Goal: Task Accomplishment & Management: Manage account settings

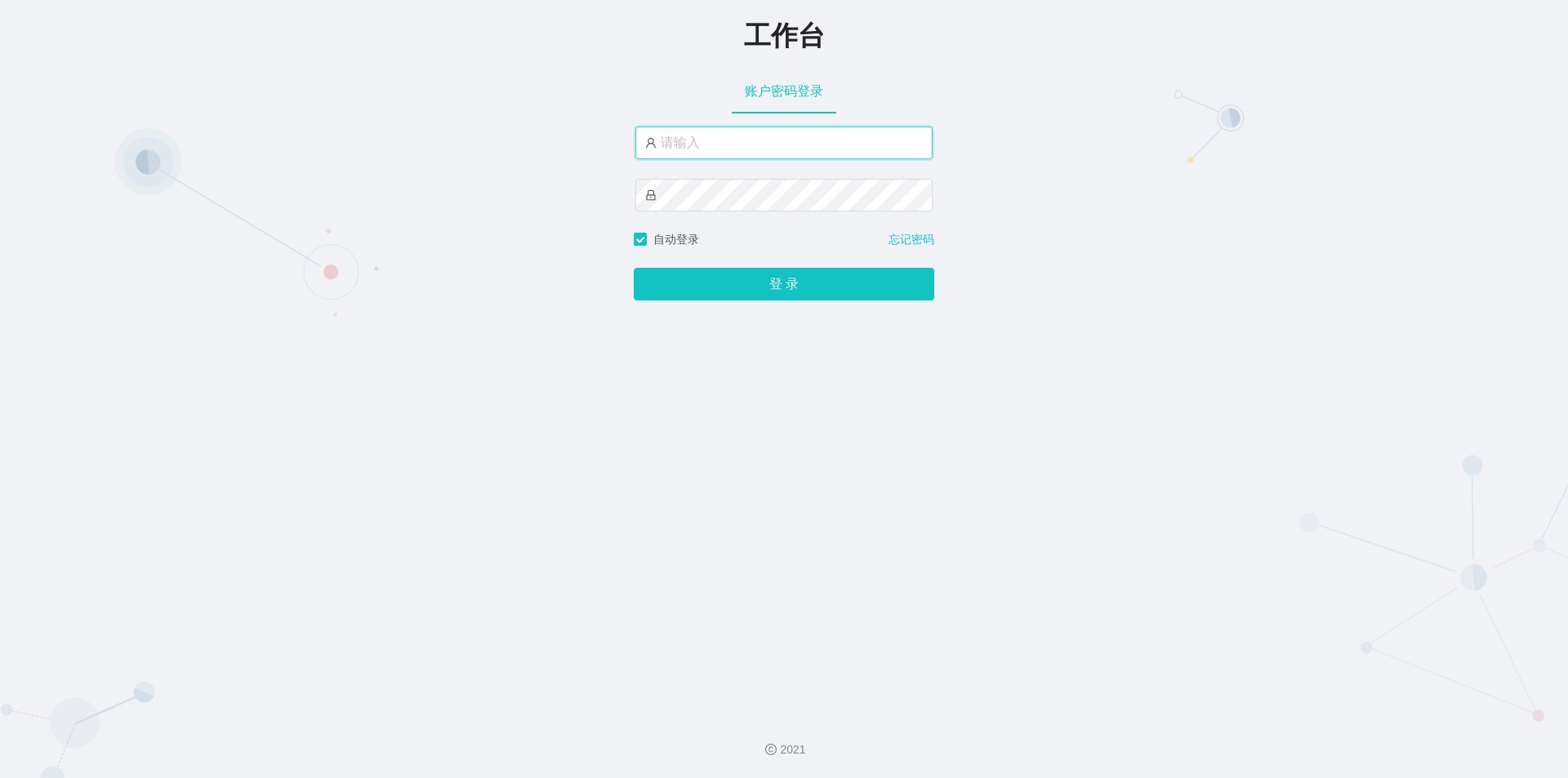
click at [694, 146] on input "text" at bounding box center [784, 142] width 297 height 33
paste input "admin"
type input "admin"
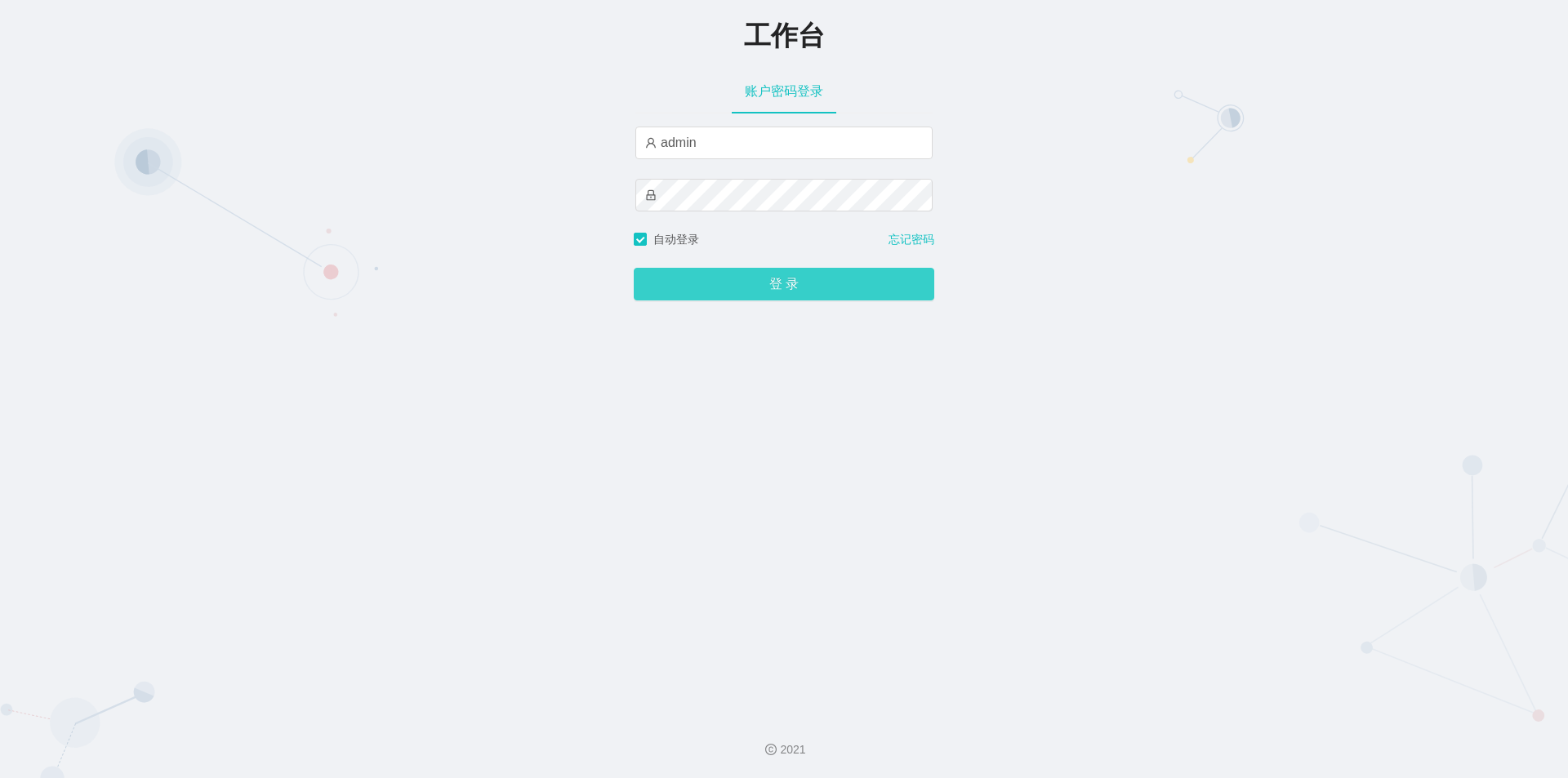
click at [655, 291] on button "登 录" at bounding box center [784, 284] width 301 height 33
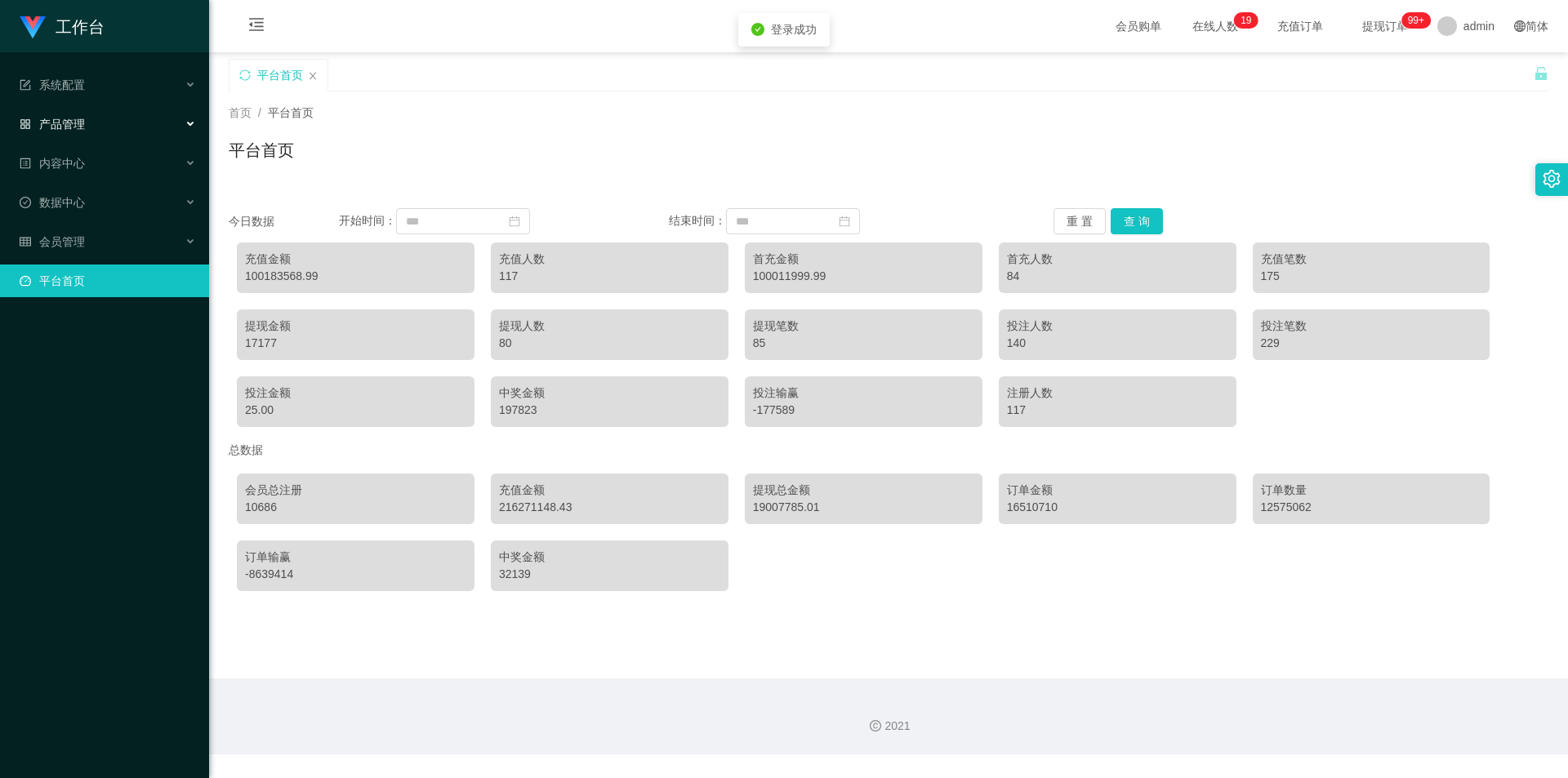
click at [60, 128] on span "产品管理" at bounding box center [52, 123] width 65 height 13
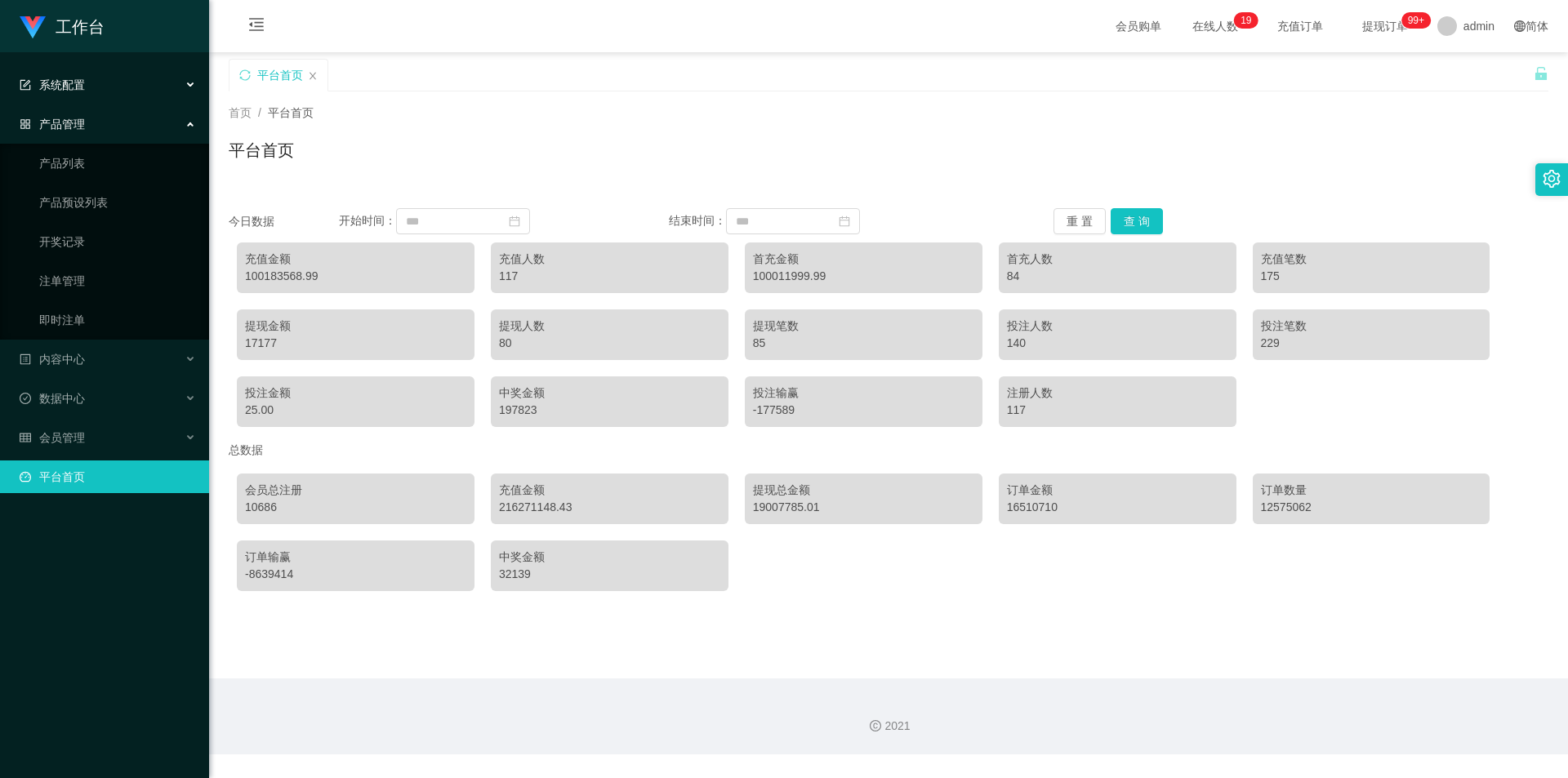
click at [82, 89] on span "系统配置" at bounding box center [52, 85] width 65 height 13
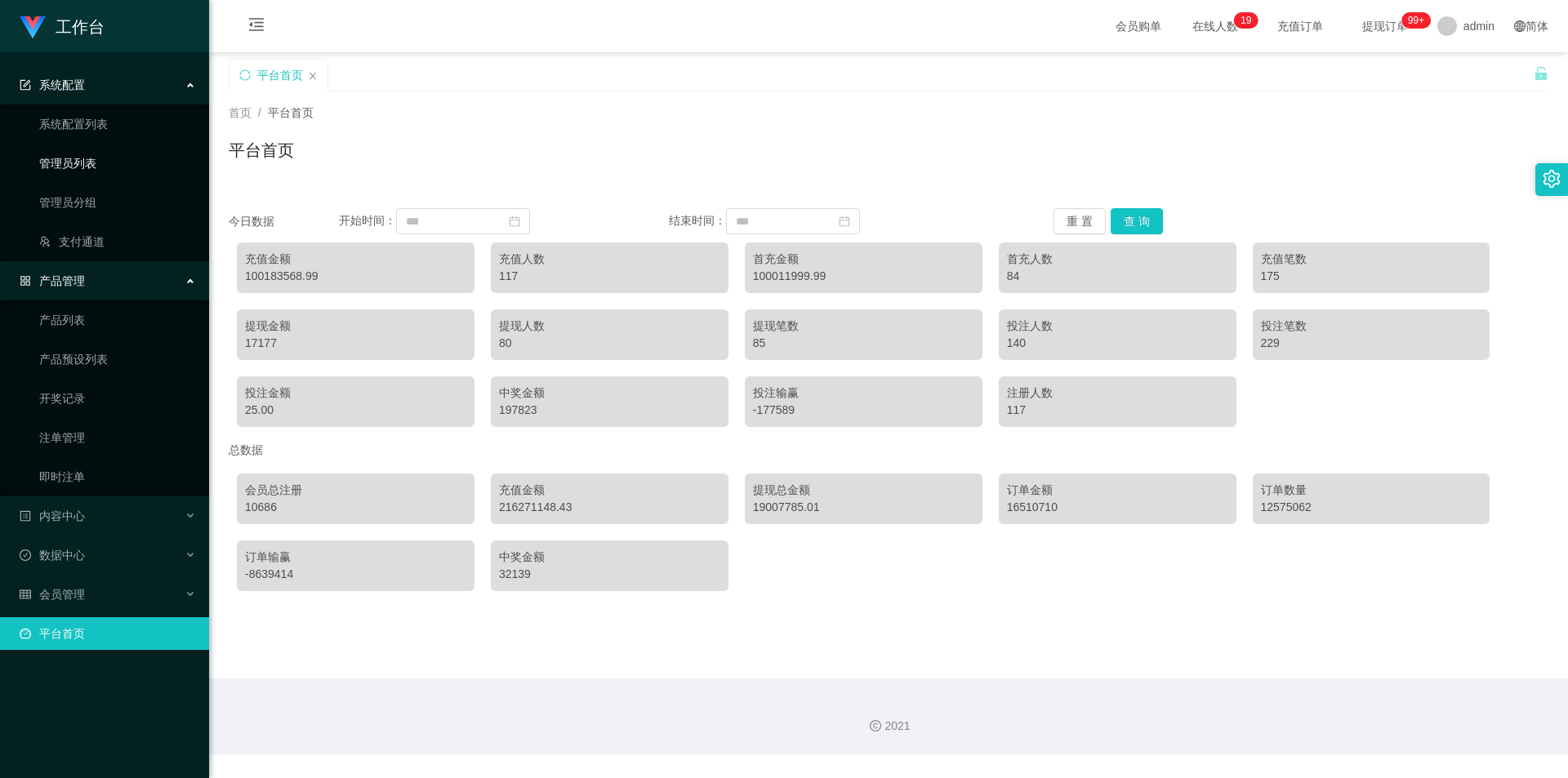
click at [85, 163] on link "管理员列表" at bounding box center [117, 163] width 157 height 33
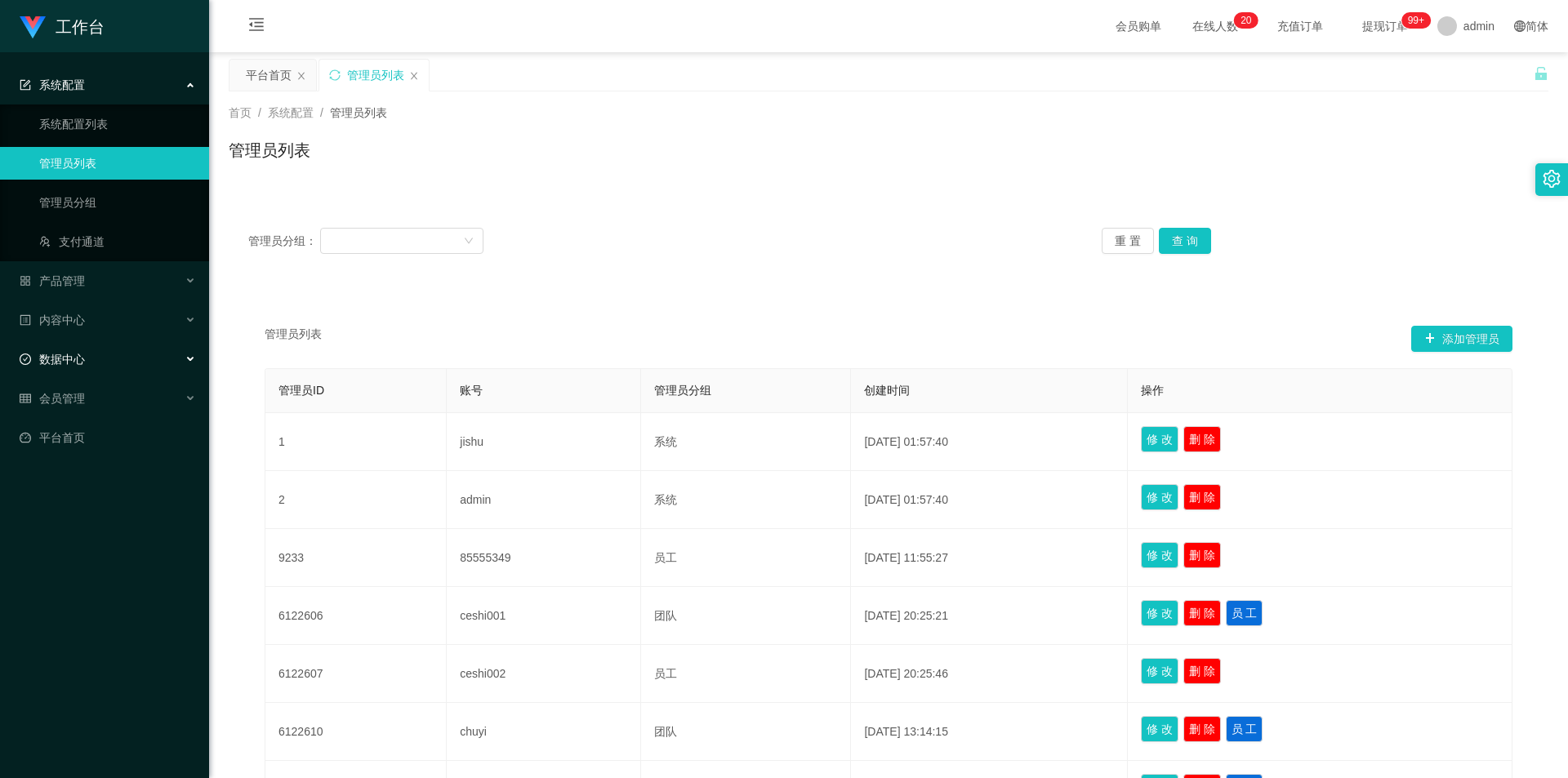
click at [93, 362] on div "数据中心" at bounding box center [104, 359] width 209 height 33
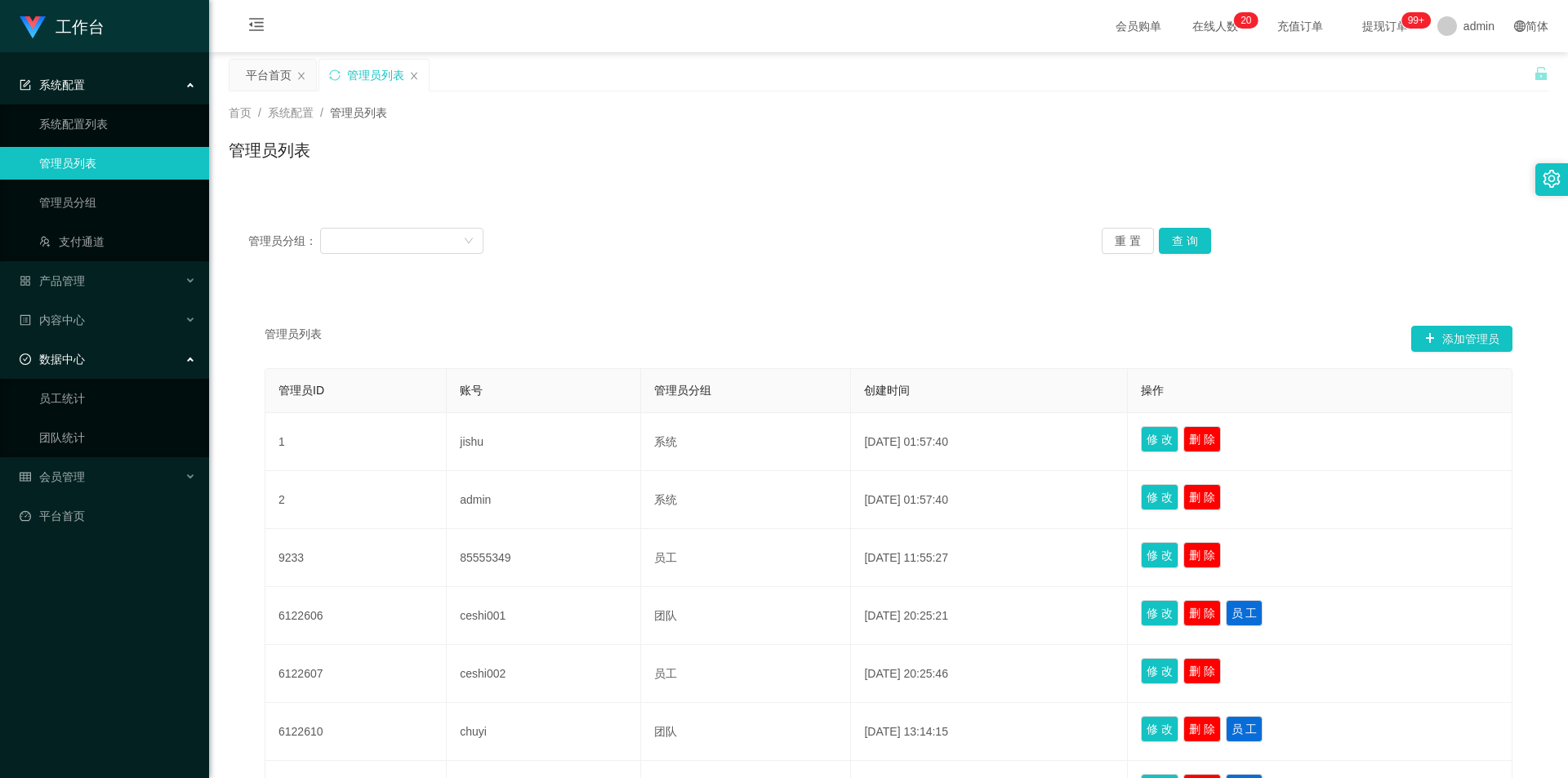
click at [88, 356] on div "数据中心" at bounding box center [104, 359] width 209 height 33
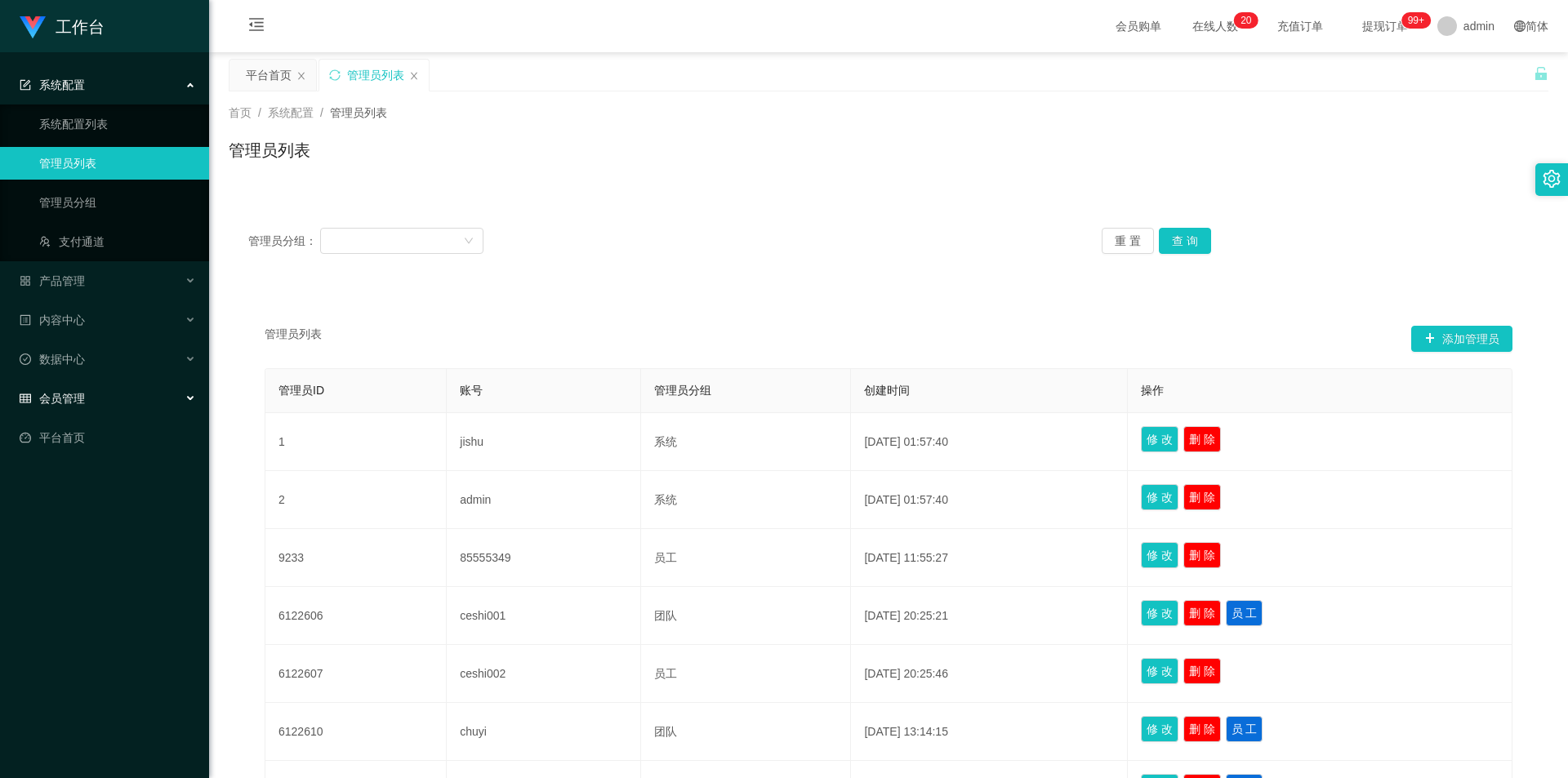
click at [100, 395] on div "会员管理" at bounding box center [104, 398] width 209 height 33
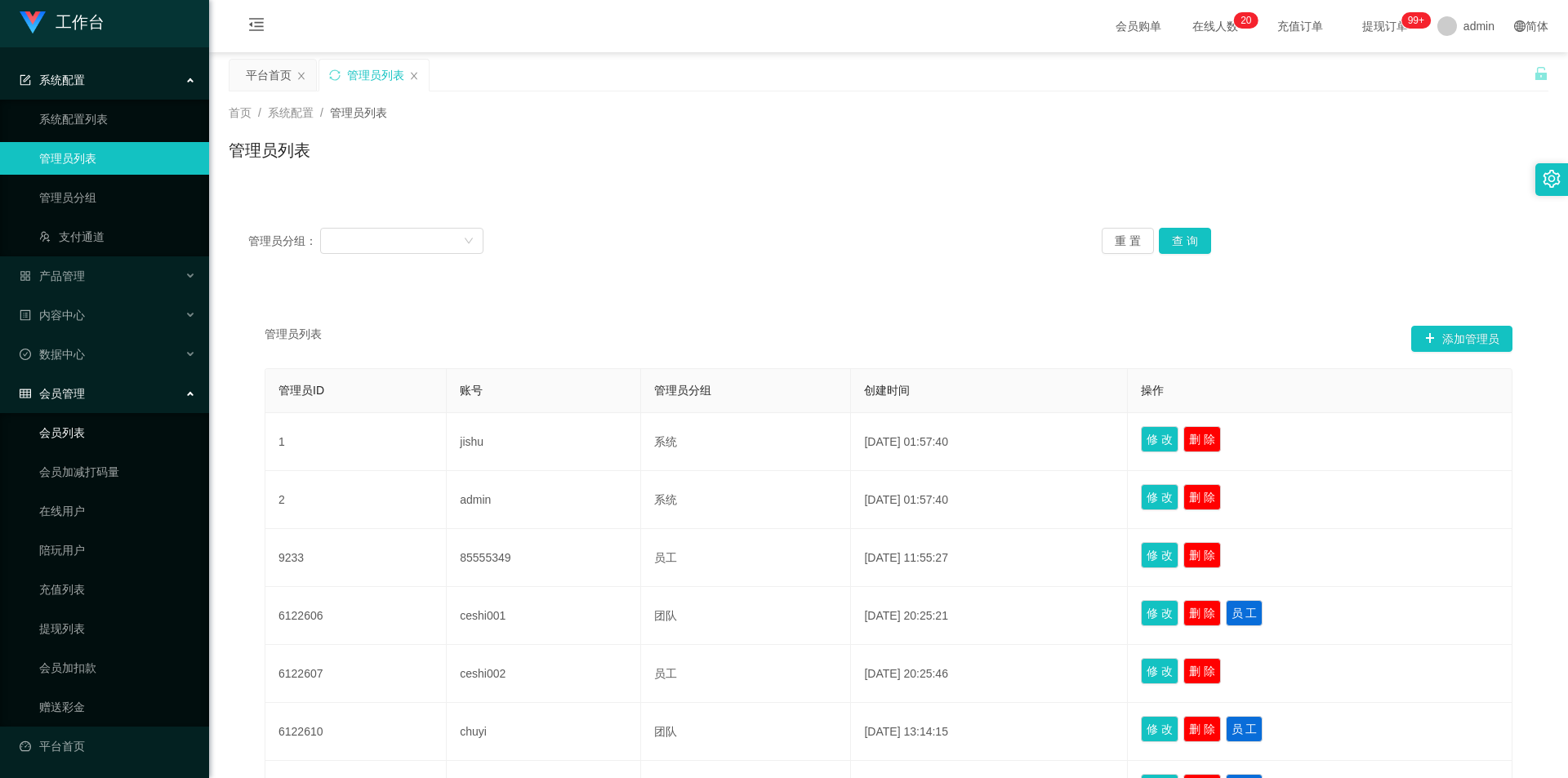
scroll to position [5, 0]
click at [73, 396] on span "会员管理" at bounding box center [52, 393] width 65 height 13
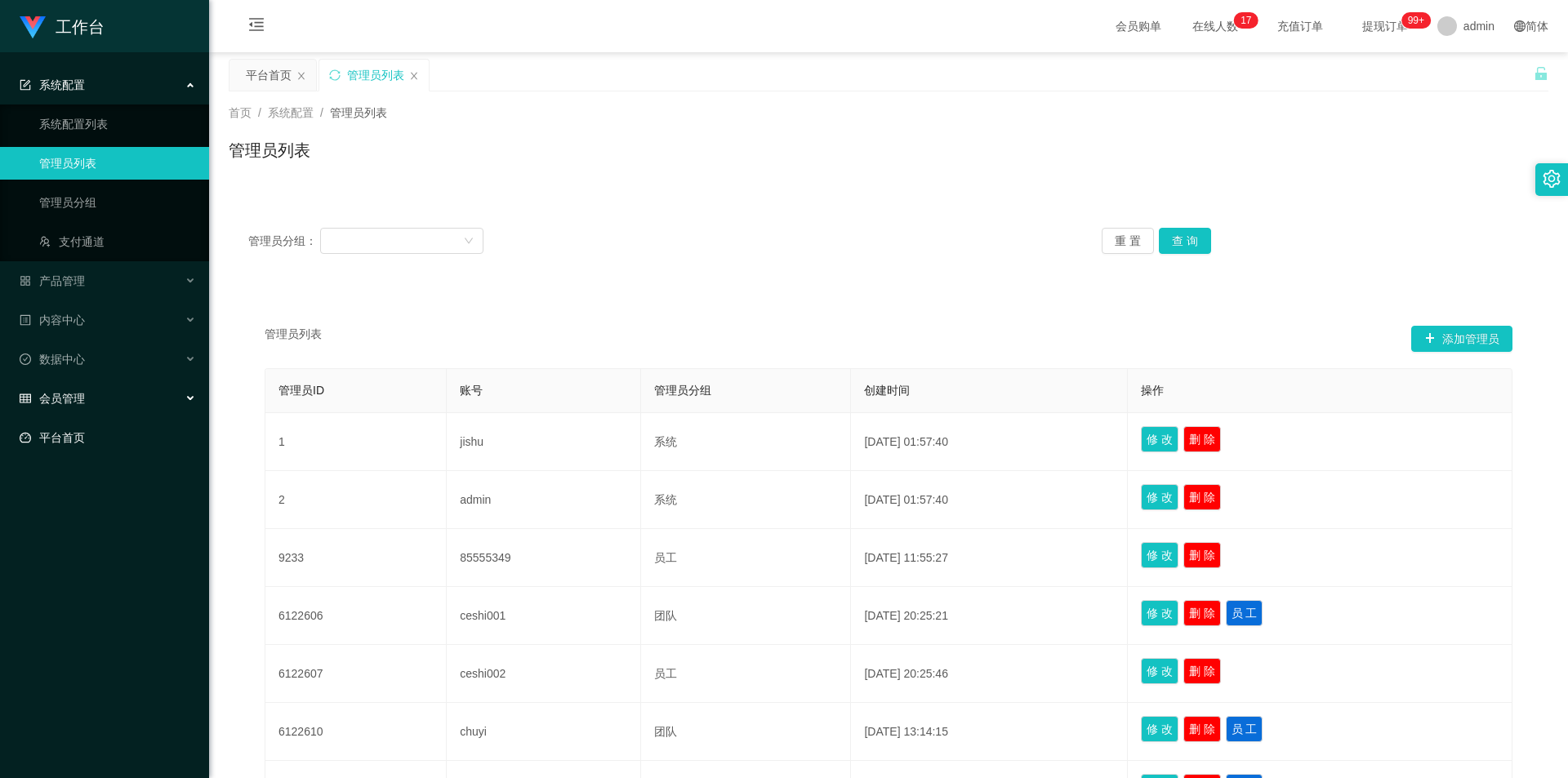
scroll to position [0, 0]
click at [71, 439] on link "平台首页" at bounding box center [108, 438] width 176 height 33
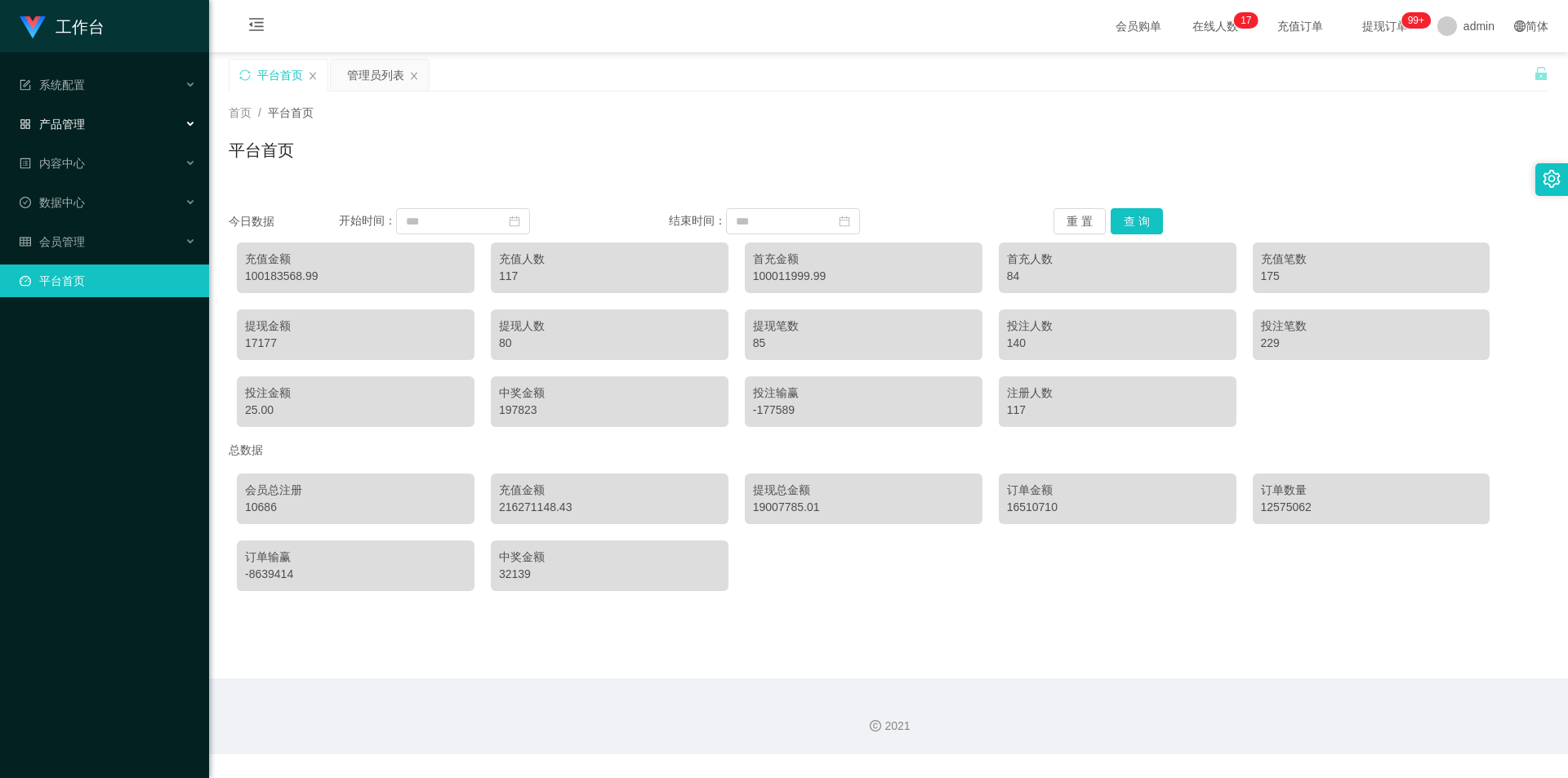
click at [83, 128] on span "产品管理" at bounding box center [52, 123] width 65 height 13
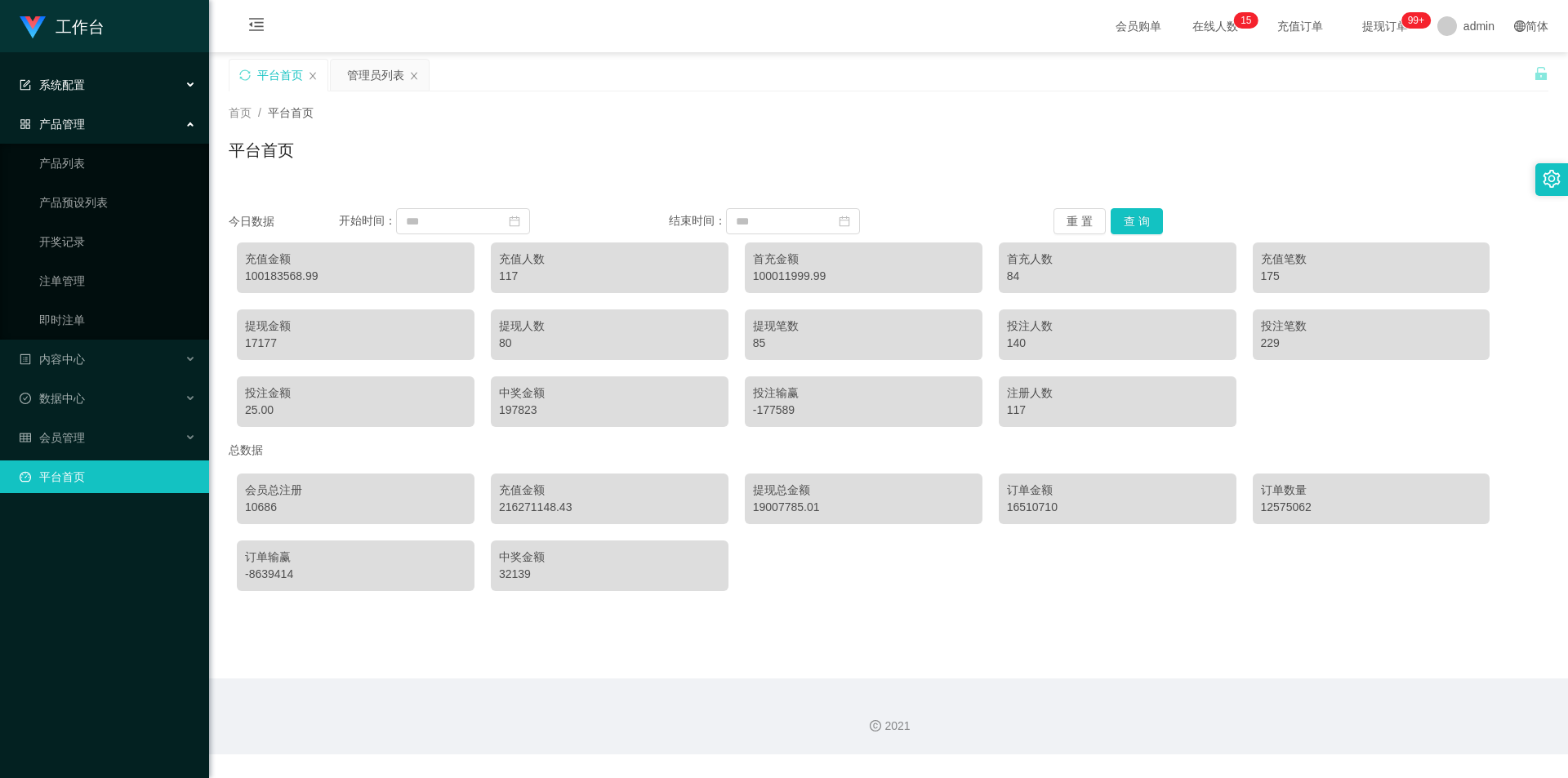
click at [94, 88] on div "系统配置" at bounding box center [104, 85] width 209 height 33
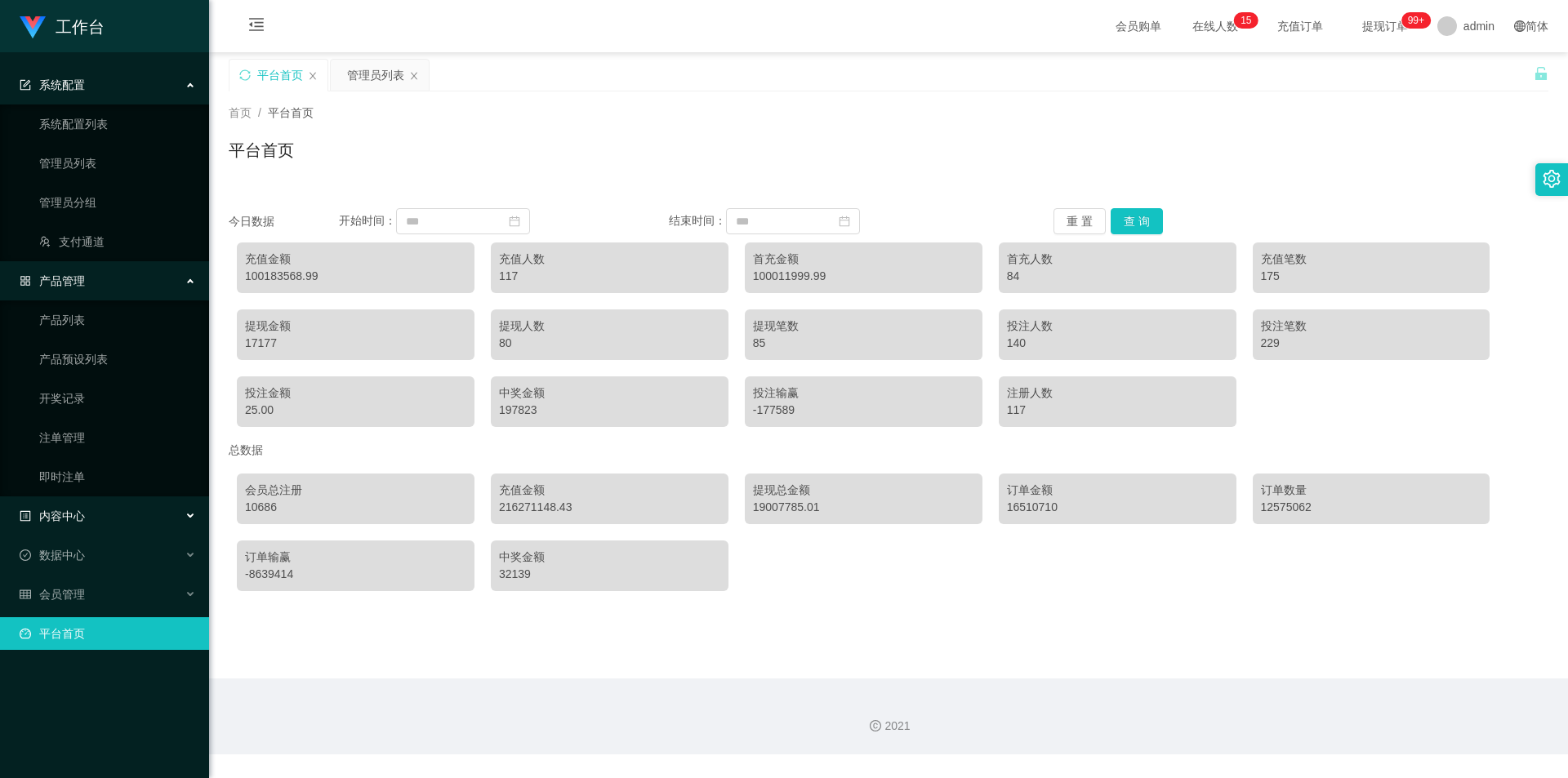
click at [73, 511] on span "内容中心" at bounding box center [52, 516] width 65 height 13
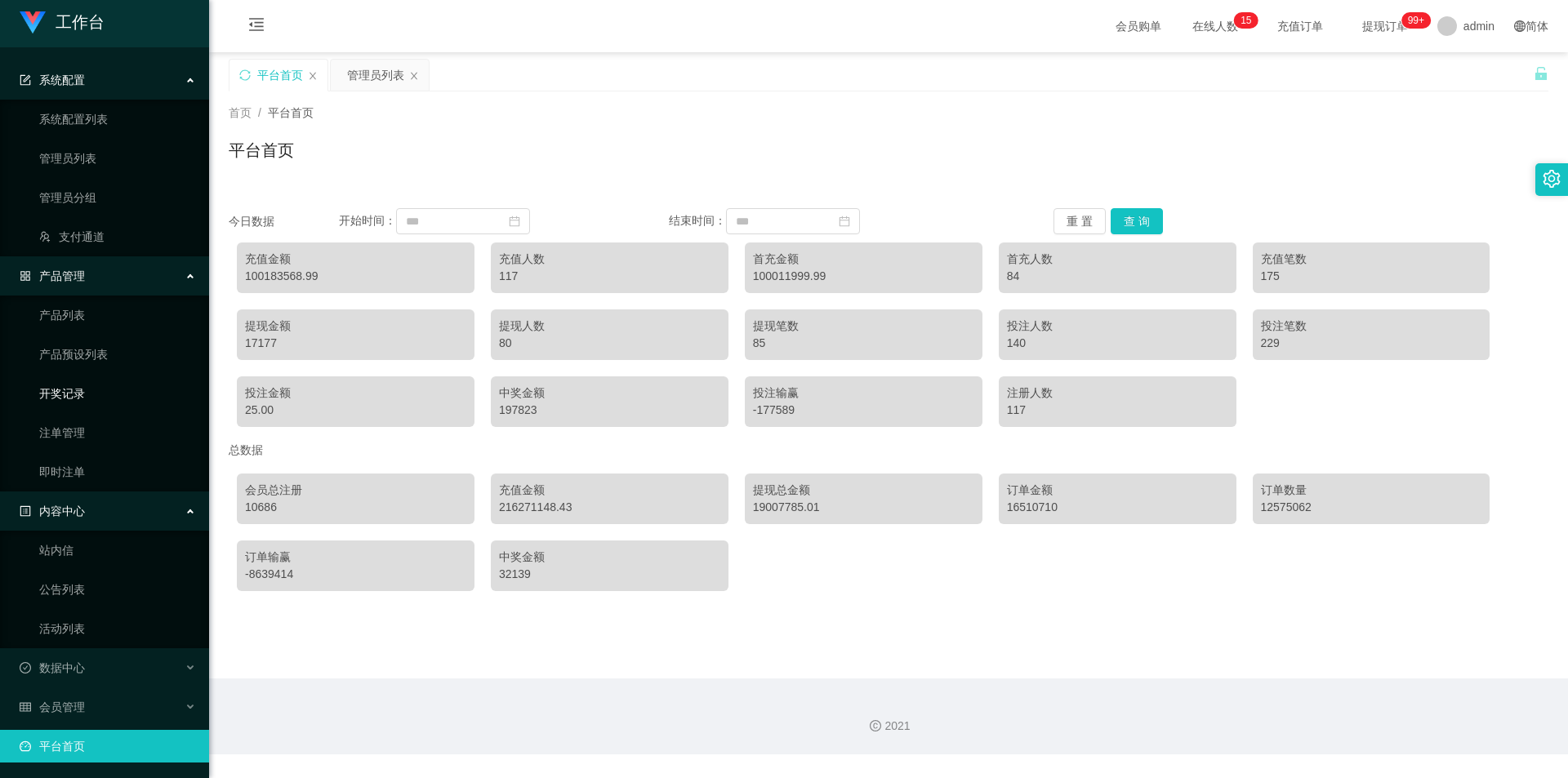
scroll to position [5, 0]
click at [137, 669] on div "数据中心" at bounding box center [104, 667] width 209 height 33
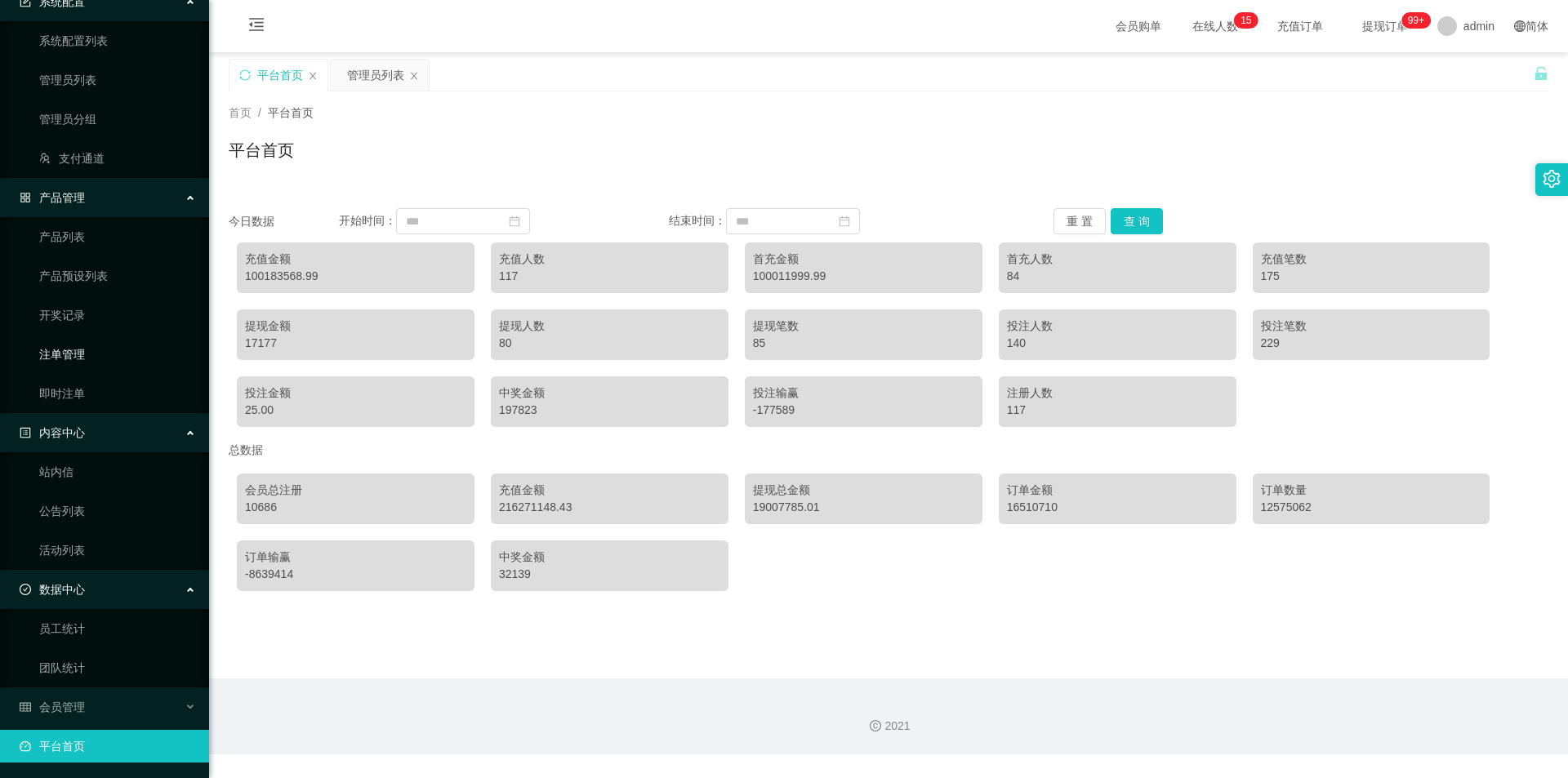
scroll to position [84, 0]
click at [153, 584] on div "数据中心" at bounding box center [104, 588] width 209 height 33
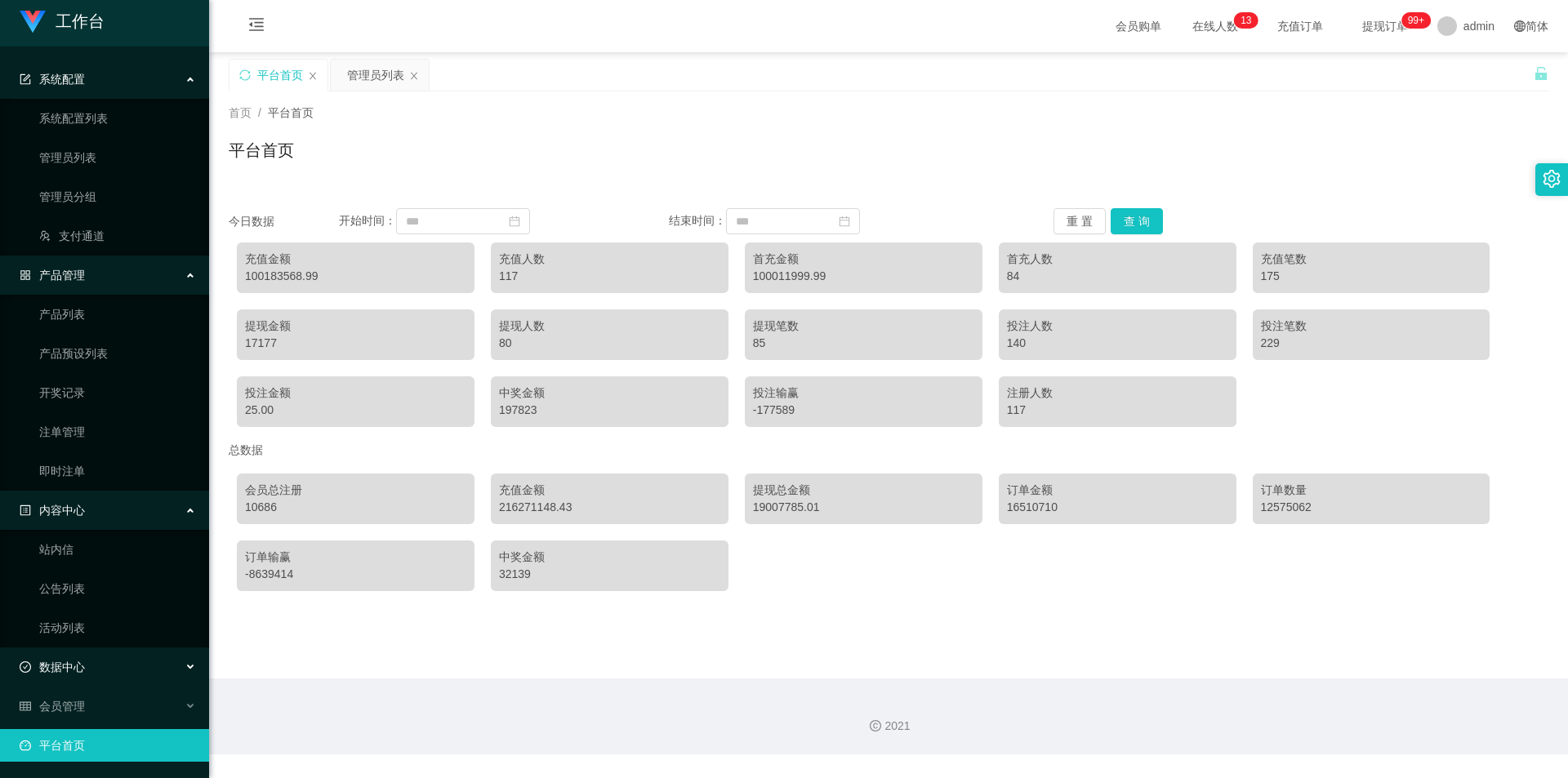
scroll to position [5, 0]
click at [142, 505] on div "内容中心" at bounding box center [104, 510] width 209 height 33
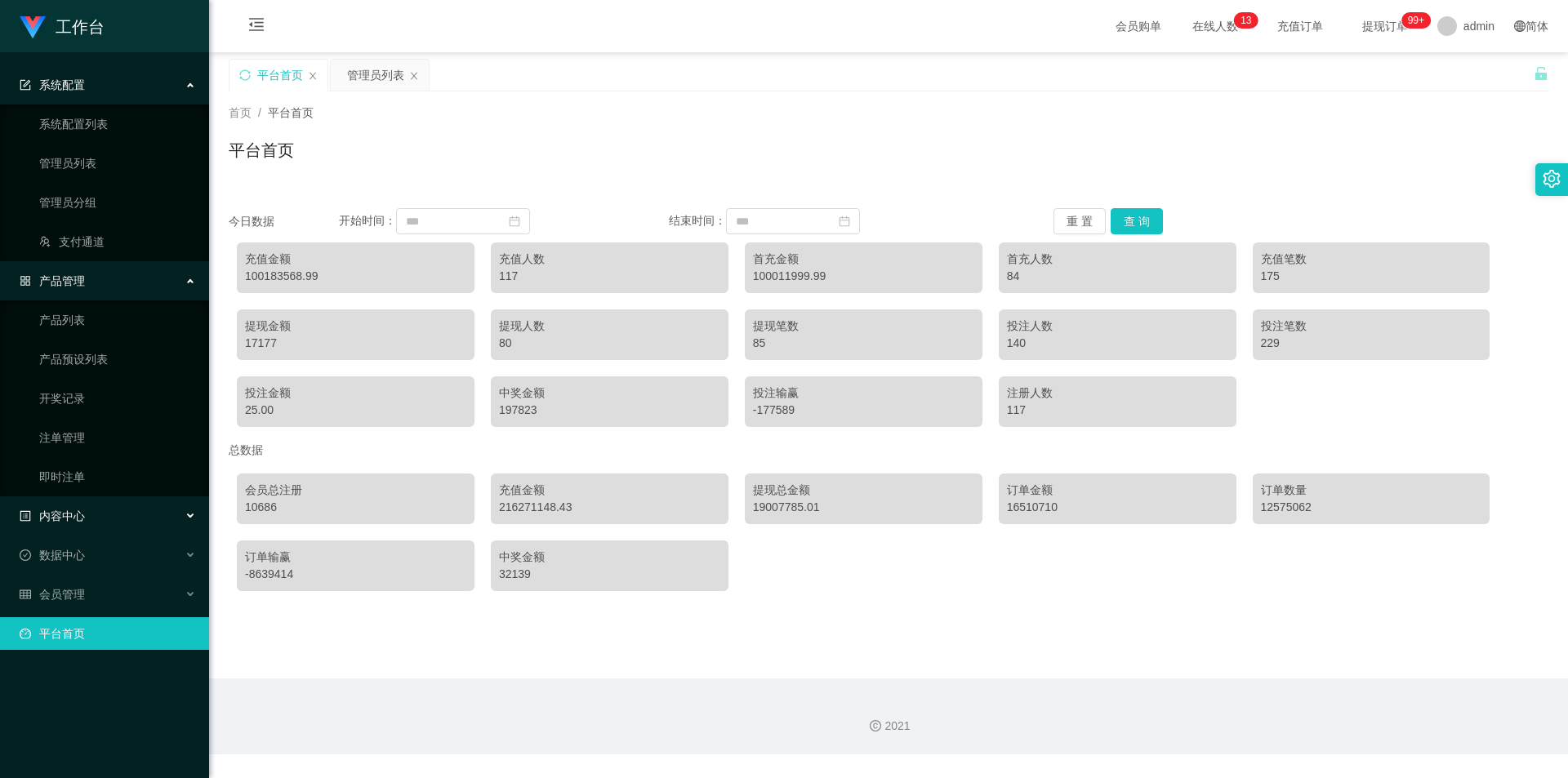
scroll to position [0, 0]
click at [157, 602] on div "会员管理" at bounding box center [104, 594] width 209 height 33
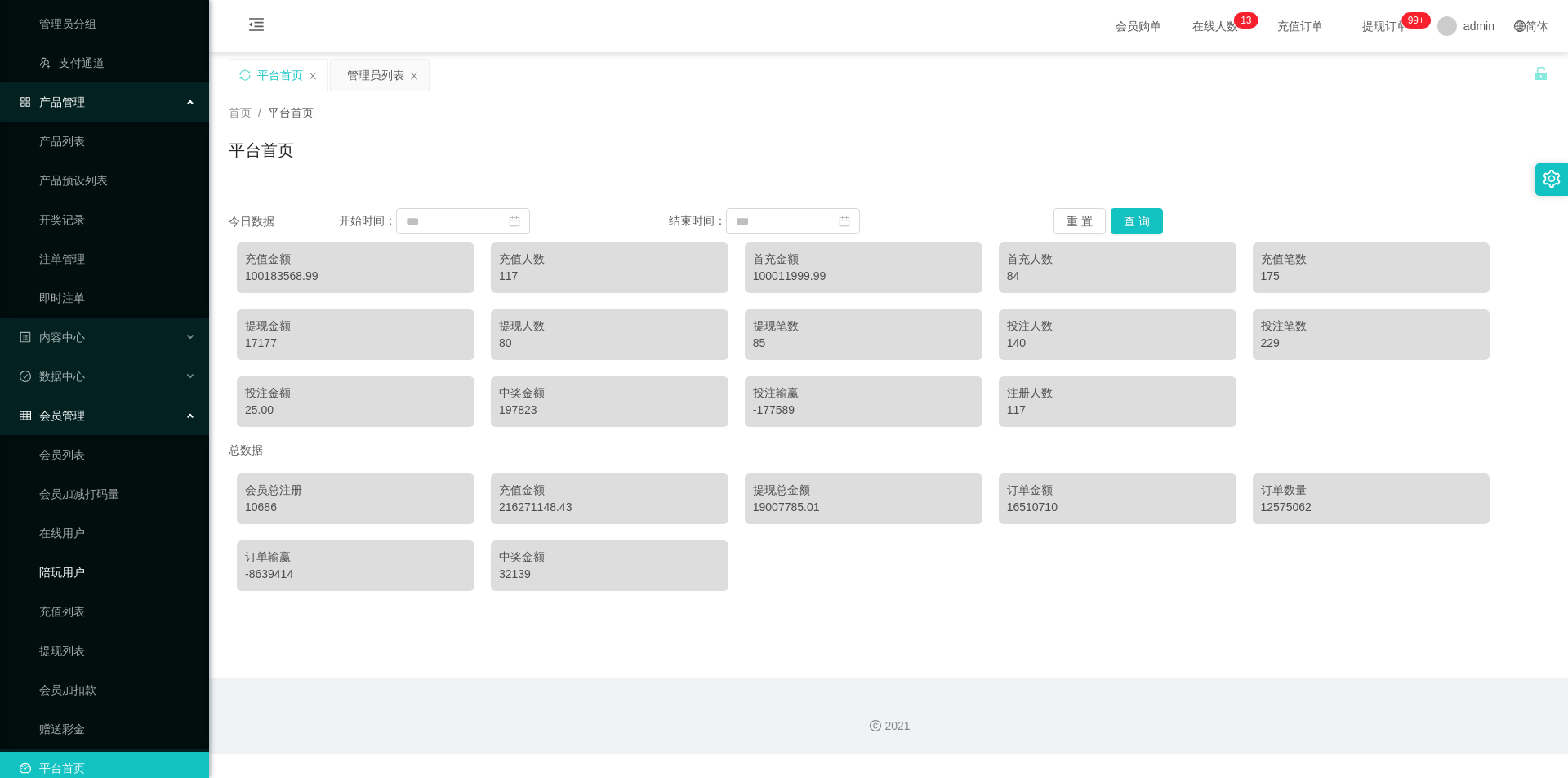
scroll to position [202, 0]
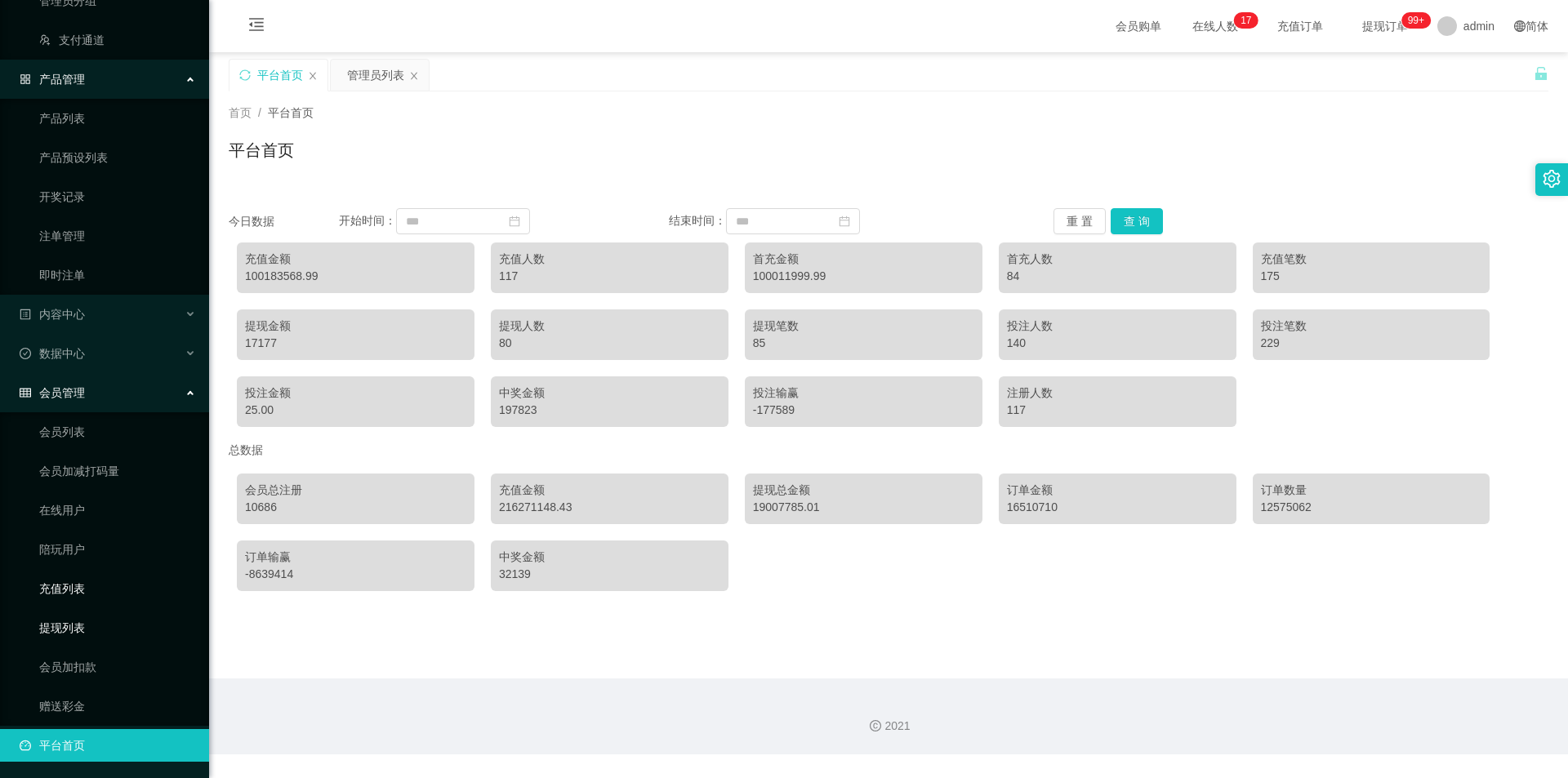
drag, startPoint x: 71, startPoint y: 628, endPoint x: 180, endPoint y: 594, distance: 114.2
click at [71, 628] on link "提现列表" at bounding box center [117, 627] width 157 height 33
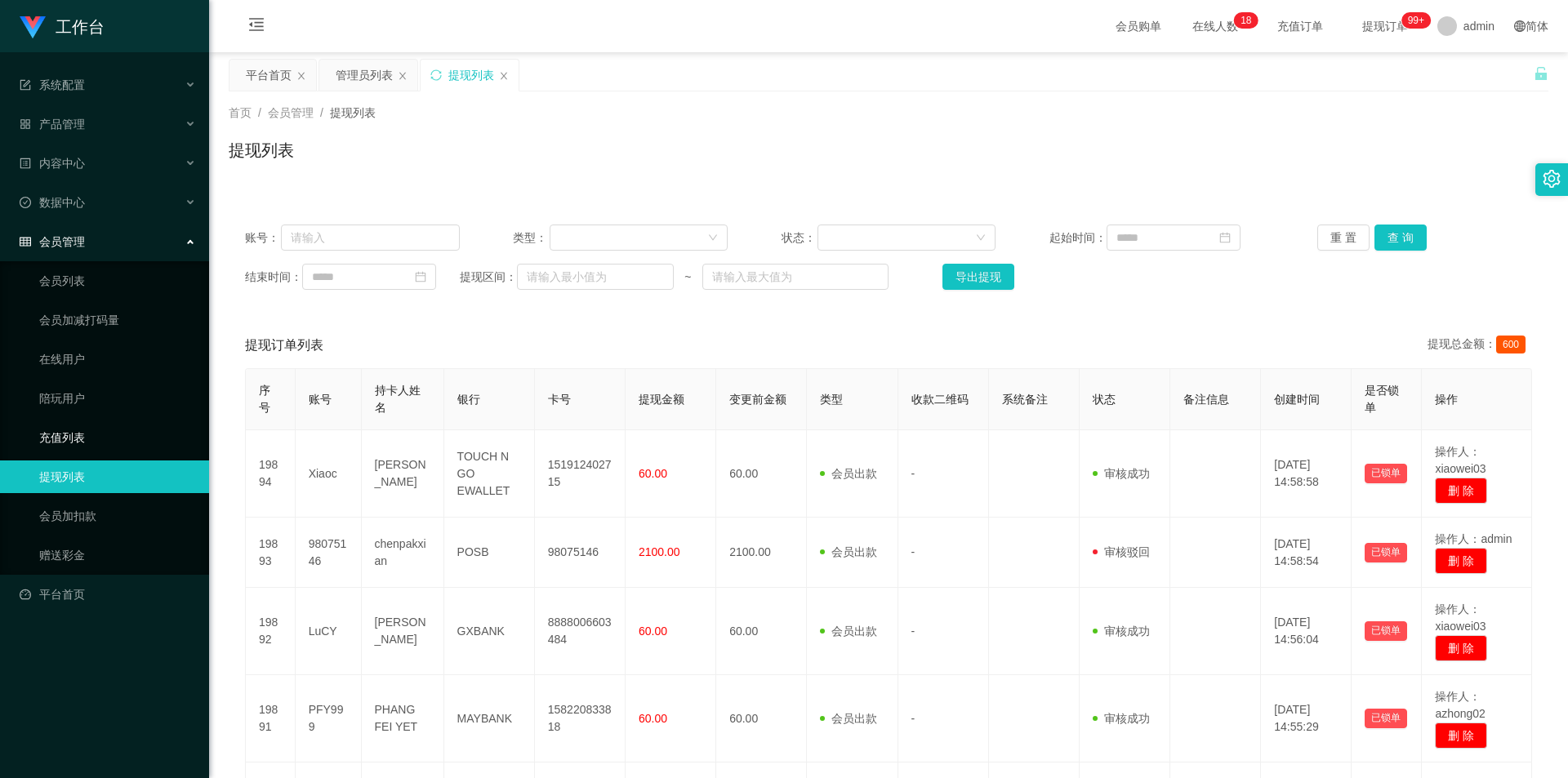
click at [87, 439] on link "充值列表" at bounding box center [117, 438] width 157 height 33
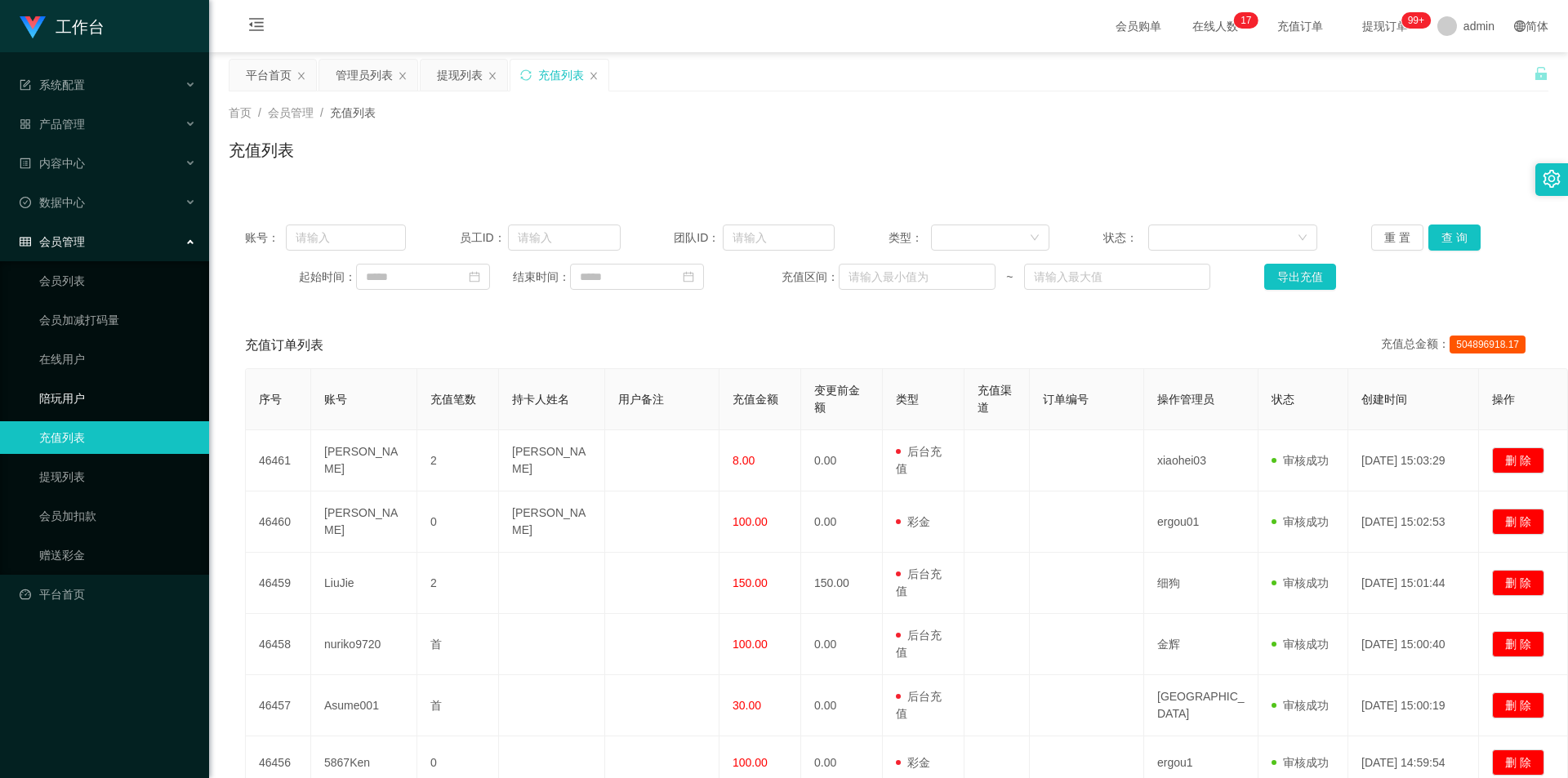
click at [94, 393] on link "陪玩用户" at bounding box center [117, 398] width 157 height 33
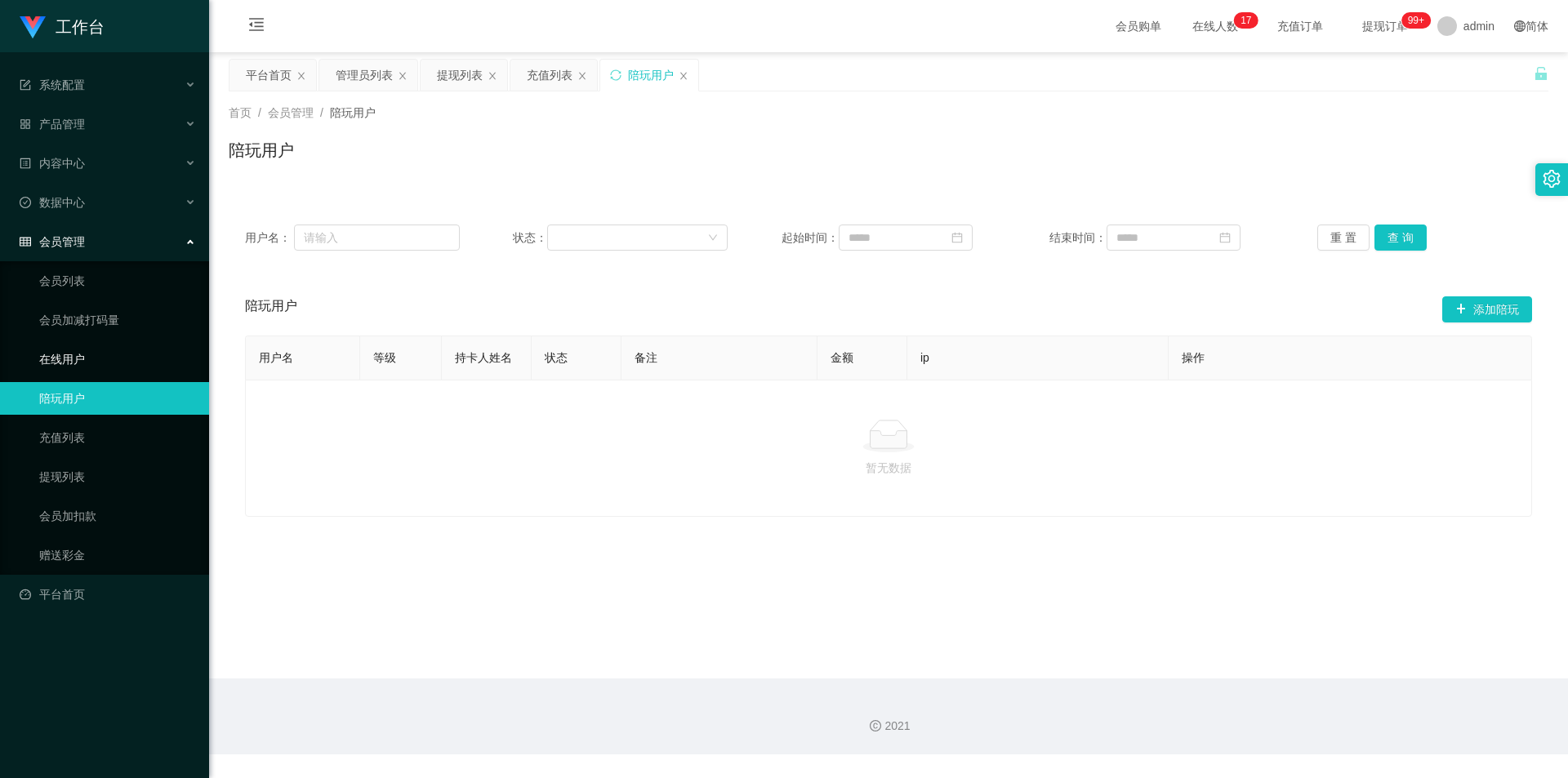
click at [95, 350] on link "在线用户" at bounding box center [117, 359] width 157 height 33
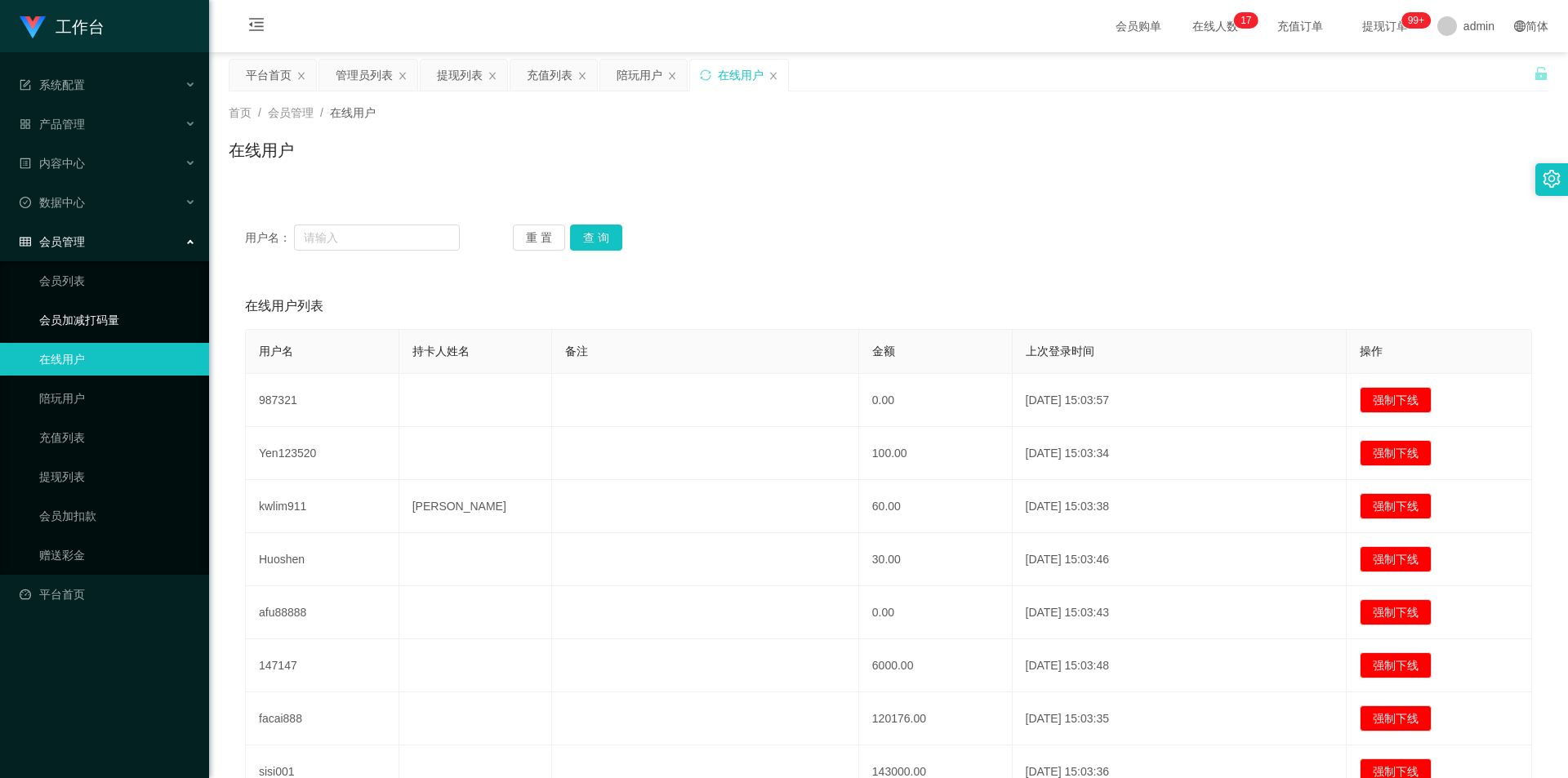
click at [98, 314] on link "会员加减打码量" at bounding box center [117, 319] width 157 height 33
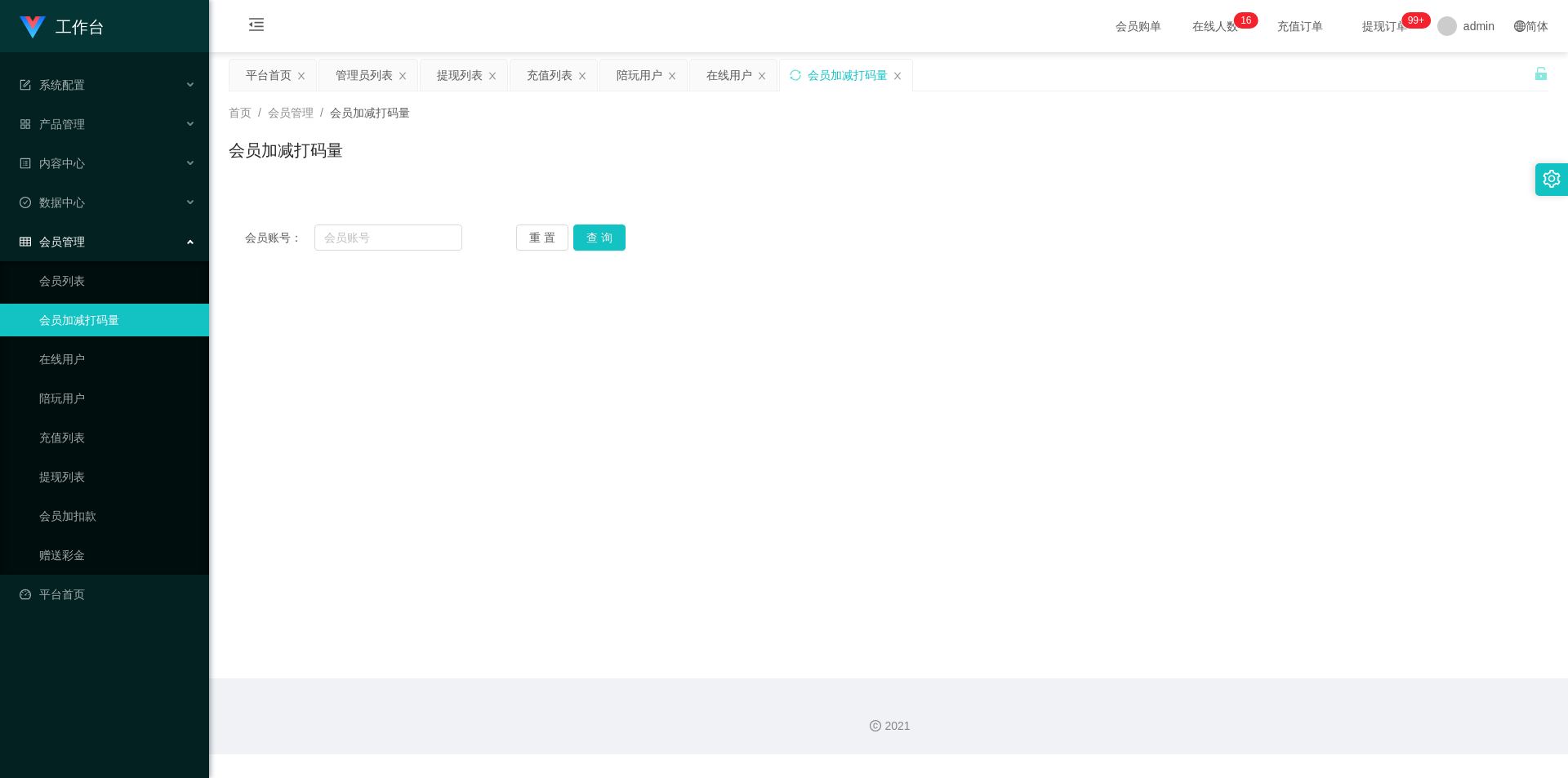
click at [98, 314] on link "会员加减打码量" at bounding box center [117, 319] width 157 height 33
click at [94, 237] on div "会员管理" at bounding box center [104, 241] width 209 height 33
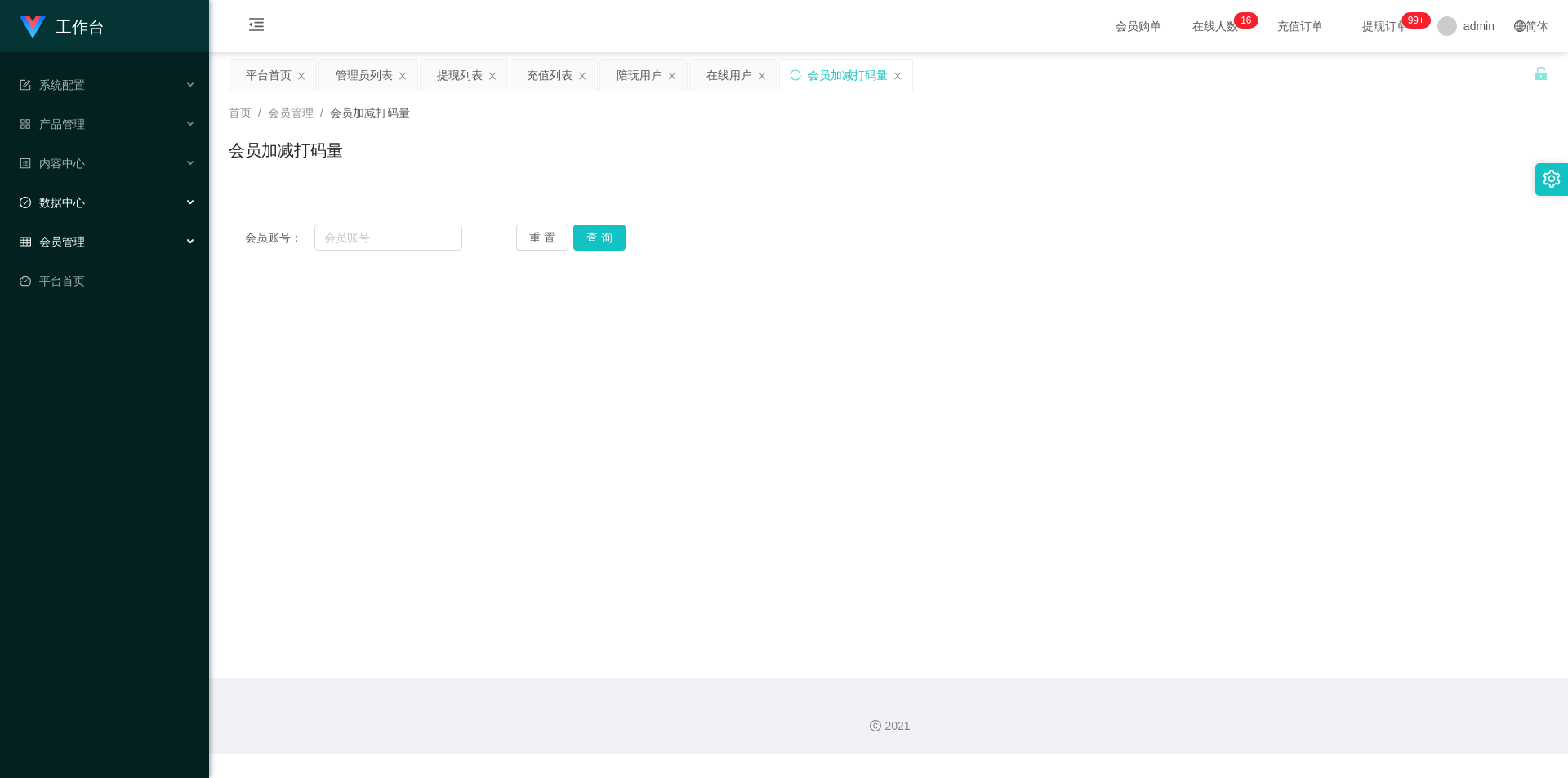
click at [100, 197] on div "数据中心" at bounding box center [104, 202] width 209 height 33
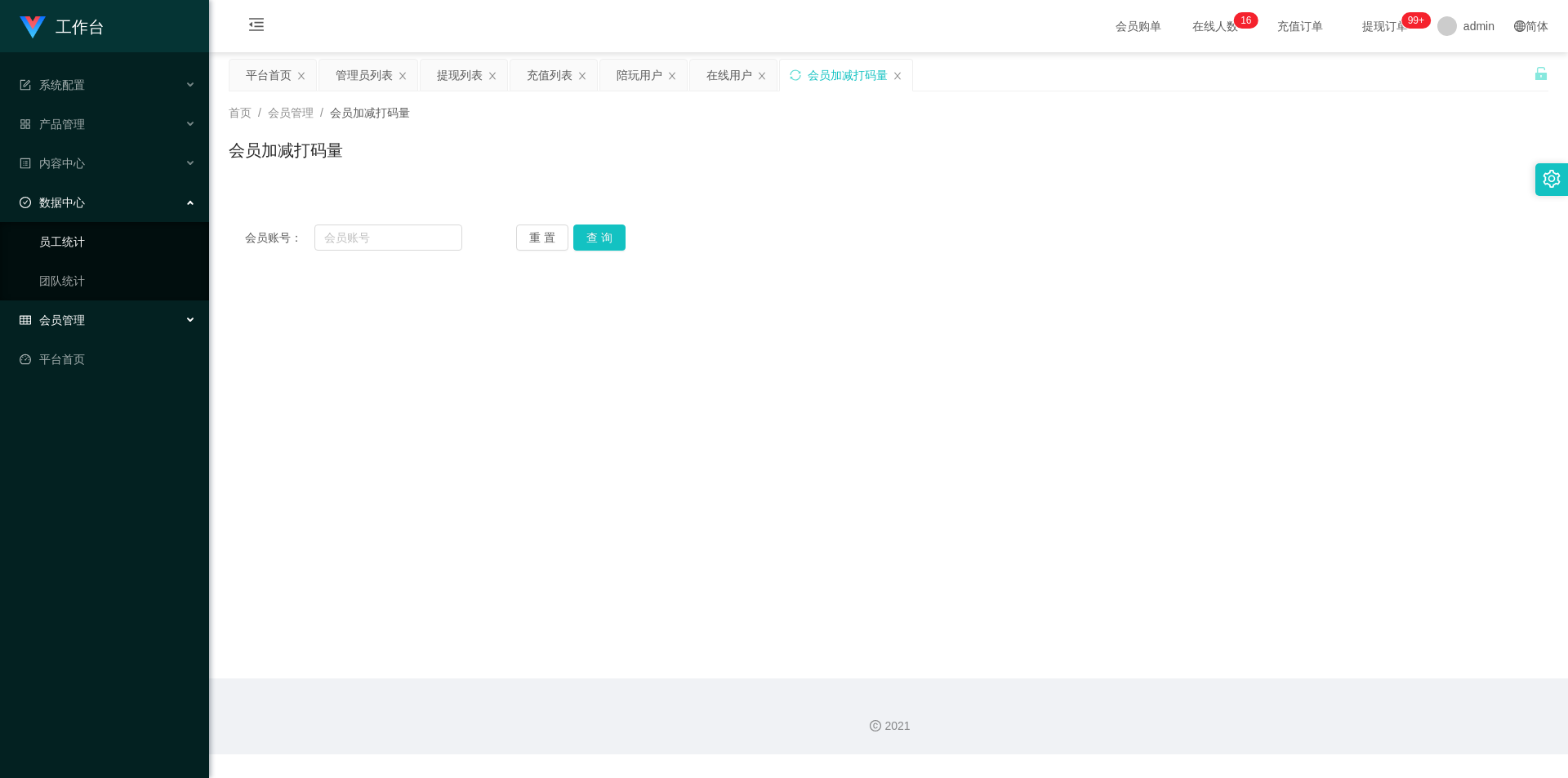
click at [99, 241] on link "员工统计" at bounding box center [117, 241] width 157 height 33
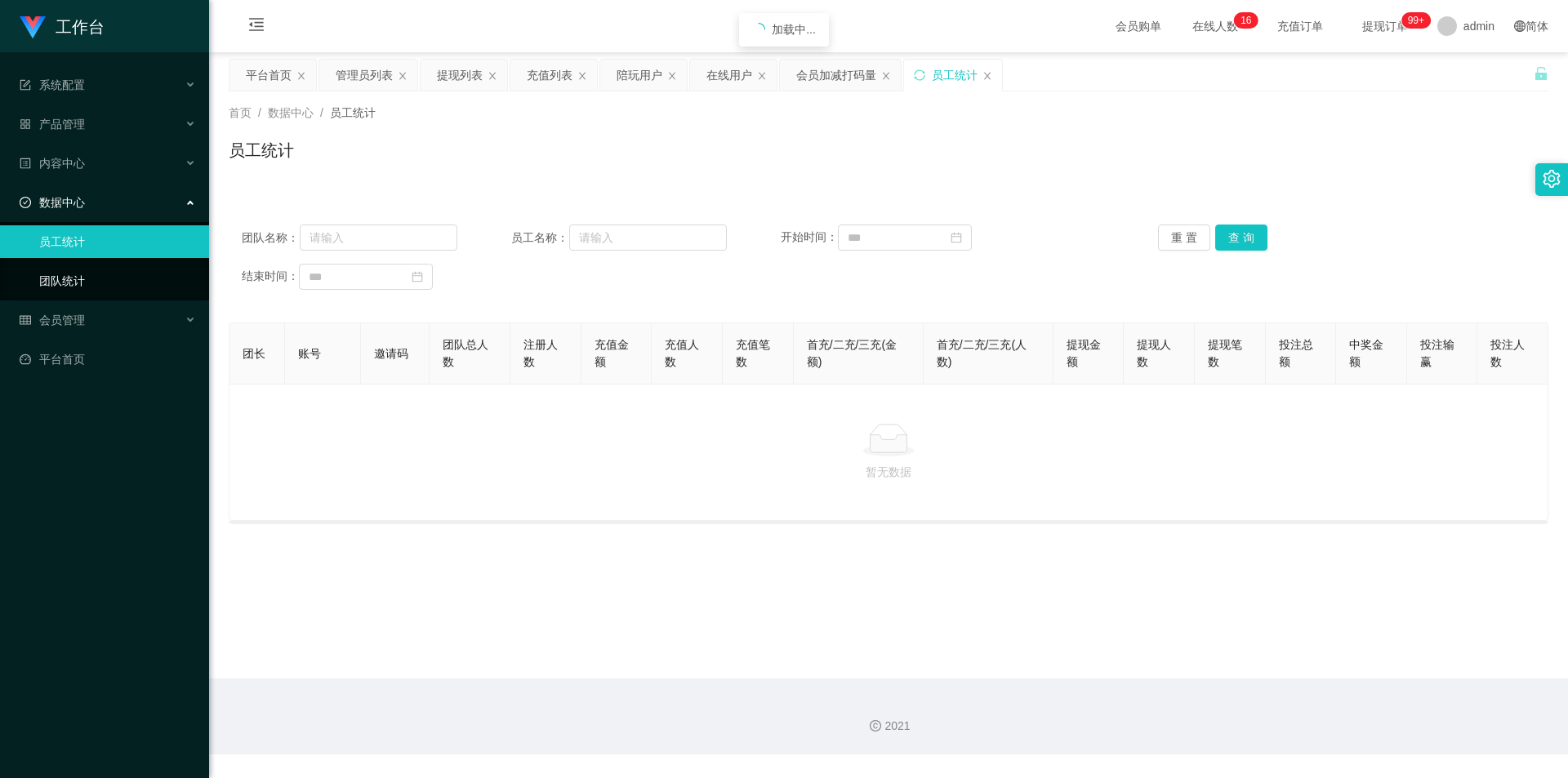
click at [94, 281] on link "团队统计" at bounding box center [117, 281] width 157 height 33
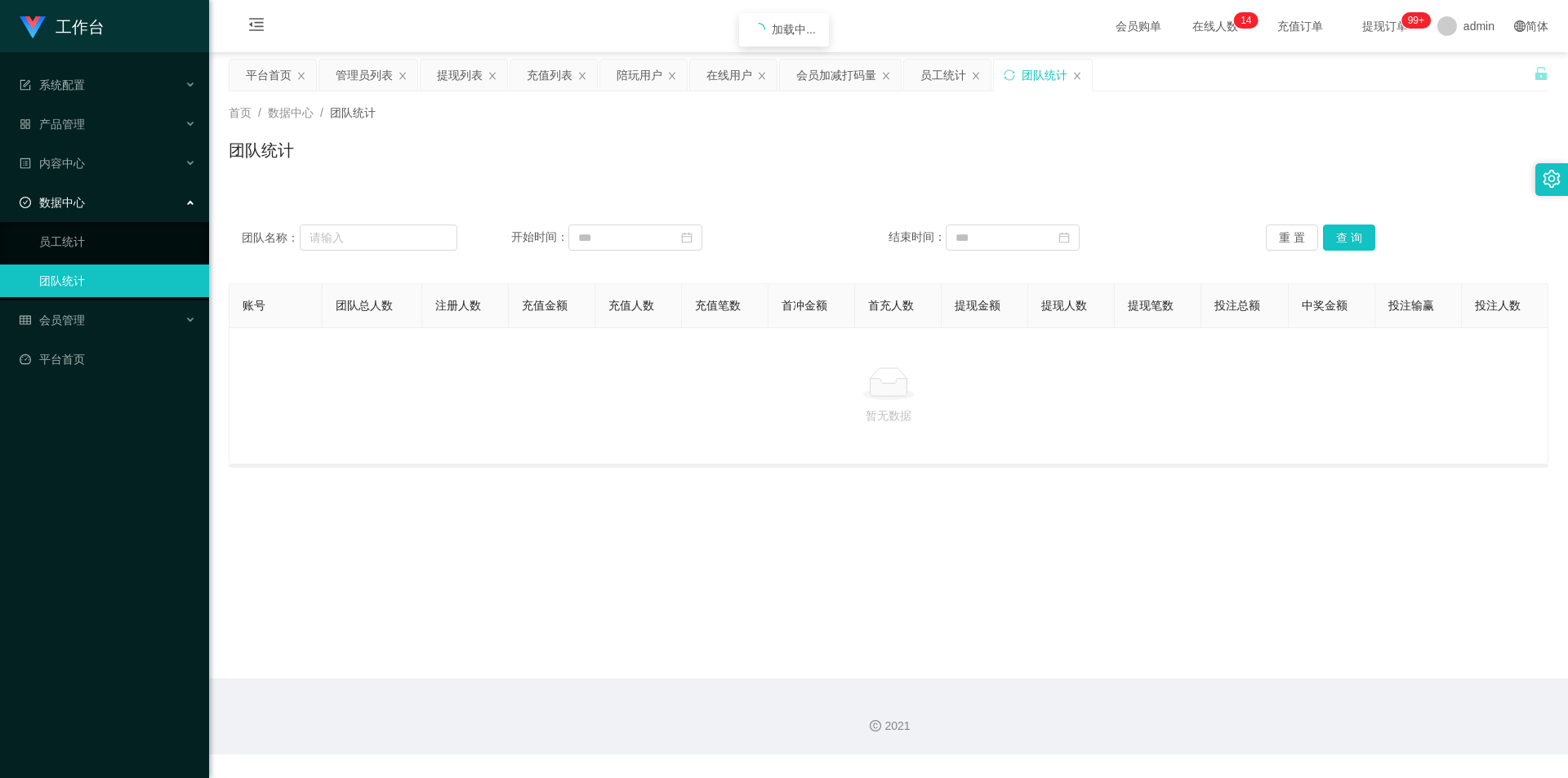
click at [78, 202] on span "数据中心" at bounding box center [52, 202] width 65 height 13
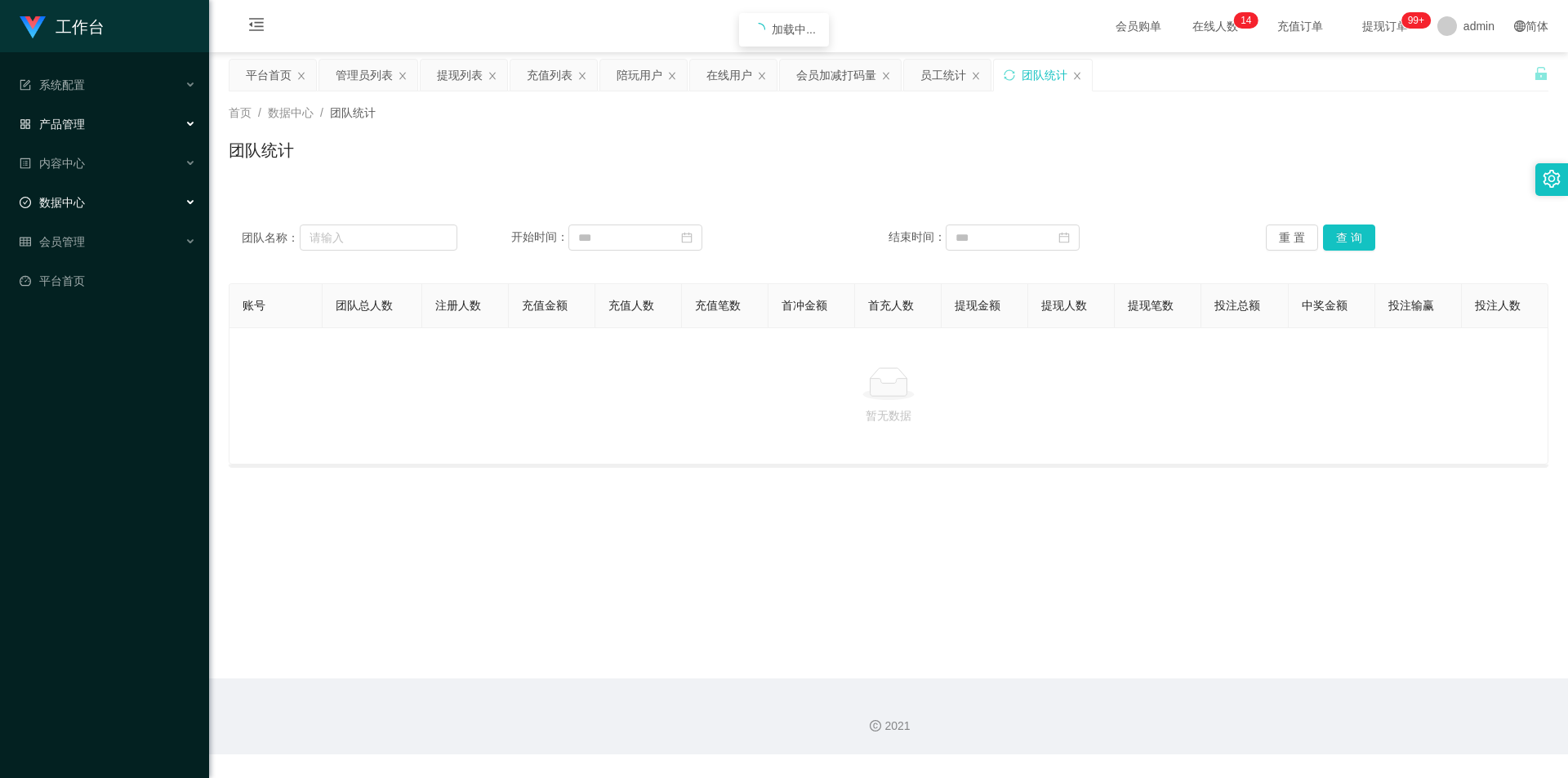
click at [78, 118] on span "产品管理" at bounding box center [52, 123] width 65 height 13
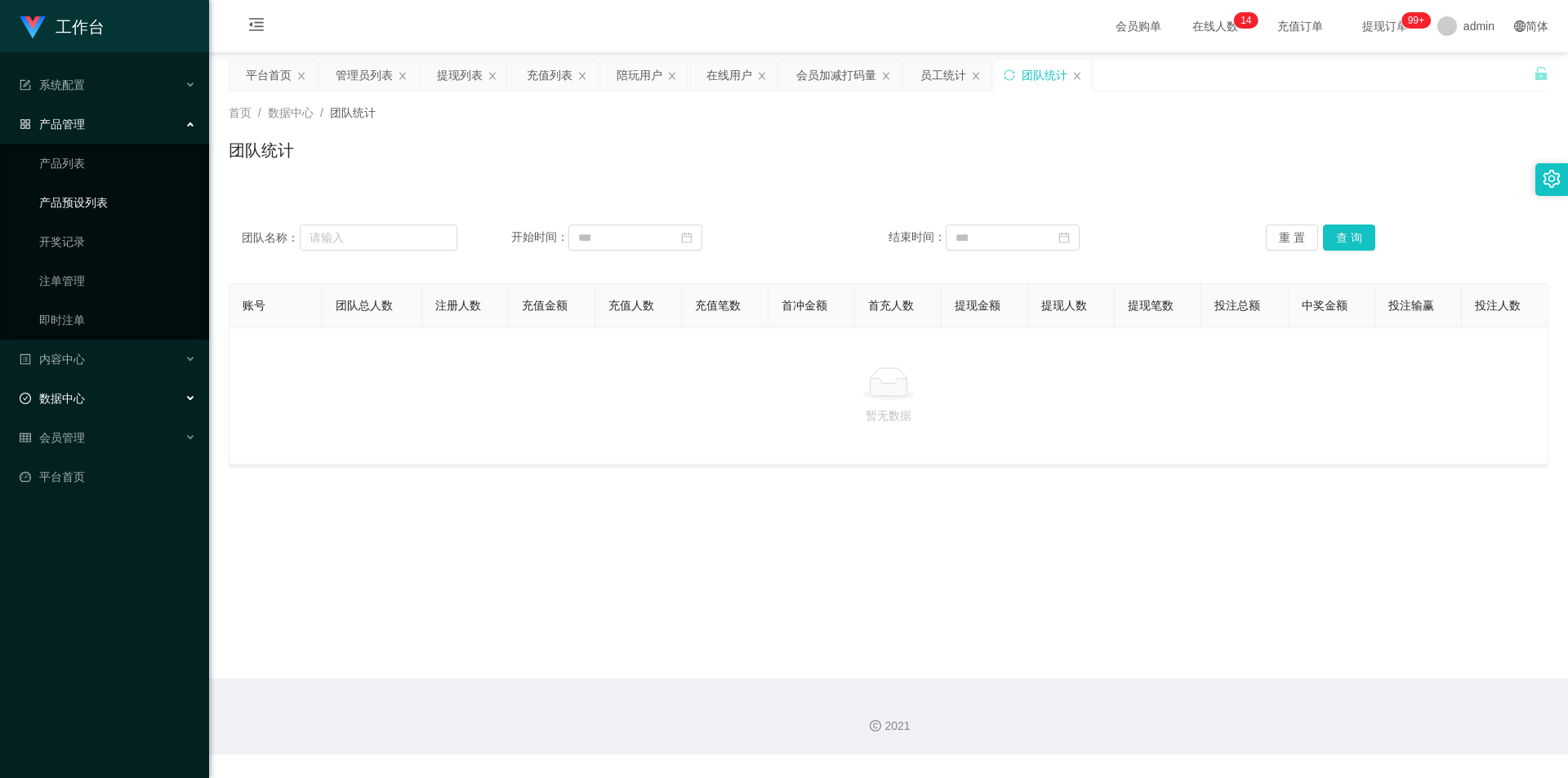
click at [87, 191] on link "产品预设列表" at bounding box center [117, 202] width 157 height 33
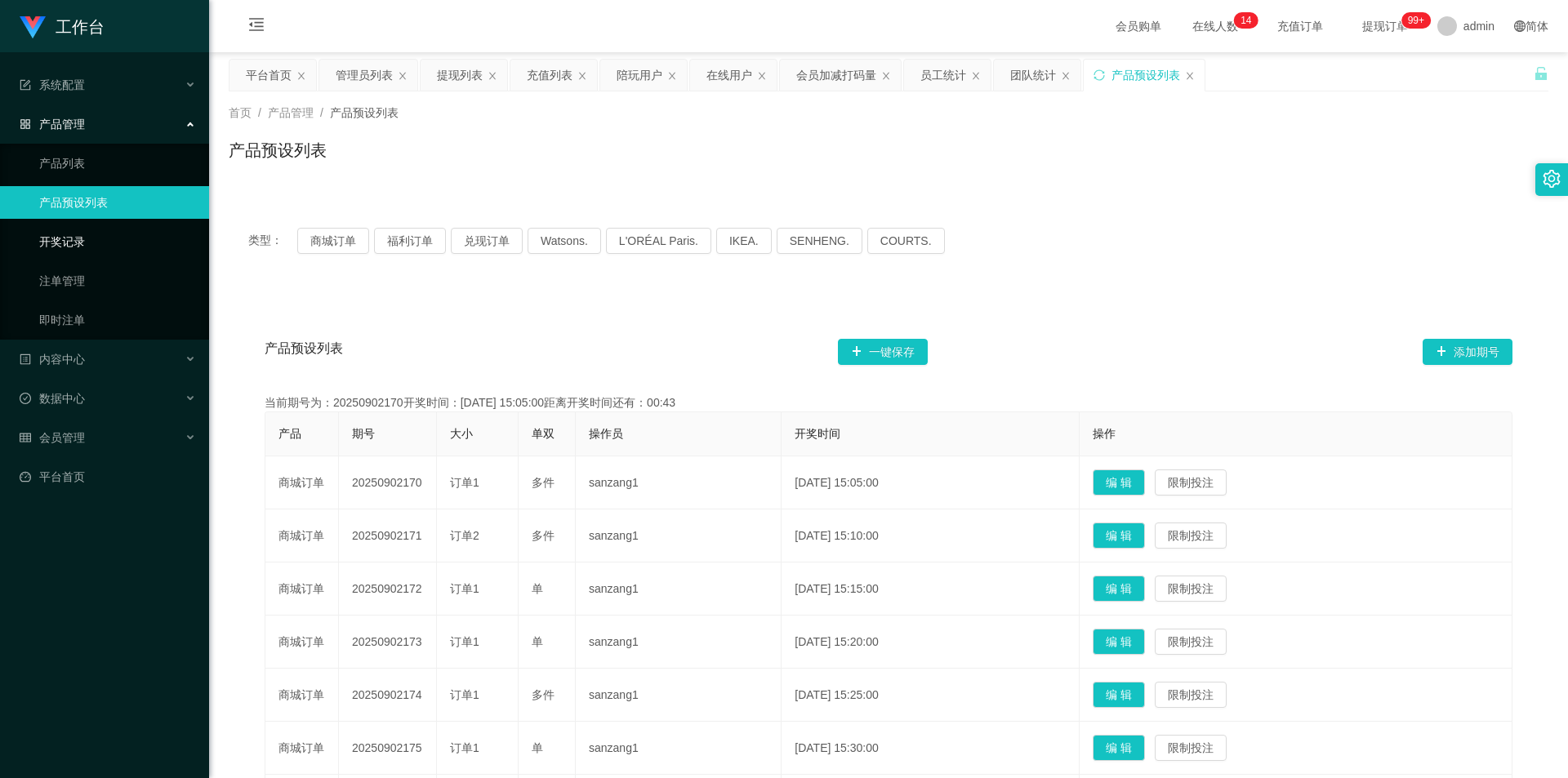
click at [79, 240] on link "开奖记录" at bounding box center [117, 241] width 157 height 33
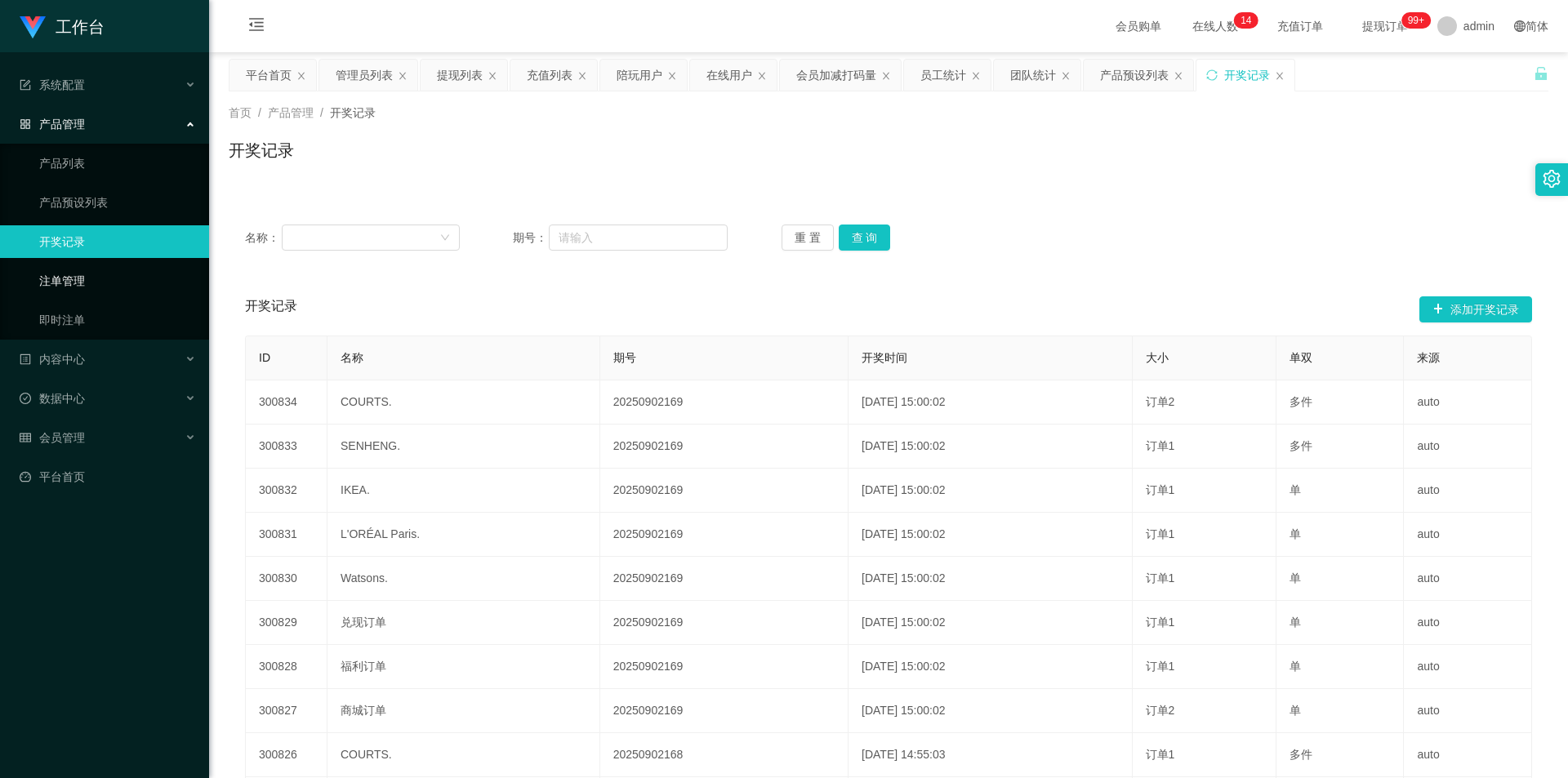
click at [67, 276] on link "注单管理" at bounding box center [117, 281] width 157 height 33
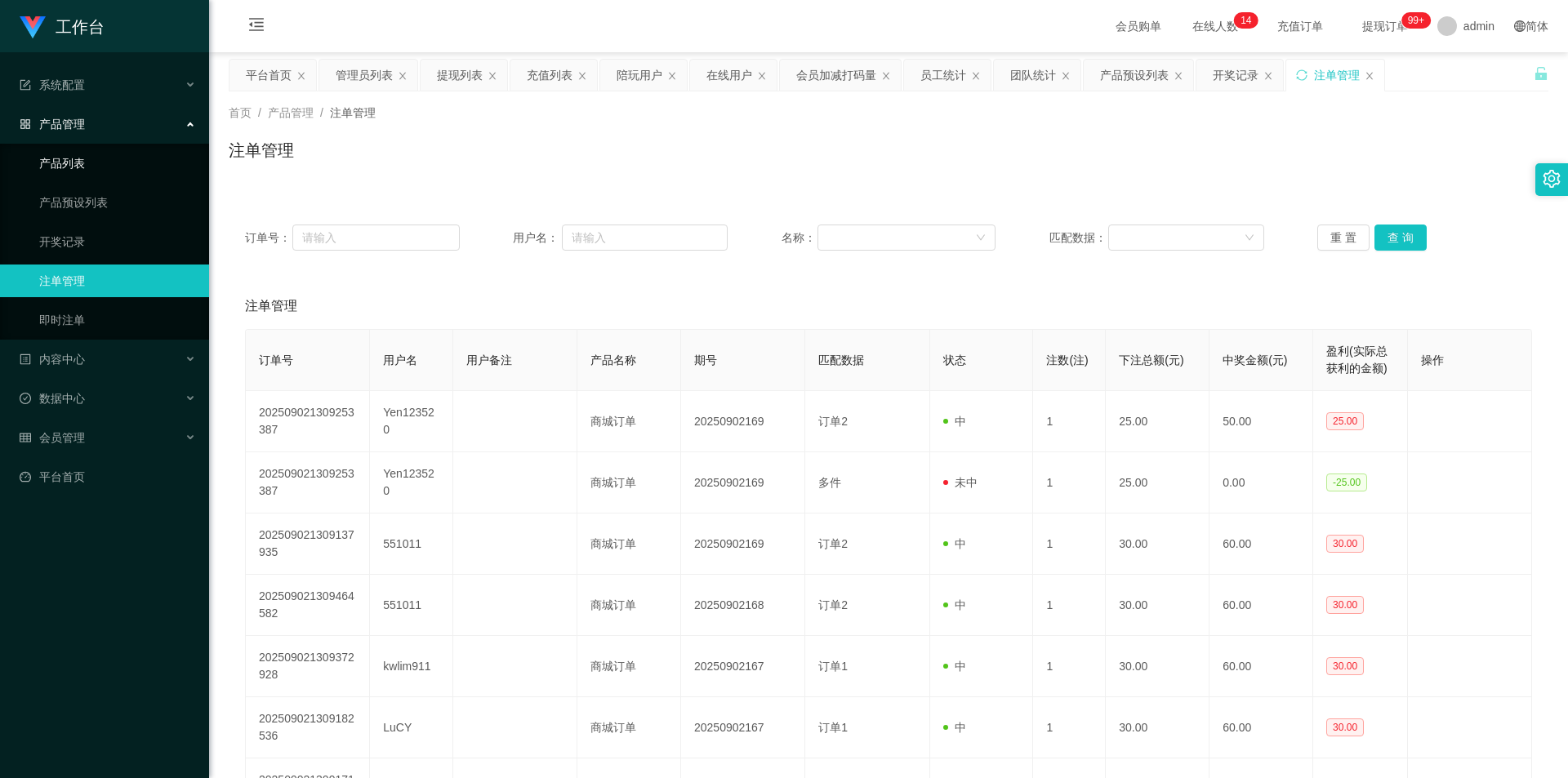
click at [82, 158] on link "产品列表" at bounding box center [117, 163] width 157 height 33
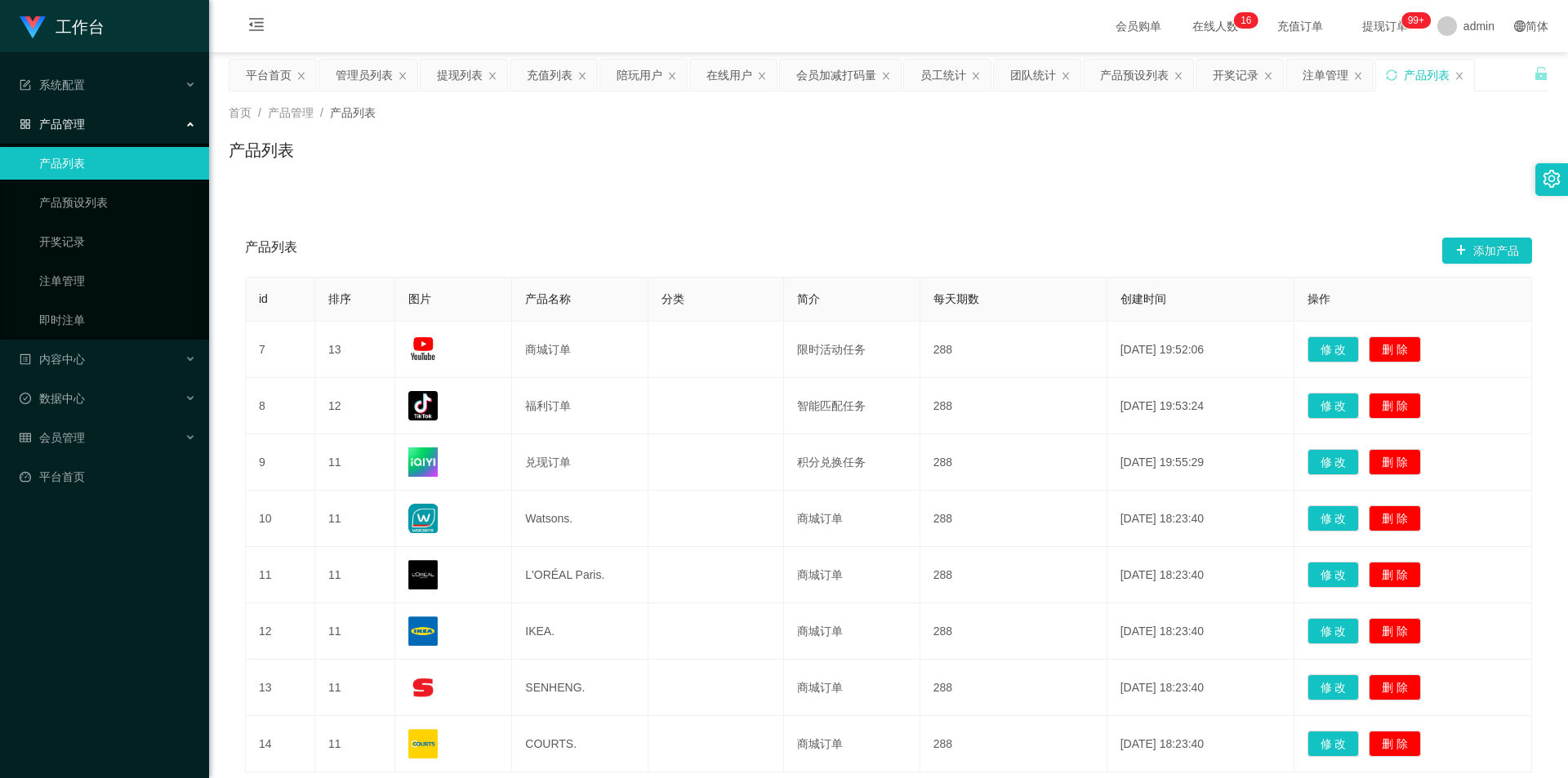
click at [113, 118] on div "产品管理" at bounding box center [104, 123] width 209 height 33
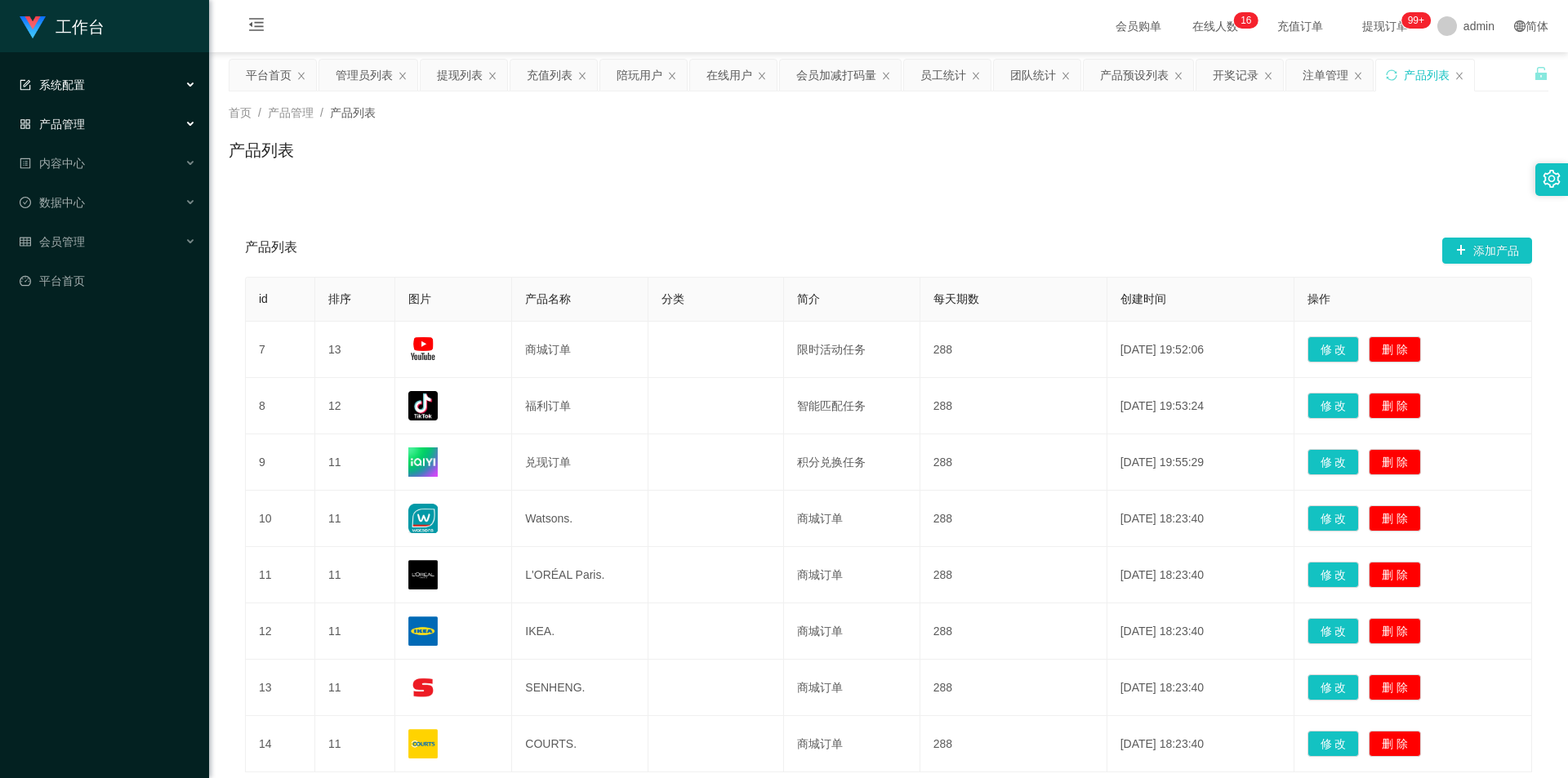
click at [104, 78] on div "系统配置" at bounding box center [104, 85] width 209 height 33
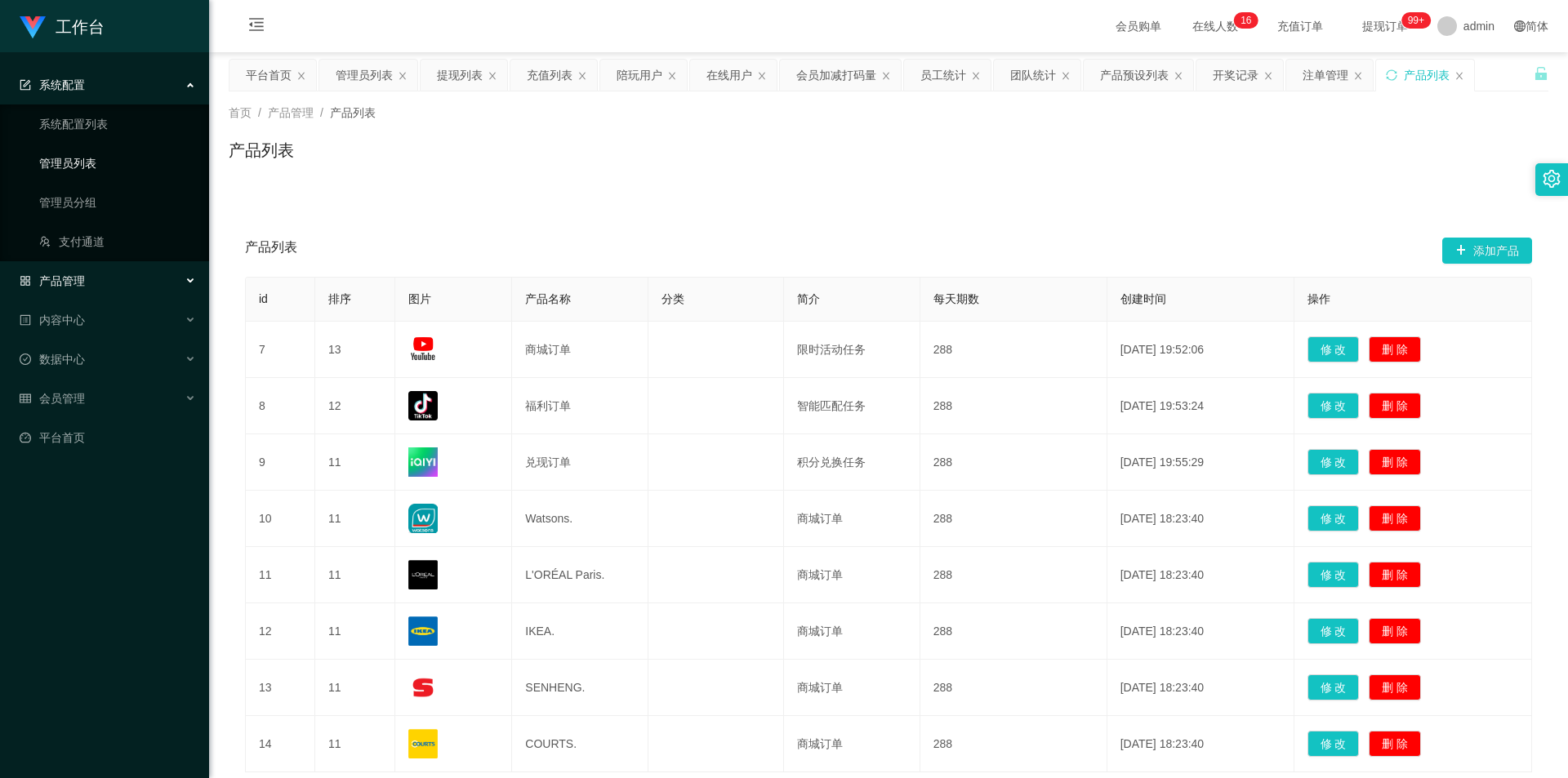
click at [86, 160] on link "管理员列表" at bounding box center [117, 163] width 157 height 33
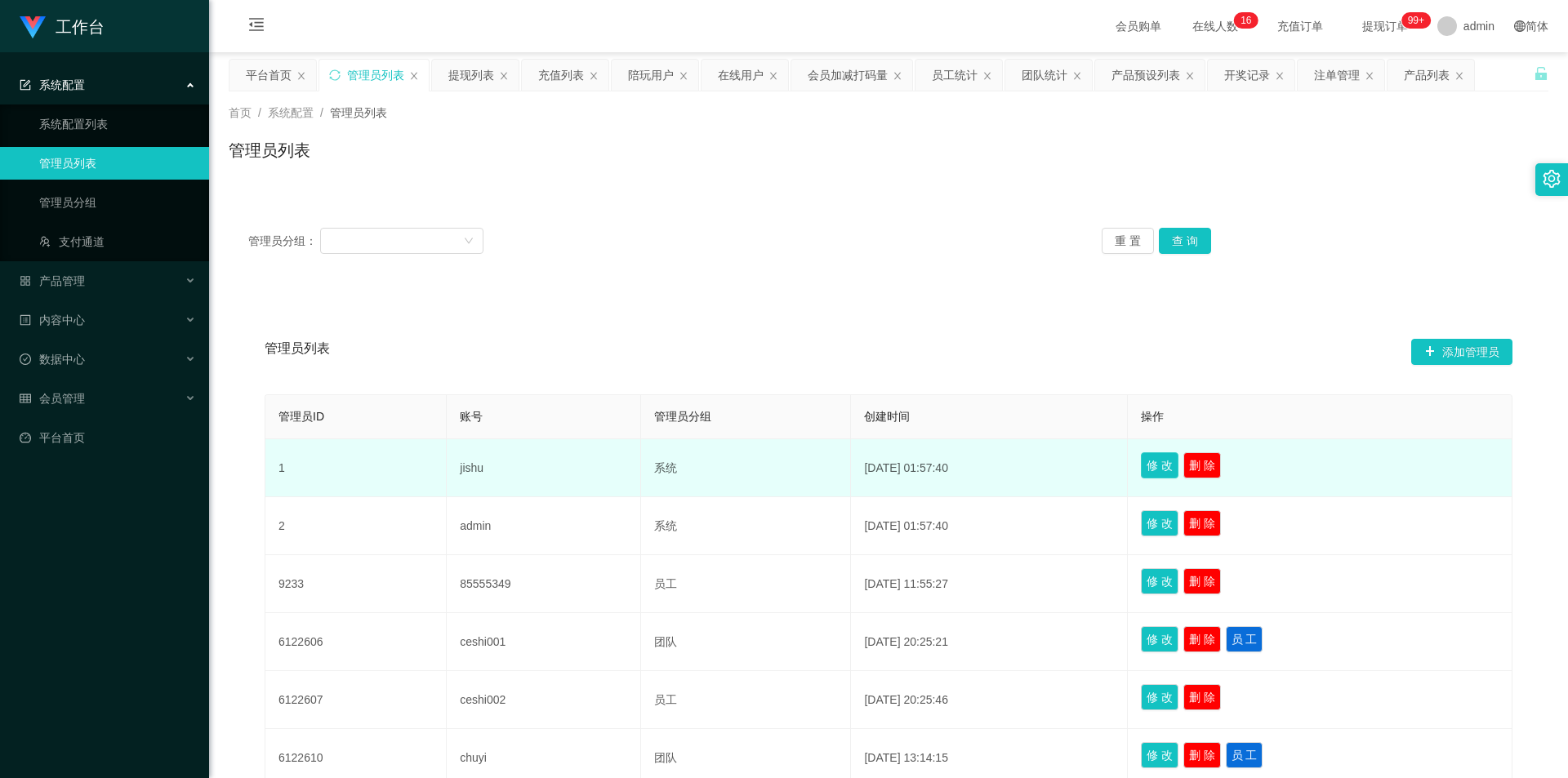
click at [1172, 458] on button "修 改" at bounding box center [1159, 466] width 38 height 26
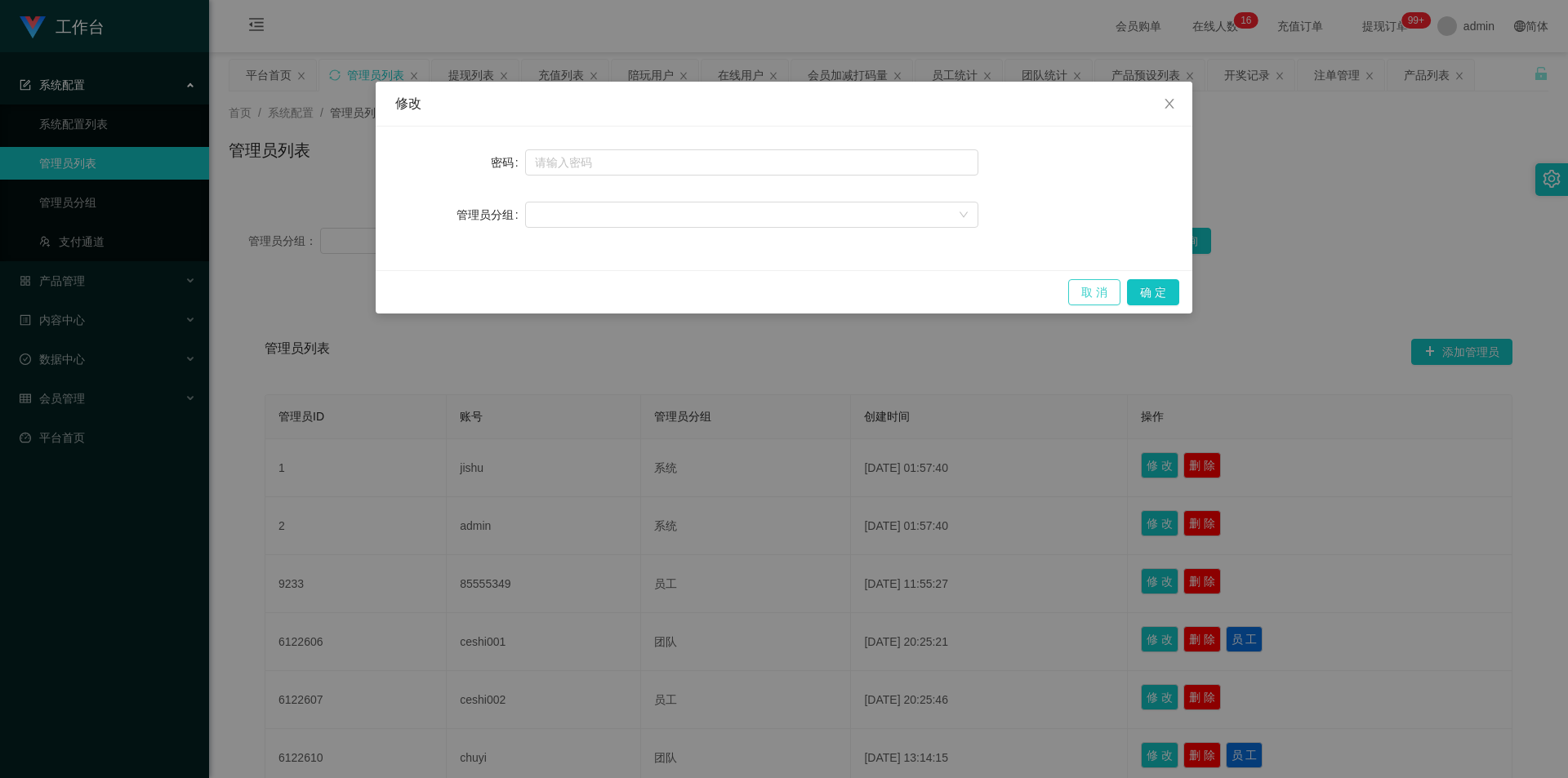
click at [1094, 290] on button "取 消" at bounding box center [1094, 293] width 52 height 26
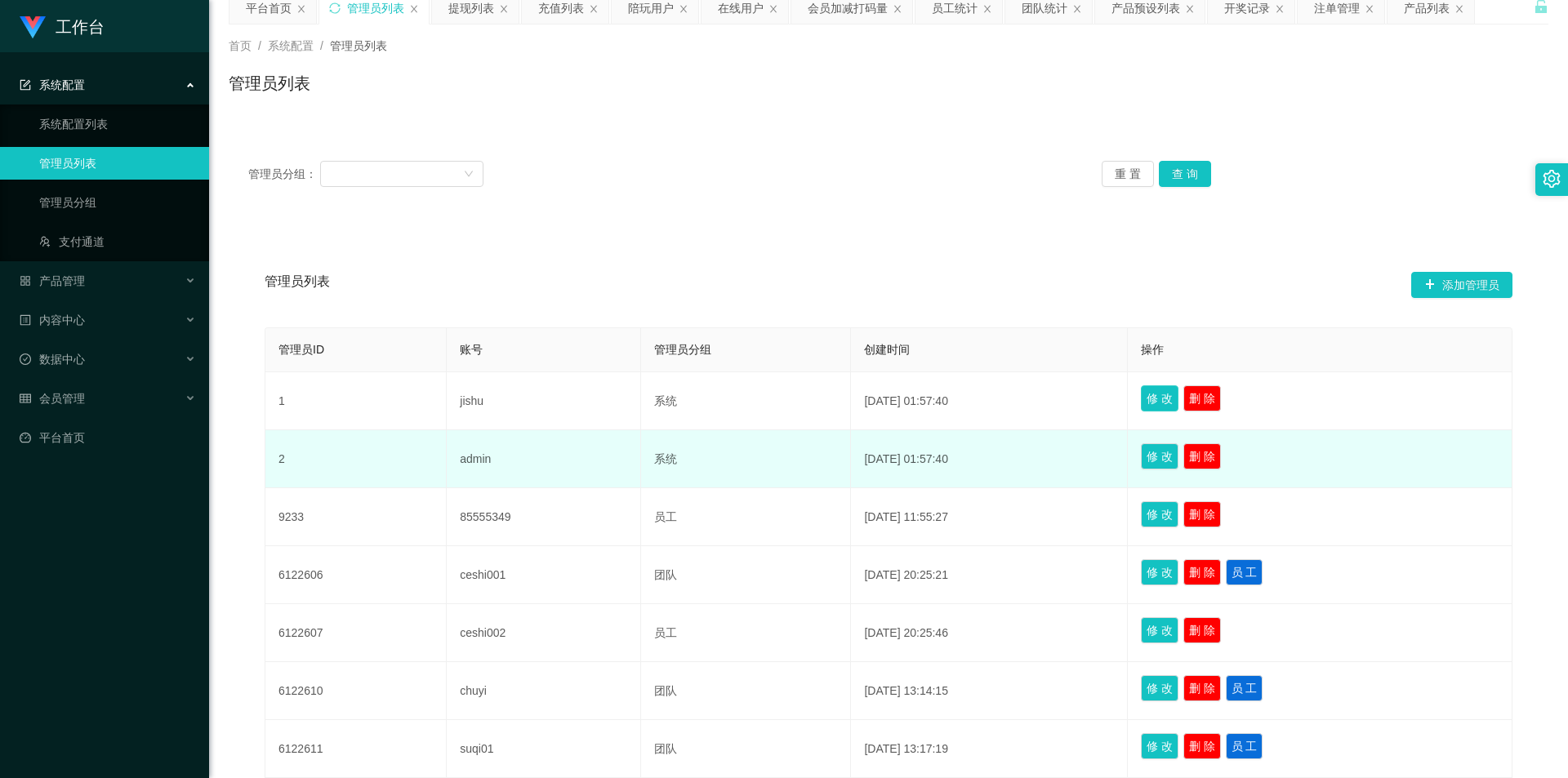
scroll to position [245, 0]
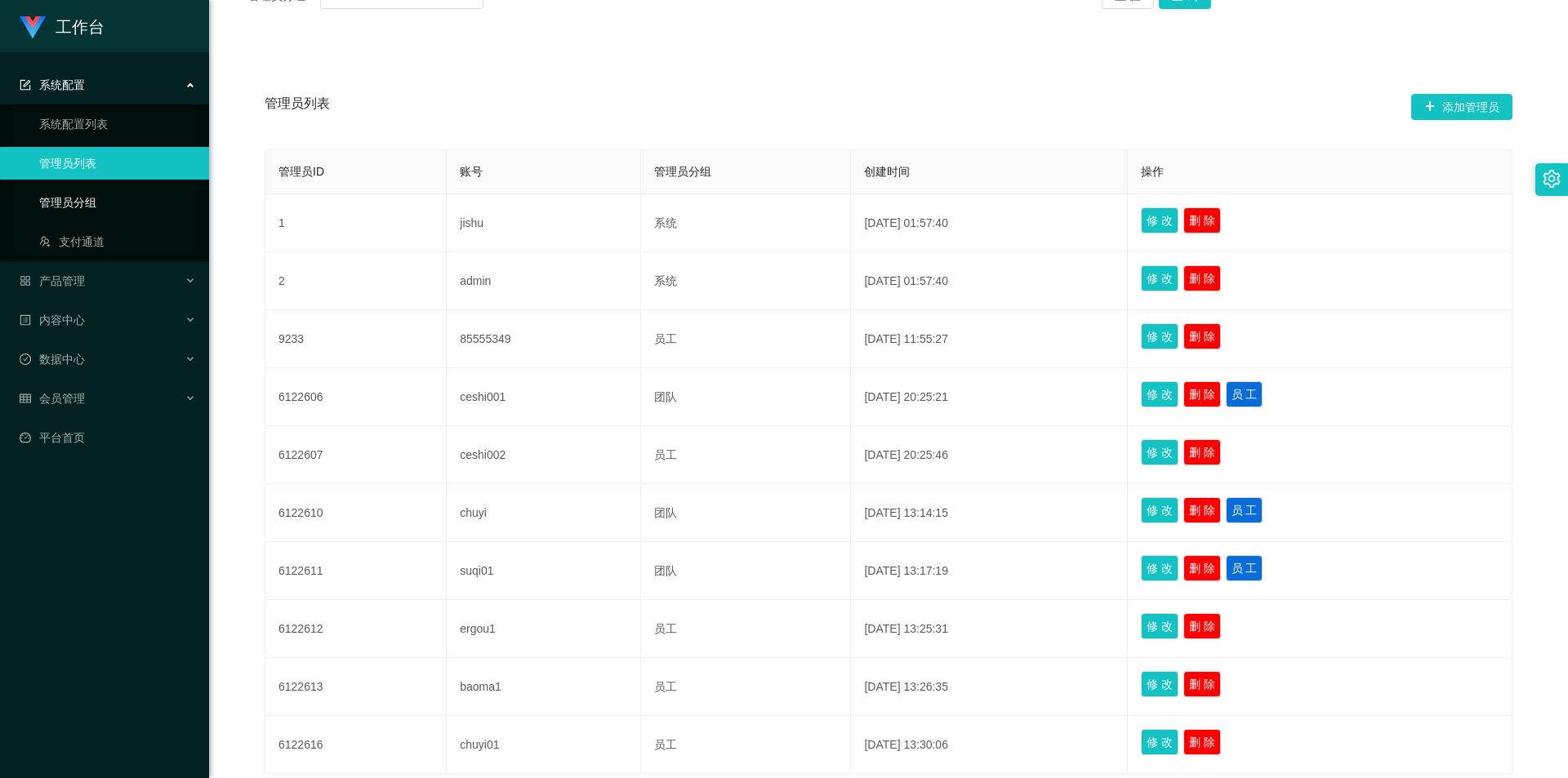
click at [86, 199] on link "管理员分组" at bounding box center [117, 202] width 157 height 33
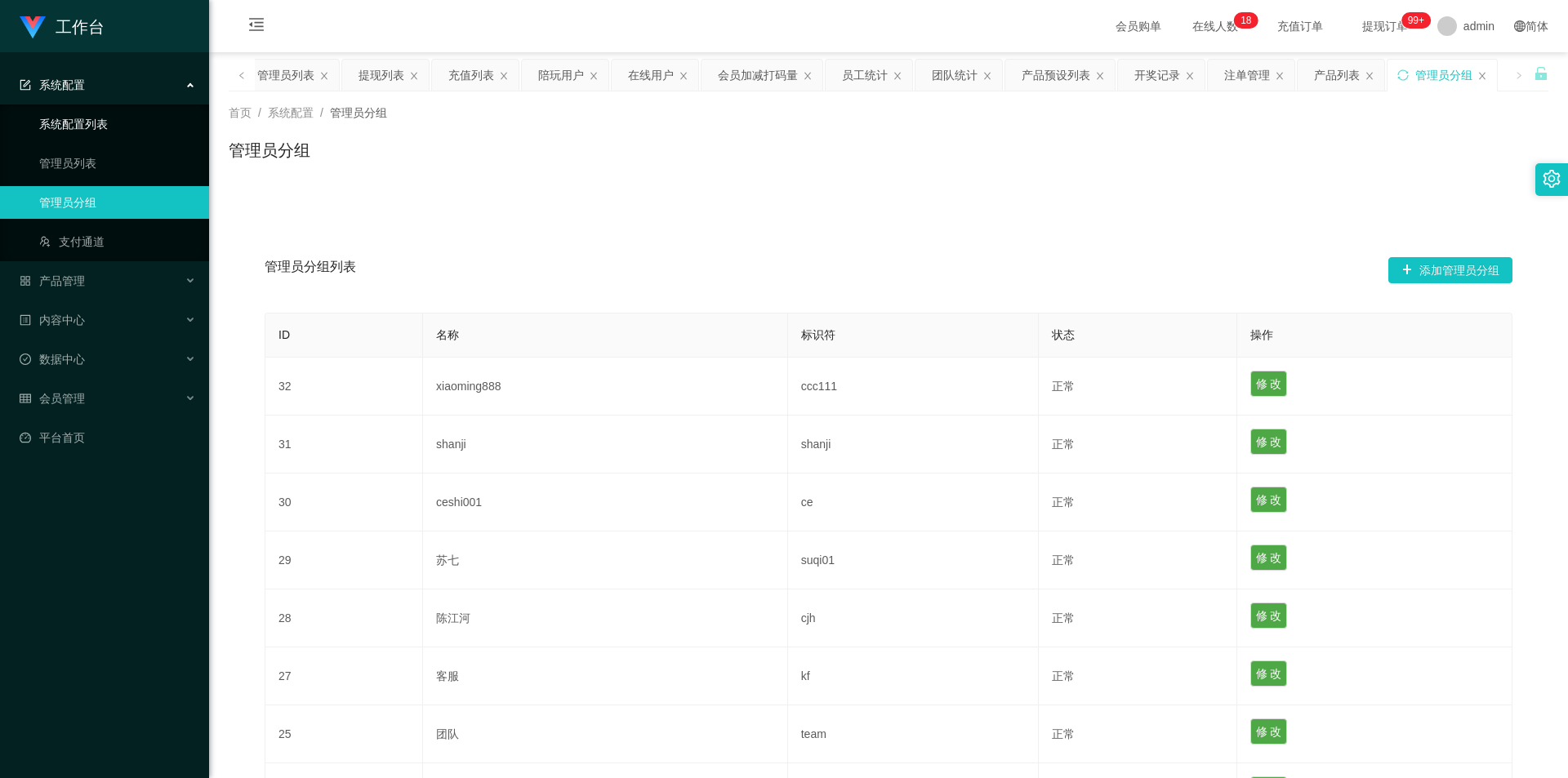
click at [109, 123] on link "系统配置列表" at bounding box center [117, 123] width 157 height 33
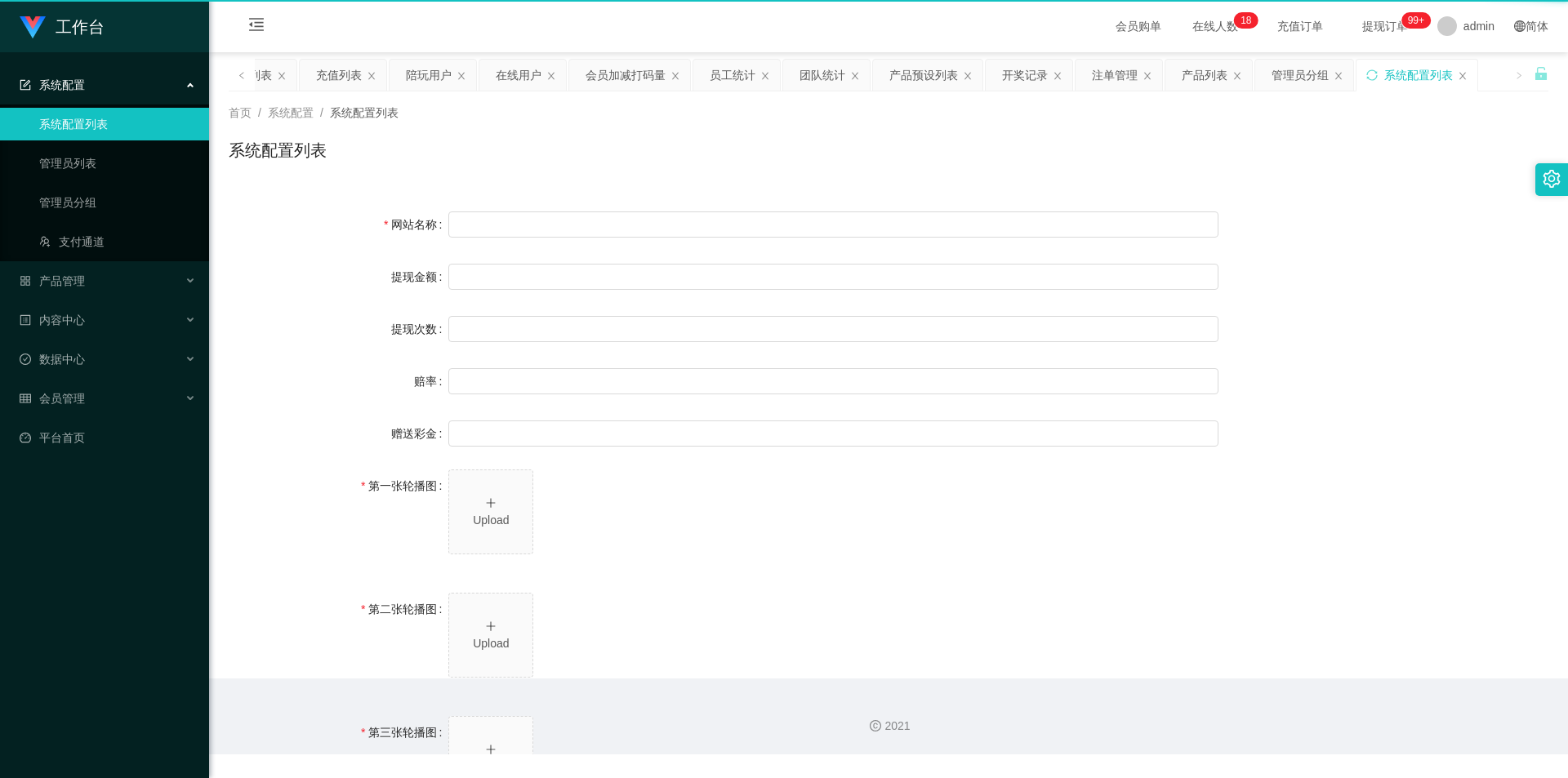
type input "工作台"
type input "40"
type input "1000000"
type input "100"
type input "0"
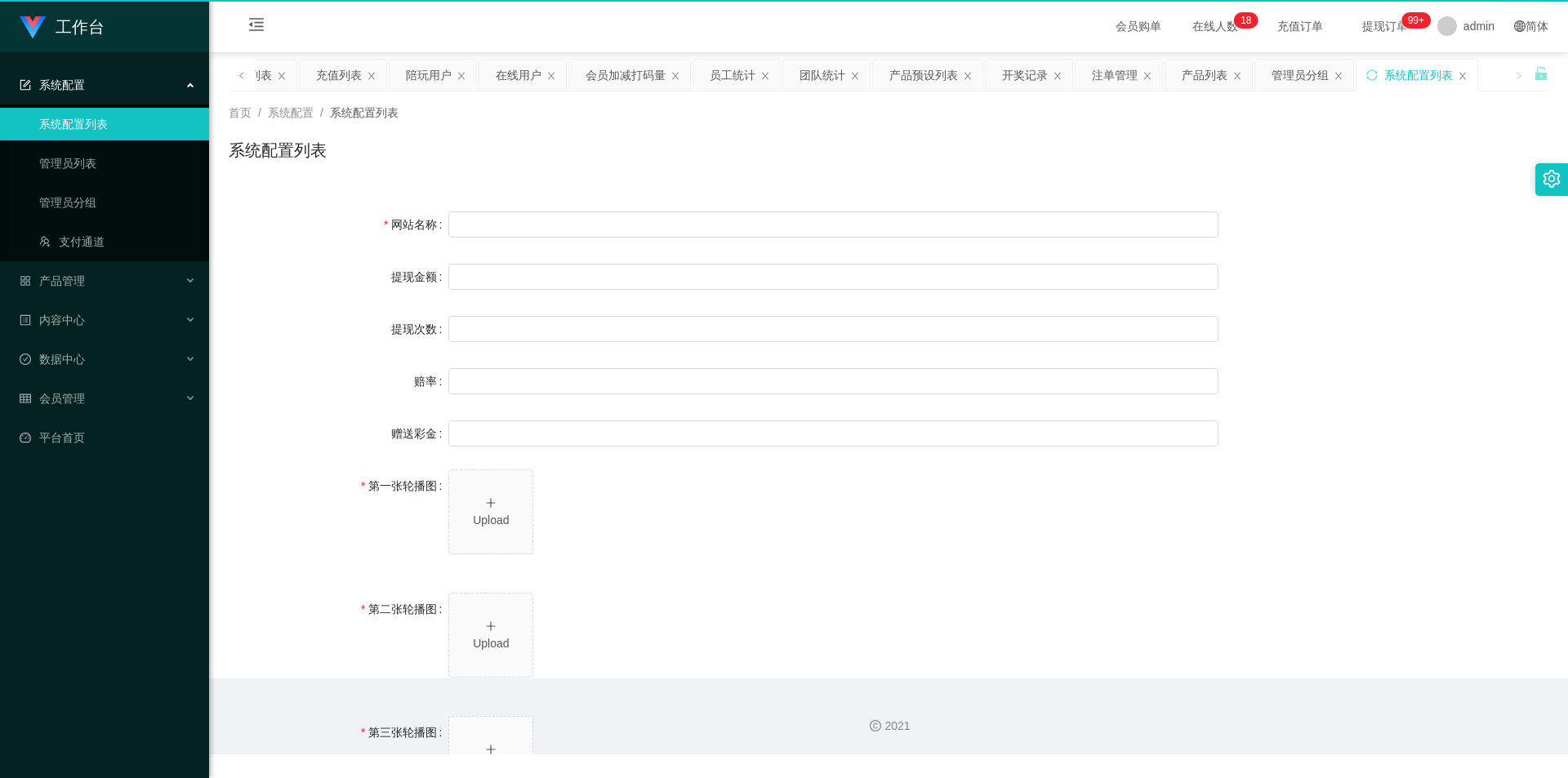
type input "[URL][DOMAIN_NAME]"
type input "平台工作台使用规则"
type input "为保障用户权益及平台运营秩序，请您严格遵守以下工作台使用规范："
type input "一、提现规则 最低提现限制：工作台账户积分满 10 积分后方可申请提现。"
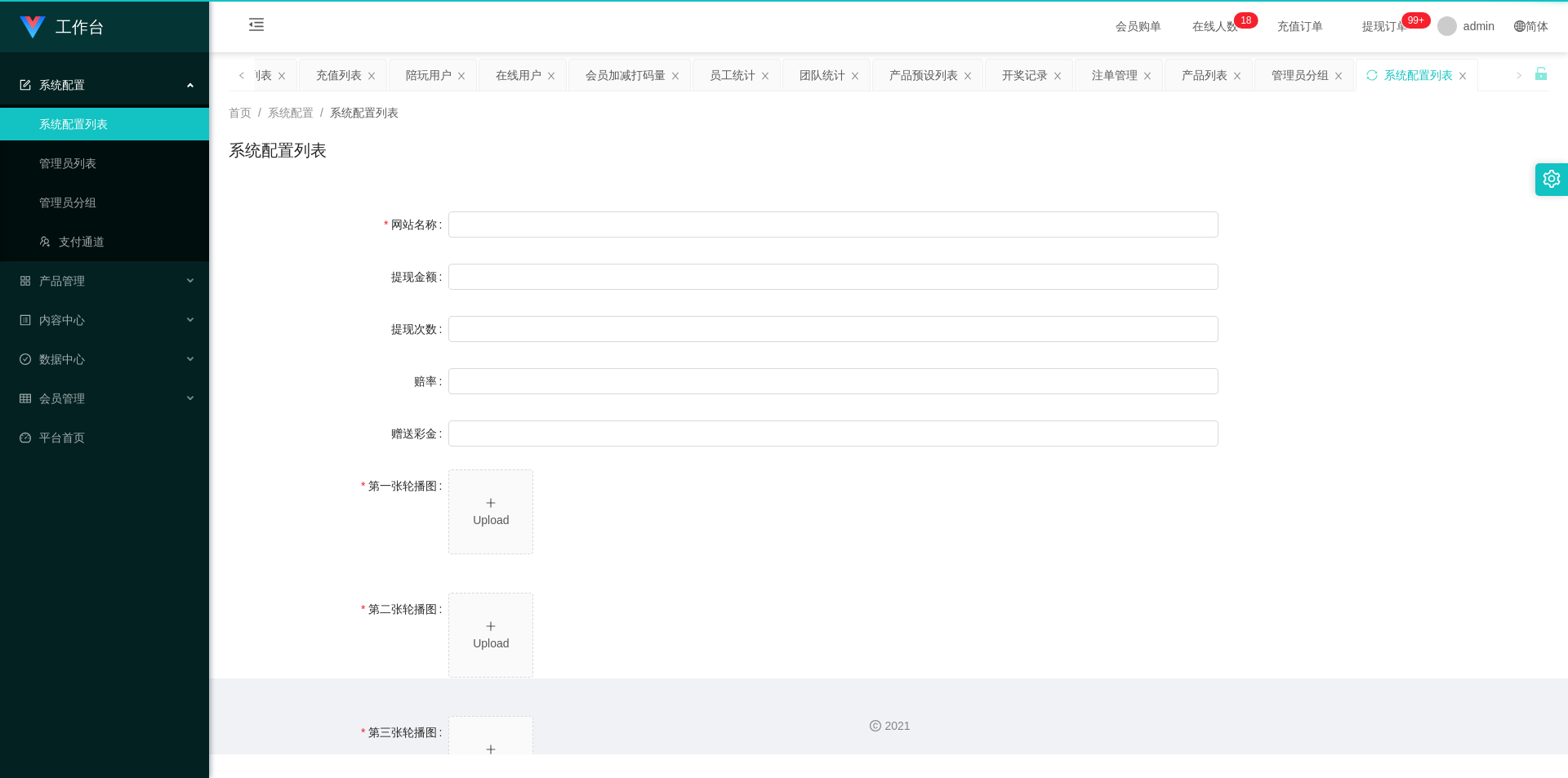
type input "二、积分管理 首次高额积分提醒：当工作台账户积分首次超过 20,000 积分时，系统将暂停自动提现。用户需联系平台活动经理进行手动审核及分笔提现。"
type input "三、任务接单规范 下单须知："
type input "所有任务需严格按照平台活动经理的指导流程进行操作。"
type input "严禁私下接单、绕过系统或通过非官方渠道接单（如通过个人账号、自行匹配等方式）。"
type input "·违规操作可能导致任务失败，并视情节冻结工作台账户或永久封禁账号。"
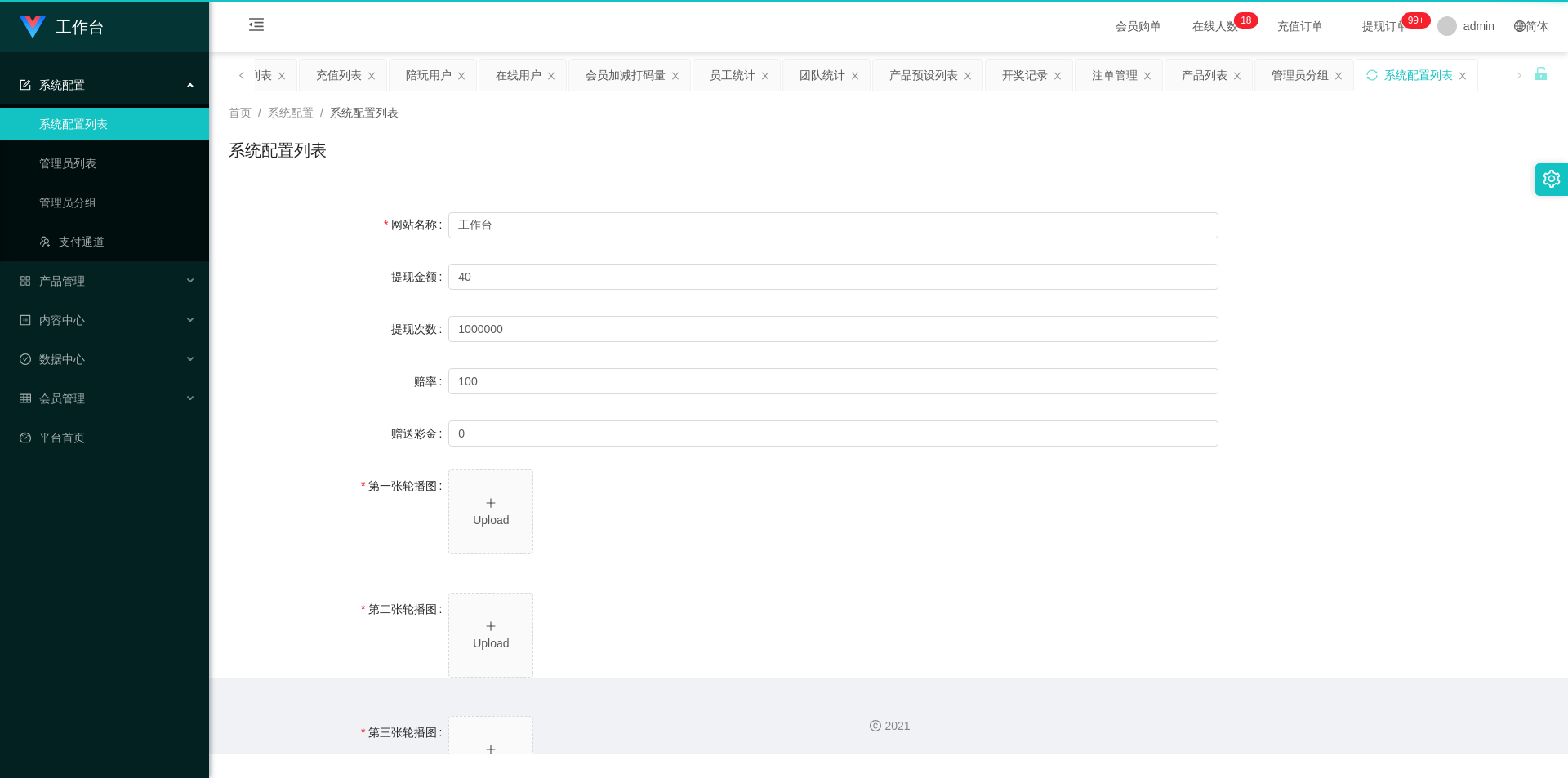
type input "系统任务对接要求："
type input "若未按指导流程操作或擅自修改操作步骤，系统将无法正确识别并分配任务，导致任务失败。"
type input "·因此类行为造成损失，平台将不予补偿，且有权限制或终止用户账号的工作权限。"
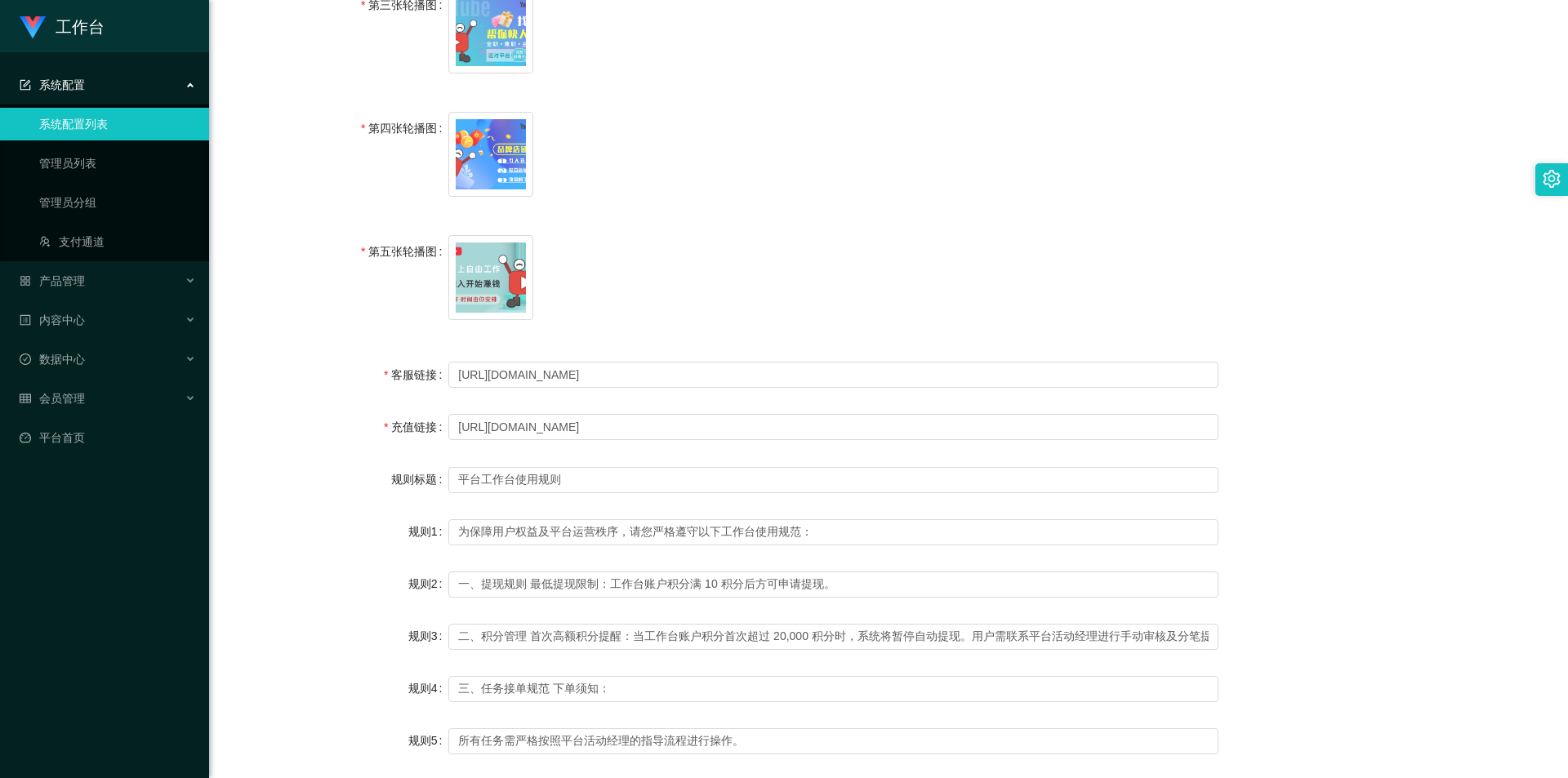
scroll to position [735, 0]
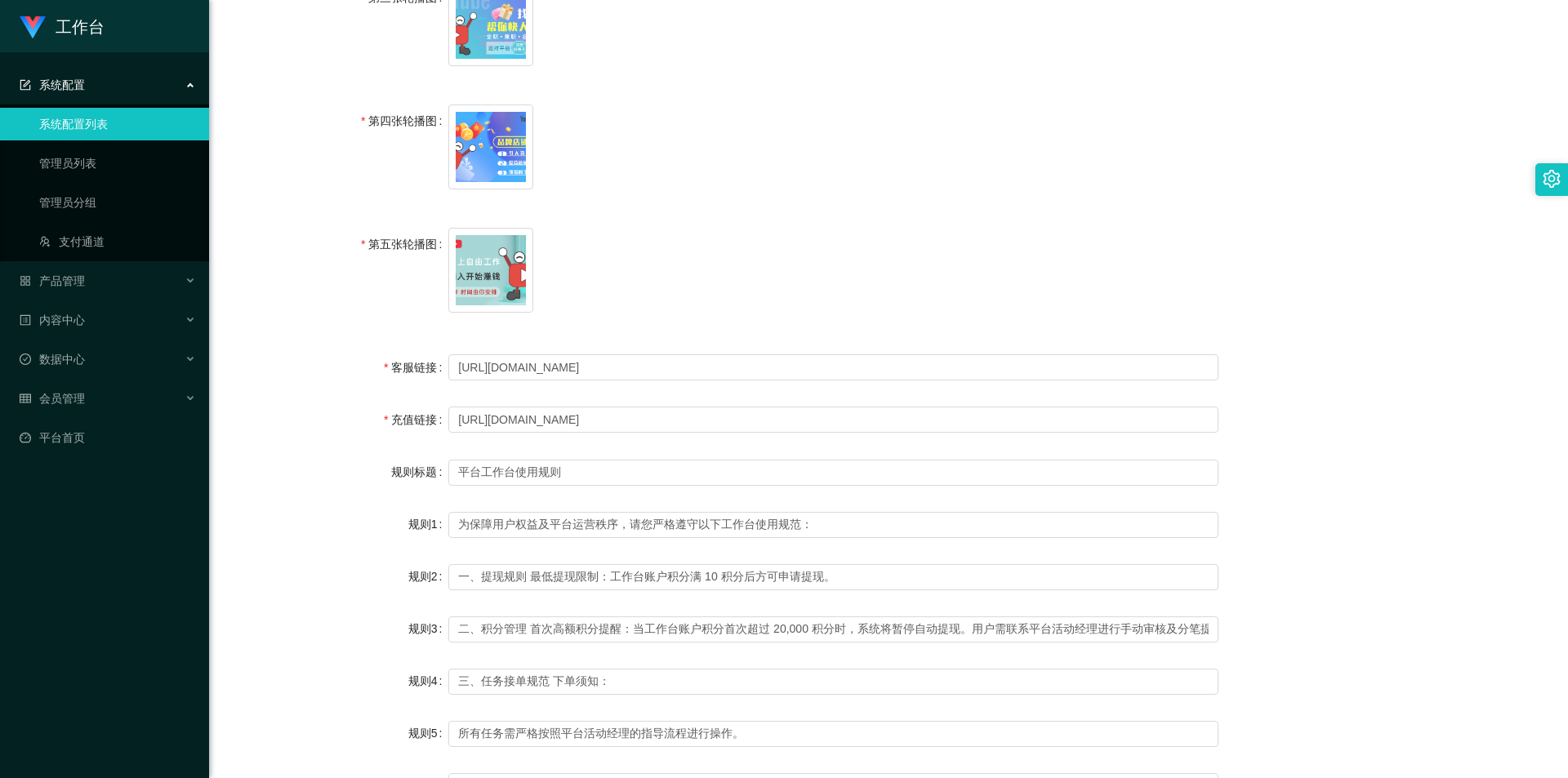
drag, startPoint x: 104, startPoint y: 72, endPoint x: 105, endPoint y: 93, distance: 21.0
click at [104, 72] on div "系统配置" at bounding box center [104, 85] width 209 height 33
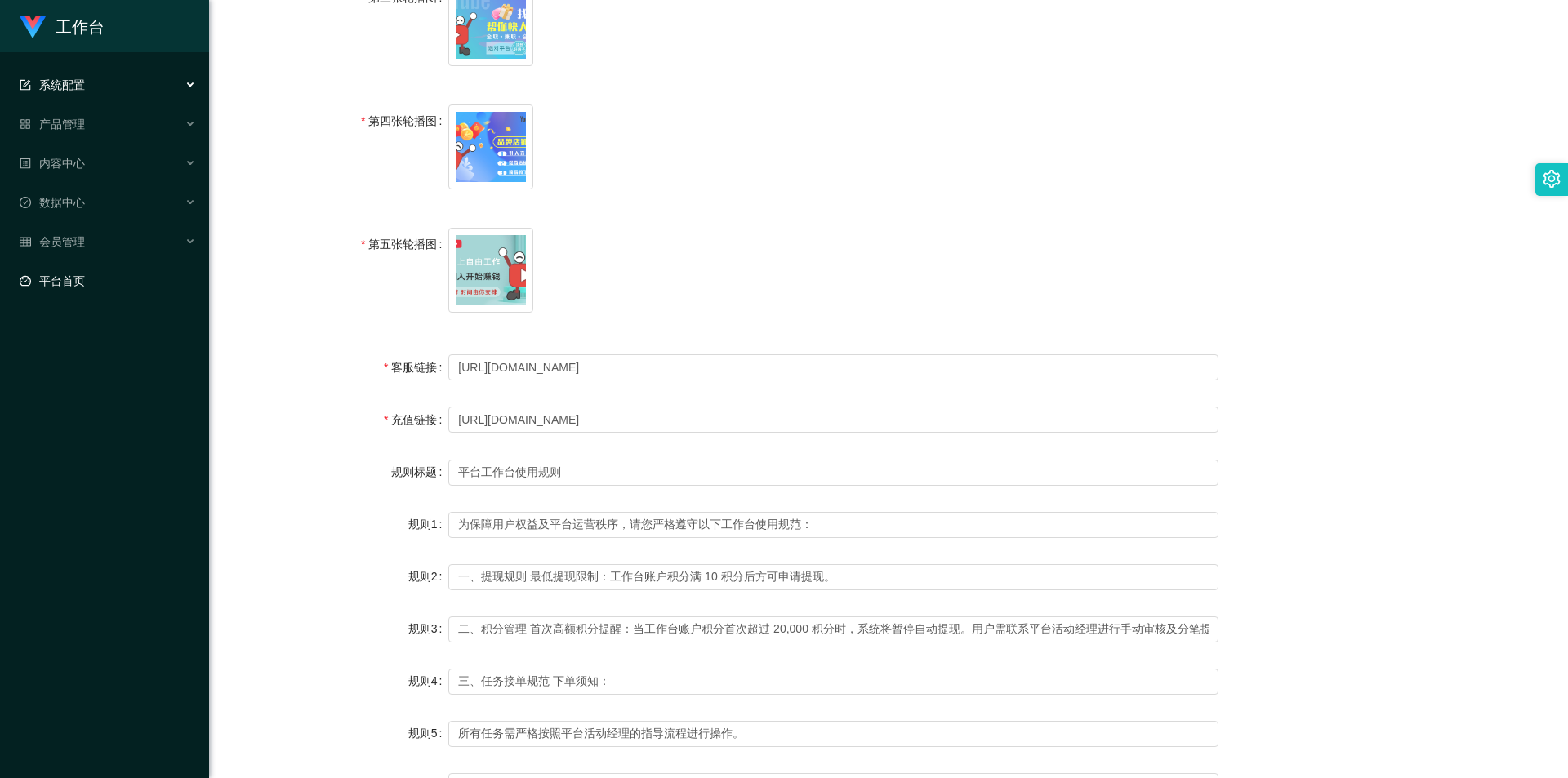
click at [126, 278] on link "平台首页" at bounding box center [108, 281] width 176 height 33
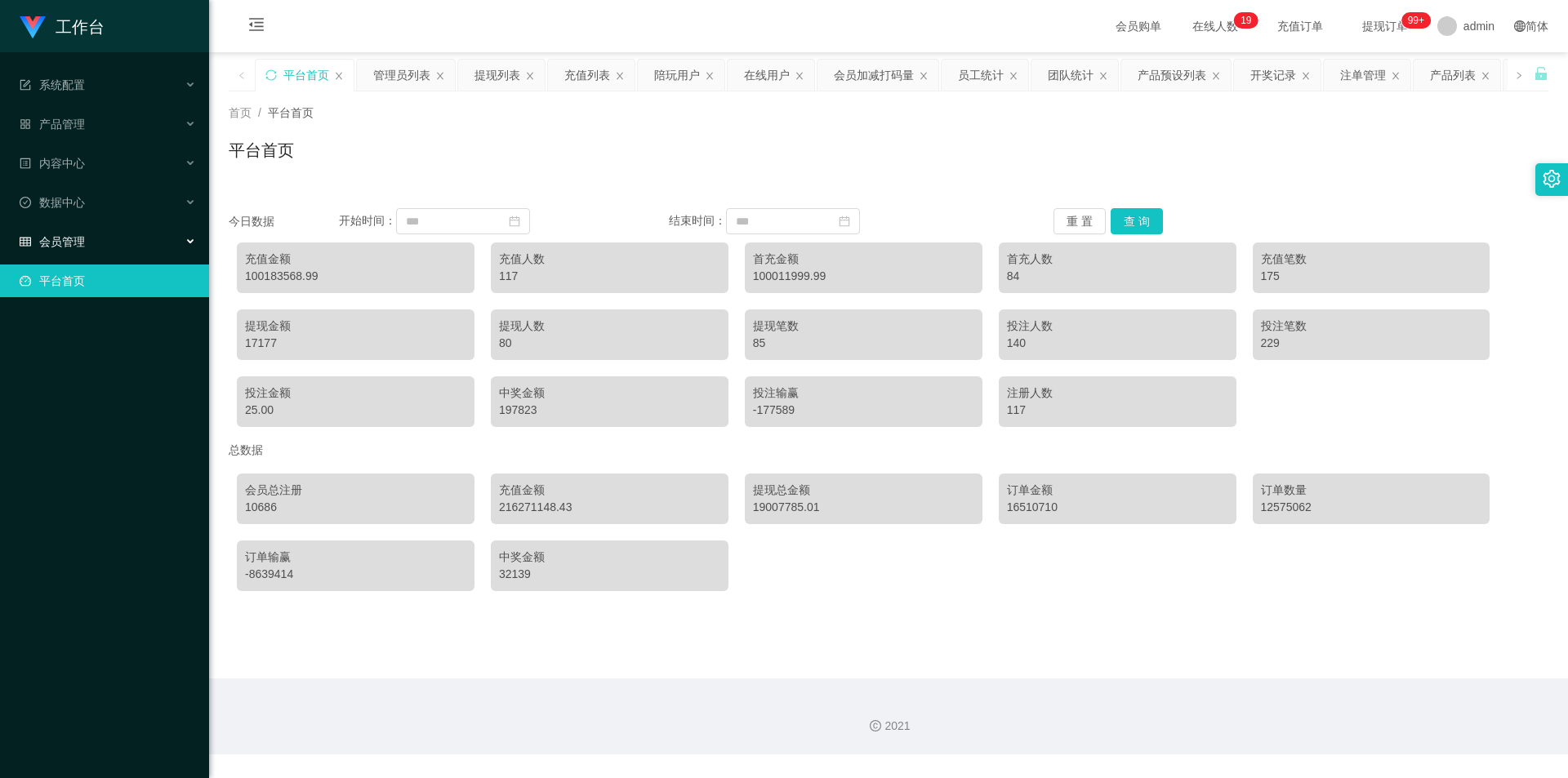
click at [47, 232] on div "会员管理" at bounding box center [104, 241] width 209 height 33
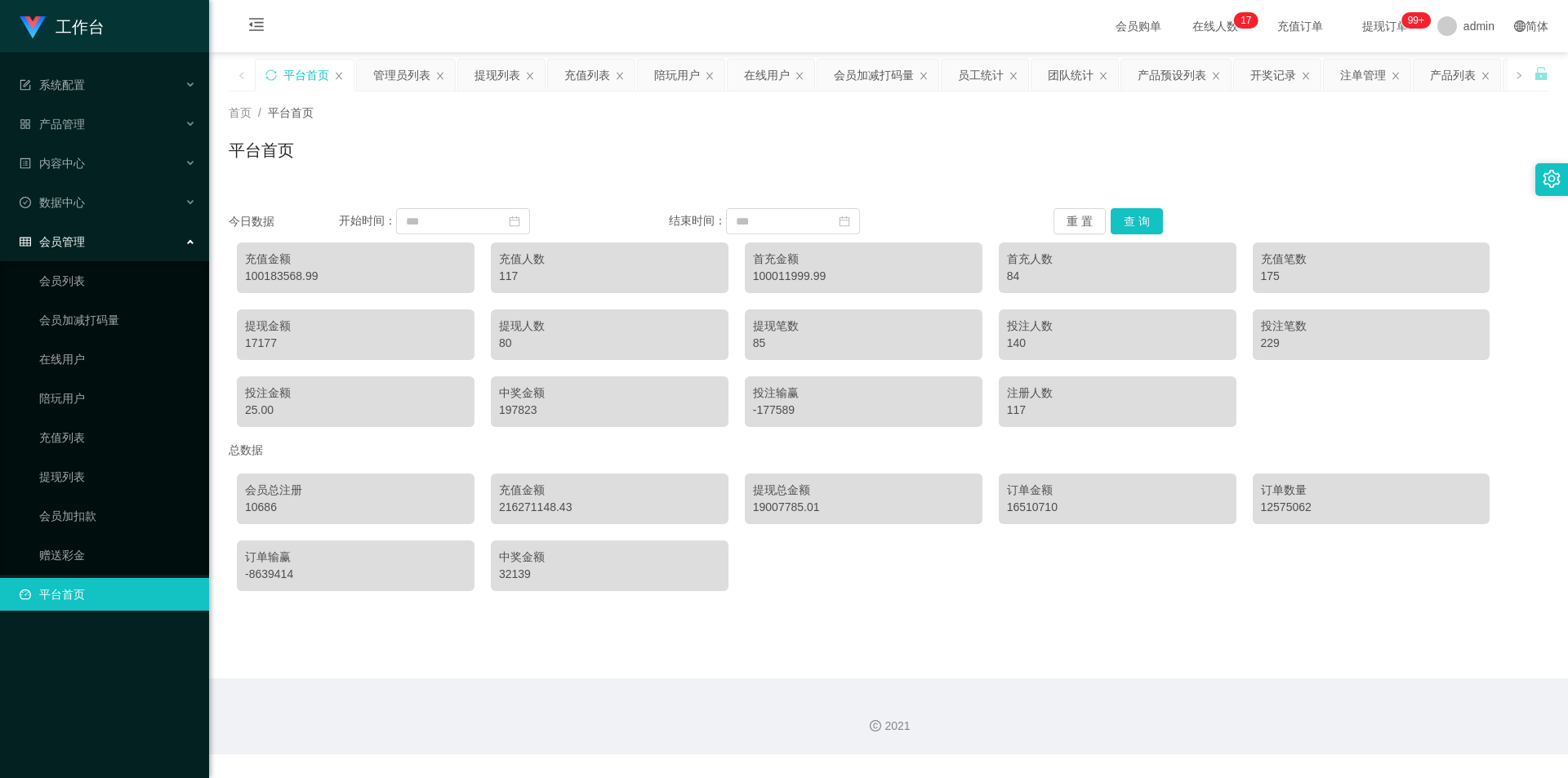
click at [75, 236] on span "会员管理" at bounding box center [52, 242] width 65 height 13
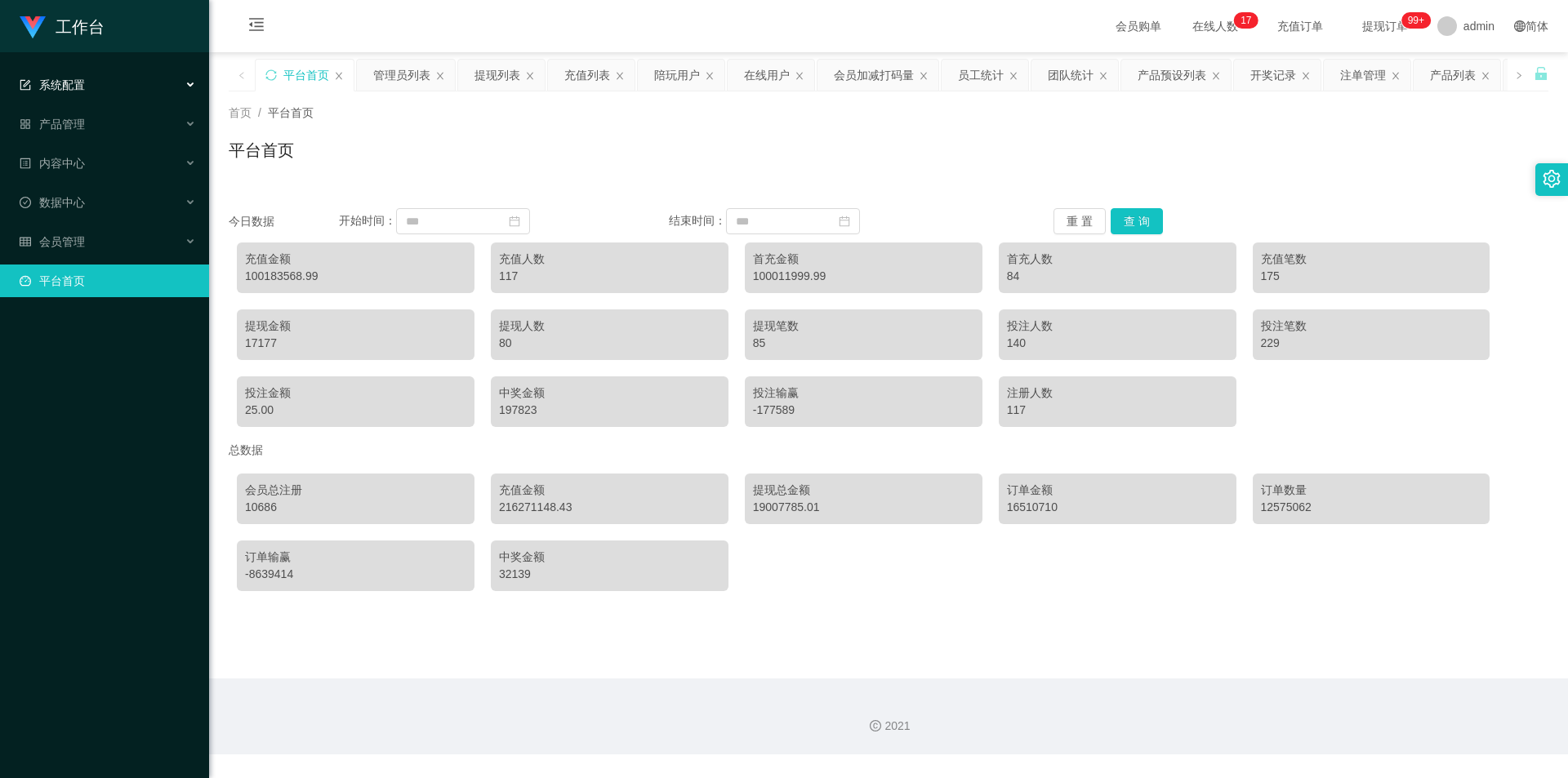
click at [57, 88] on span "系统配置" at bounding box center [52, 85] width 65 height 13
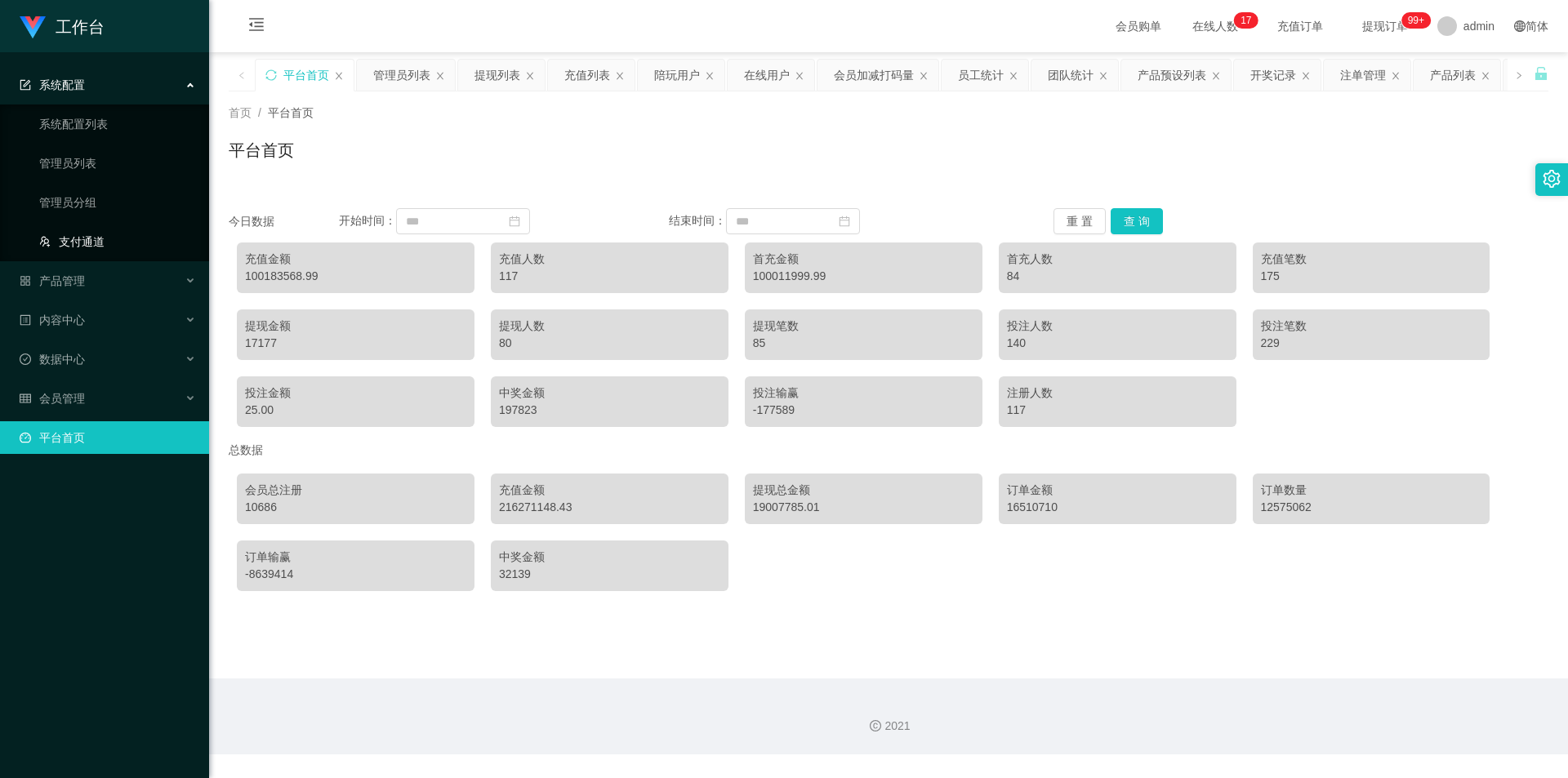
drag, startPoint x: 70, startPoint y: 243, endPoint x: 60, endPoint y: 243, distance: 10.0
click at [69, 243] on link "支付通道" at bounding box center [117, 241] width 157 height 33
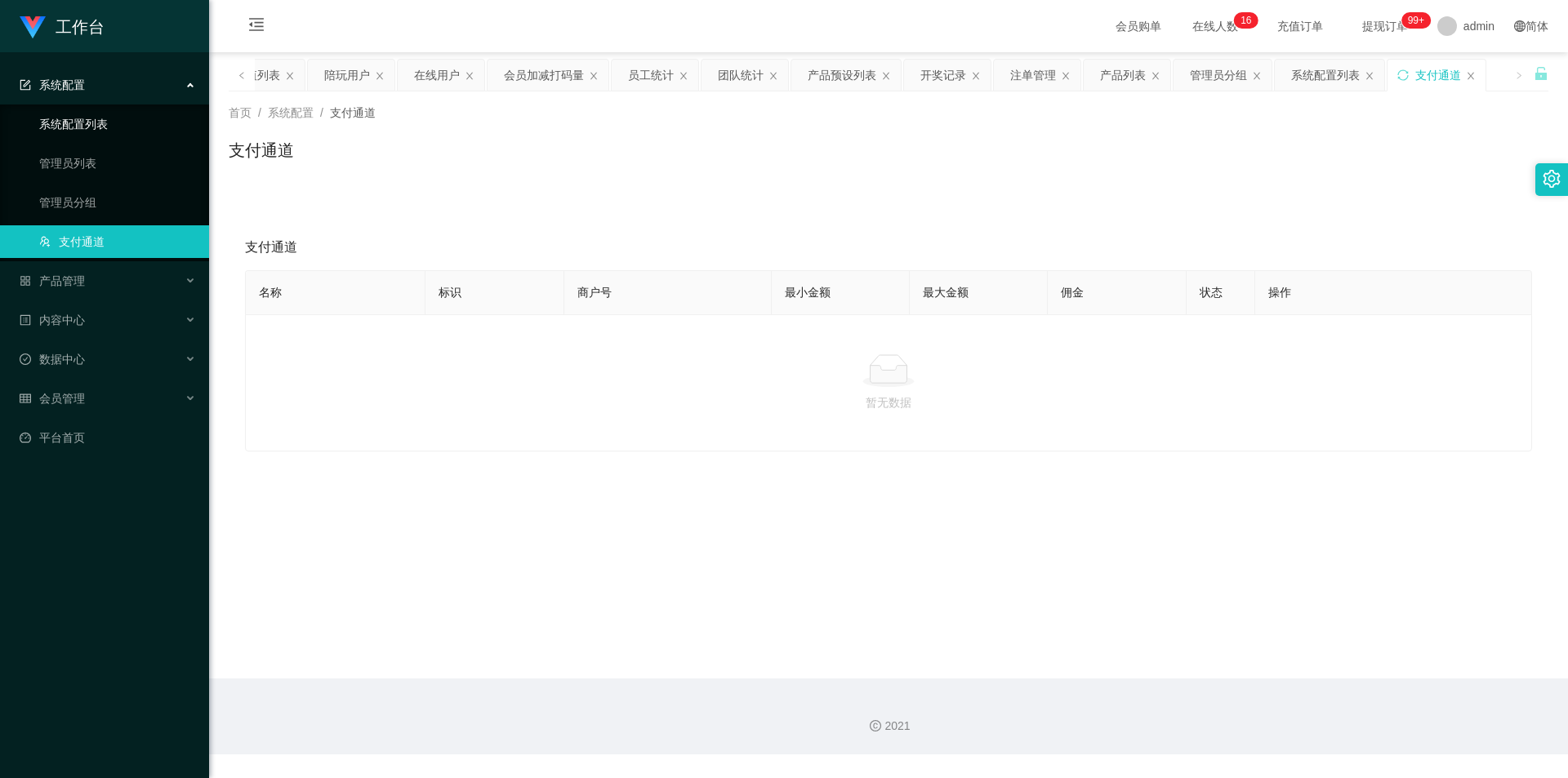
click at [70, 111] on link "系统配置列表" at bounding box center [117, 123] width 157 height 33
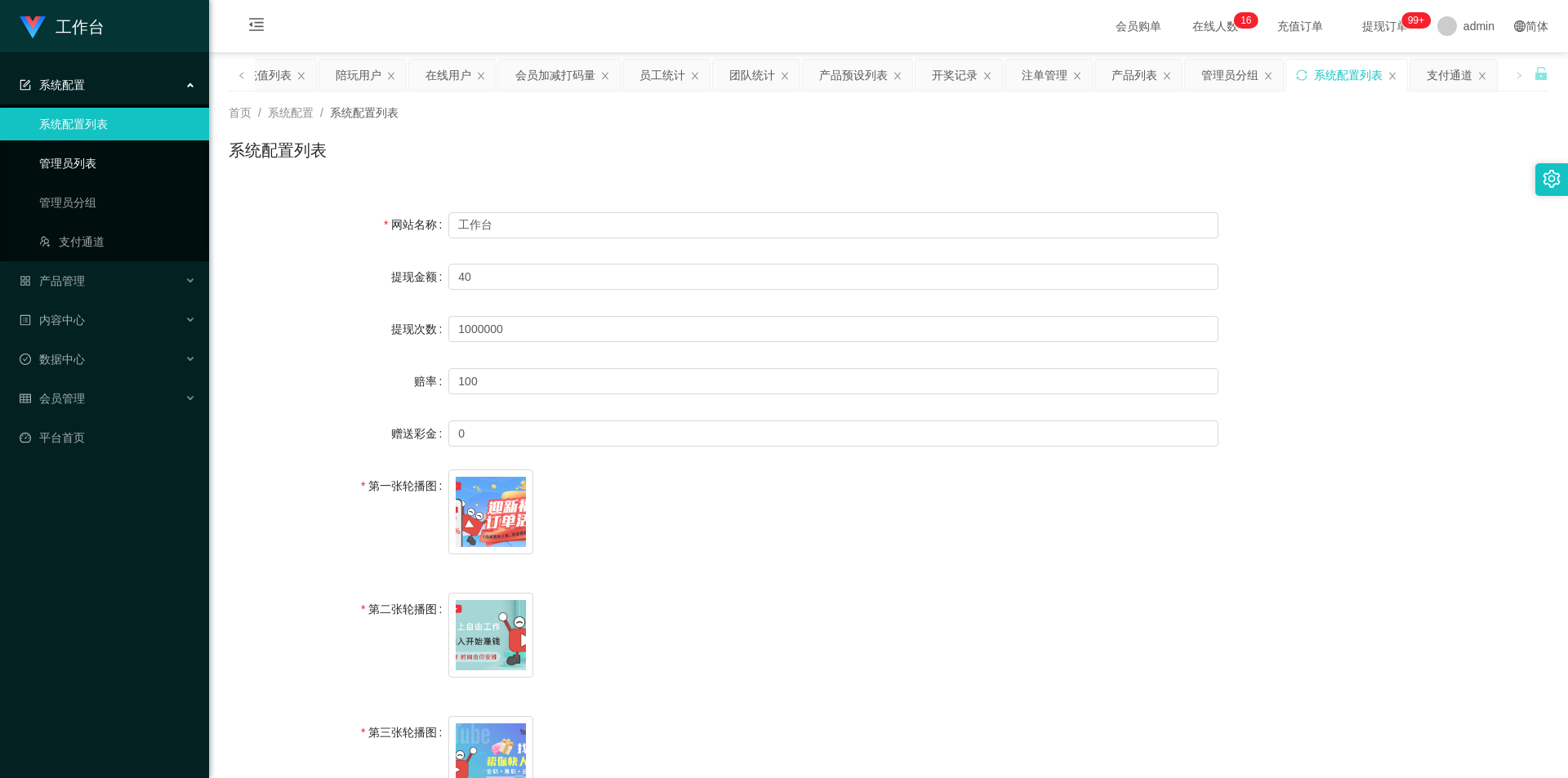
click at [124, 163] on link "管理员列表" at bounding box center [117, 163] width 157 height 33
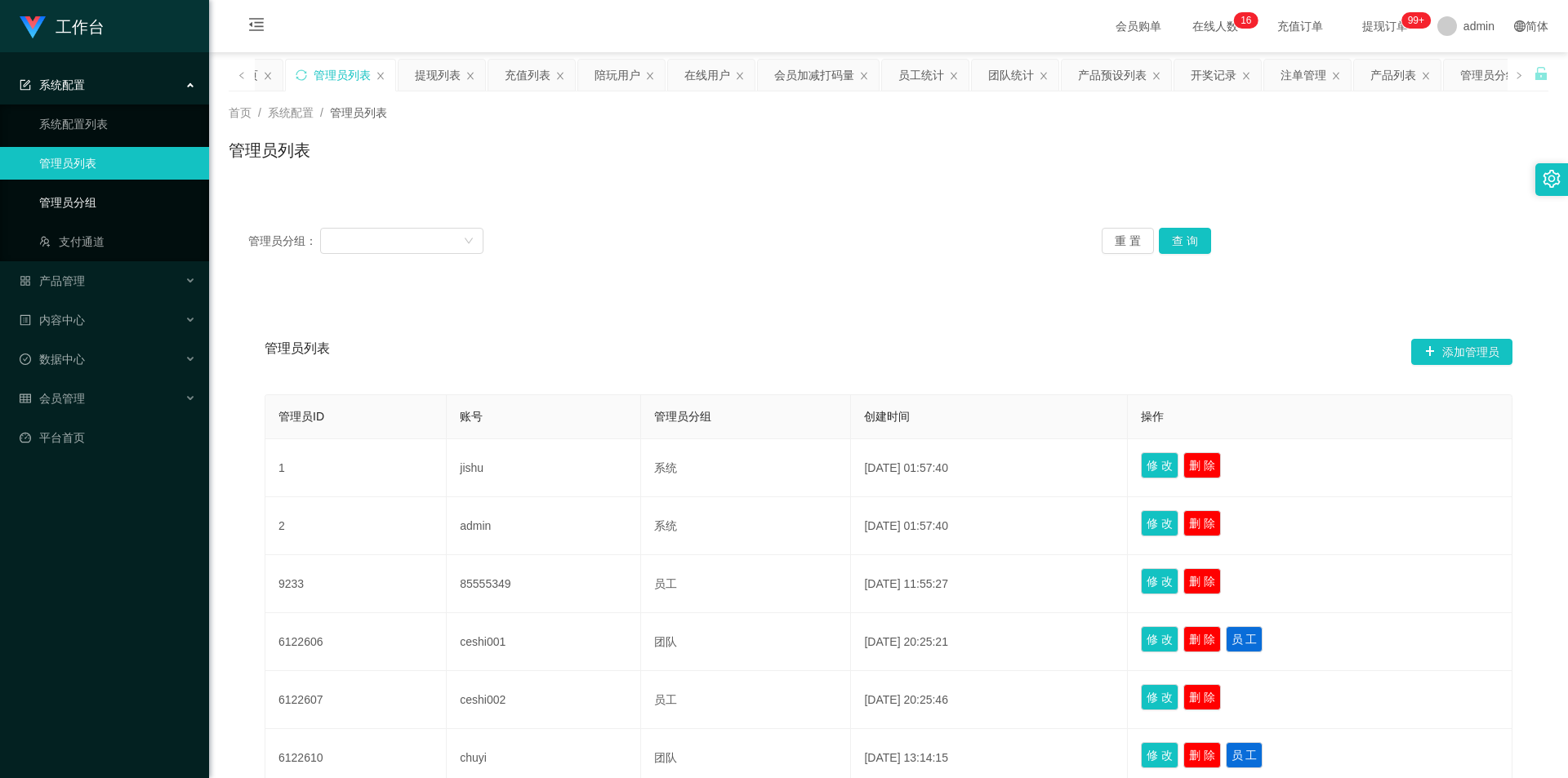
click at [96, 204] on link "管理员分组" at bounding box center [117, 202] width 157 height 33
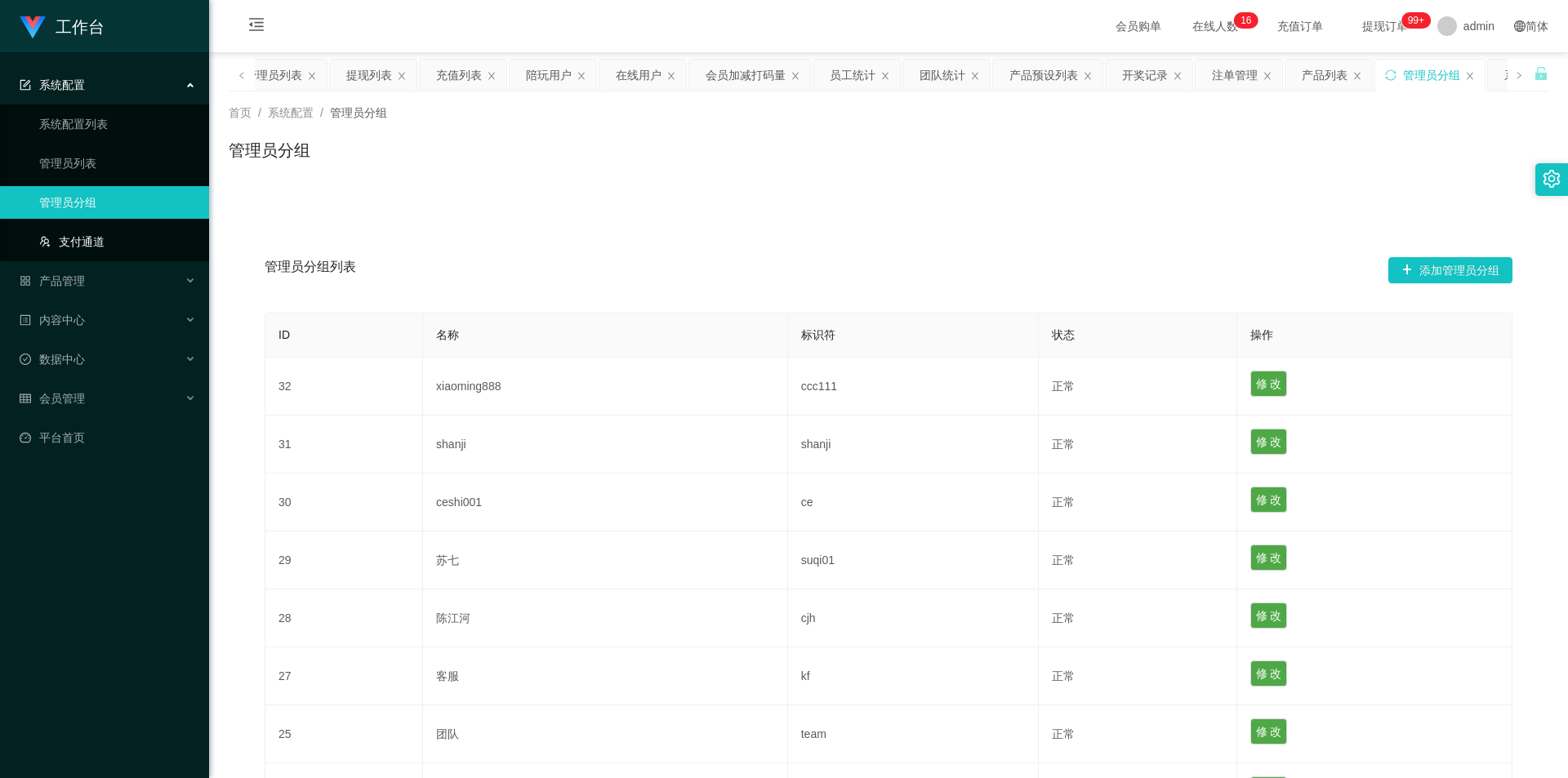
click at [96, 236] on link "支付通道" at bounding box center [117, 241] width 157 height 33
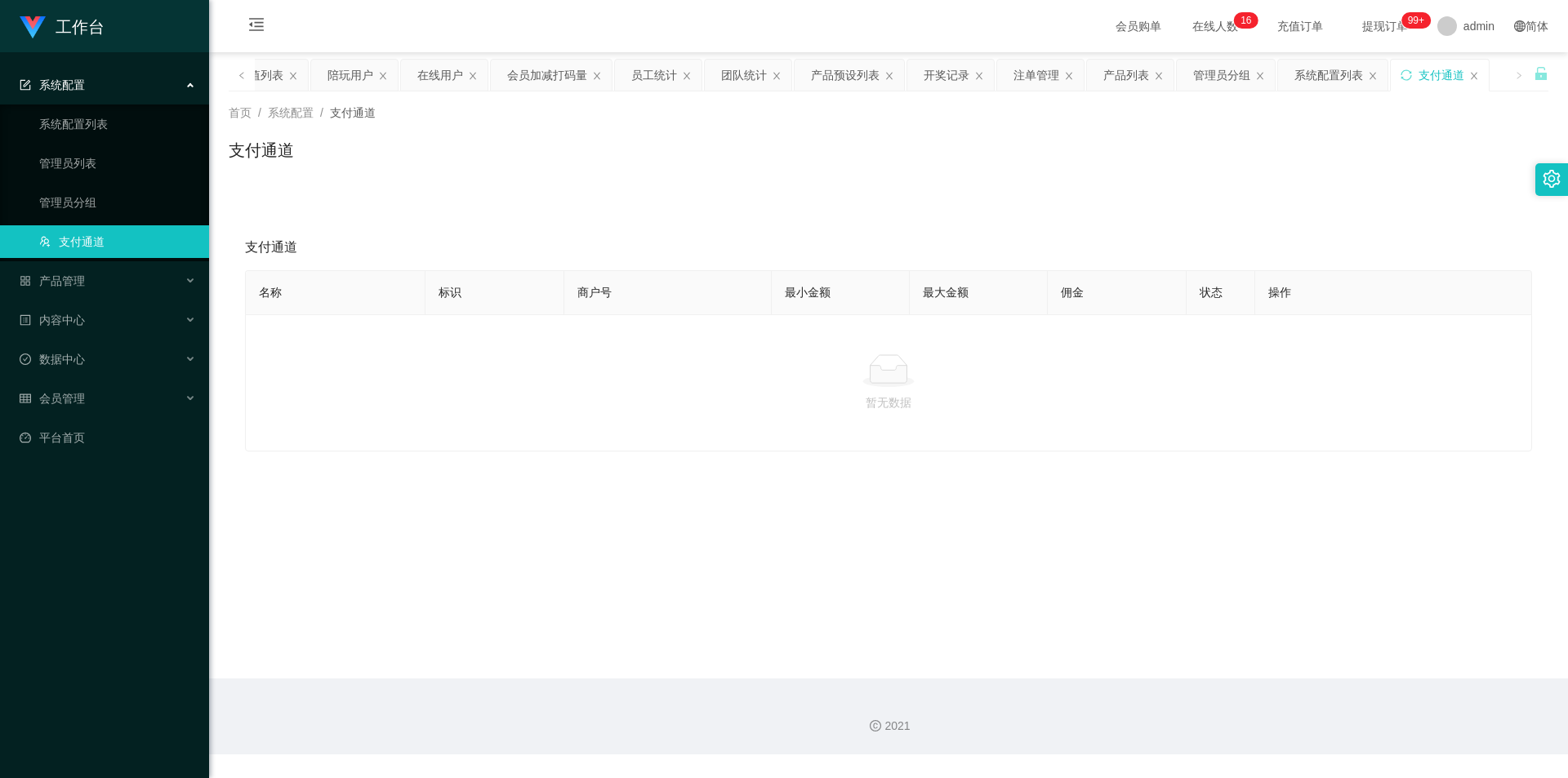
drag, startPoint x: 56, startPoint y: 70, endPoint x: 59, endPoint y: 80, distance: 10.4
click at [56, 72] on div "系统配置" at bounding box center [104, 85] width 209 height 33
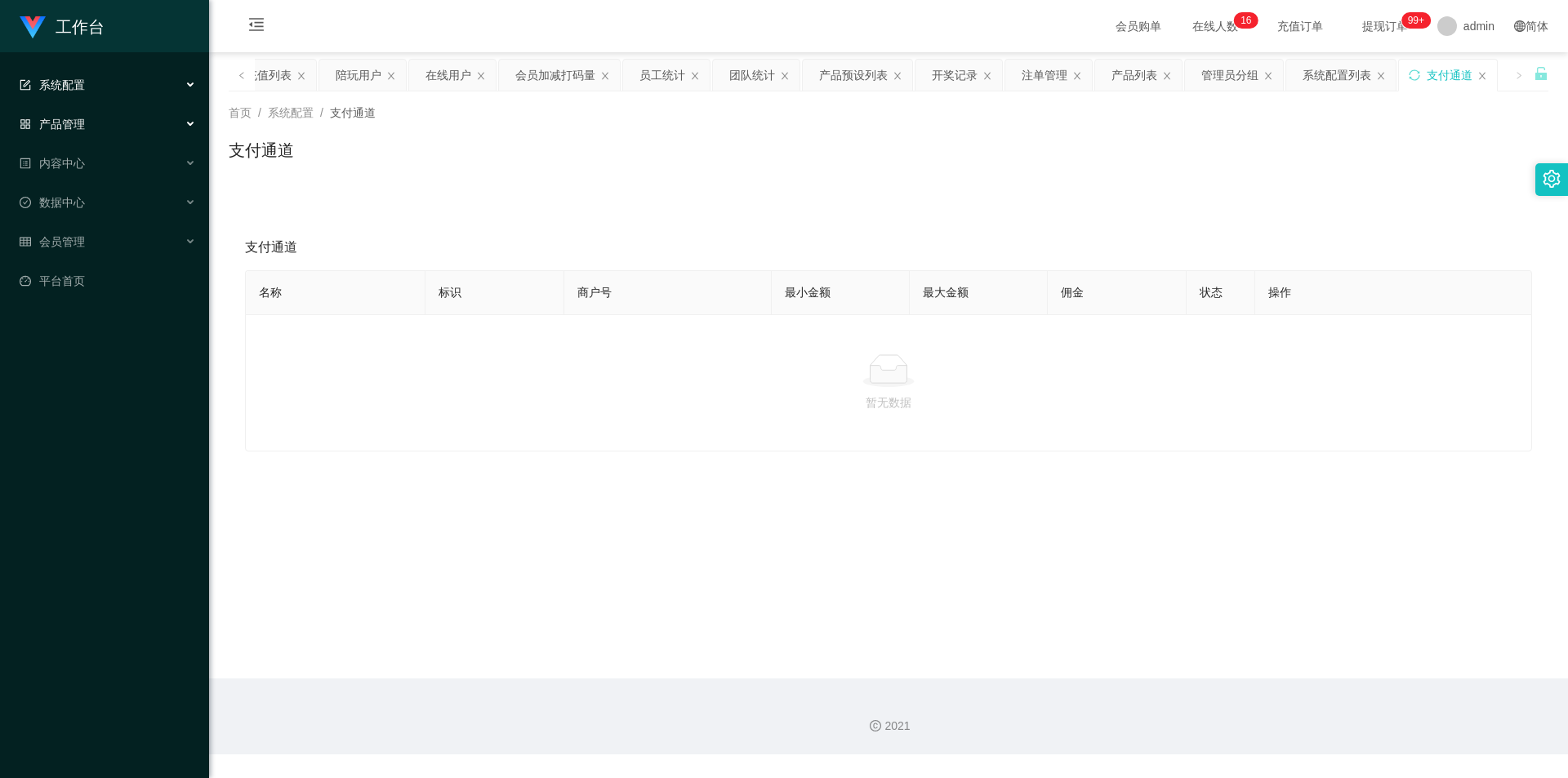
drag, startPoint x: 67, startPoint y: 119, endPoint x: 69, endPoint y: 141, distance: 22.1
click at [67, 119] on span "产品管理" at bounding box center [52, 123] width 65 height 13
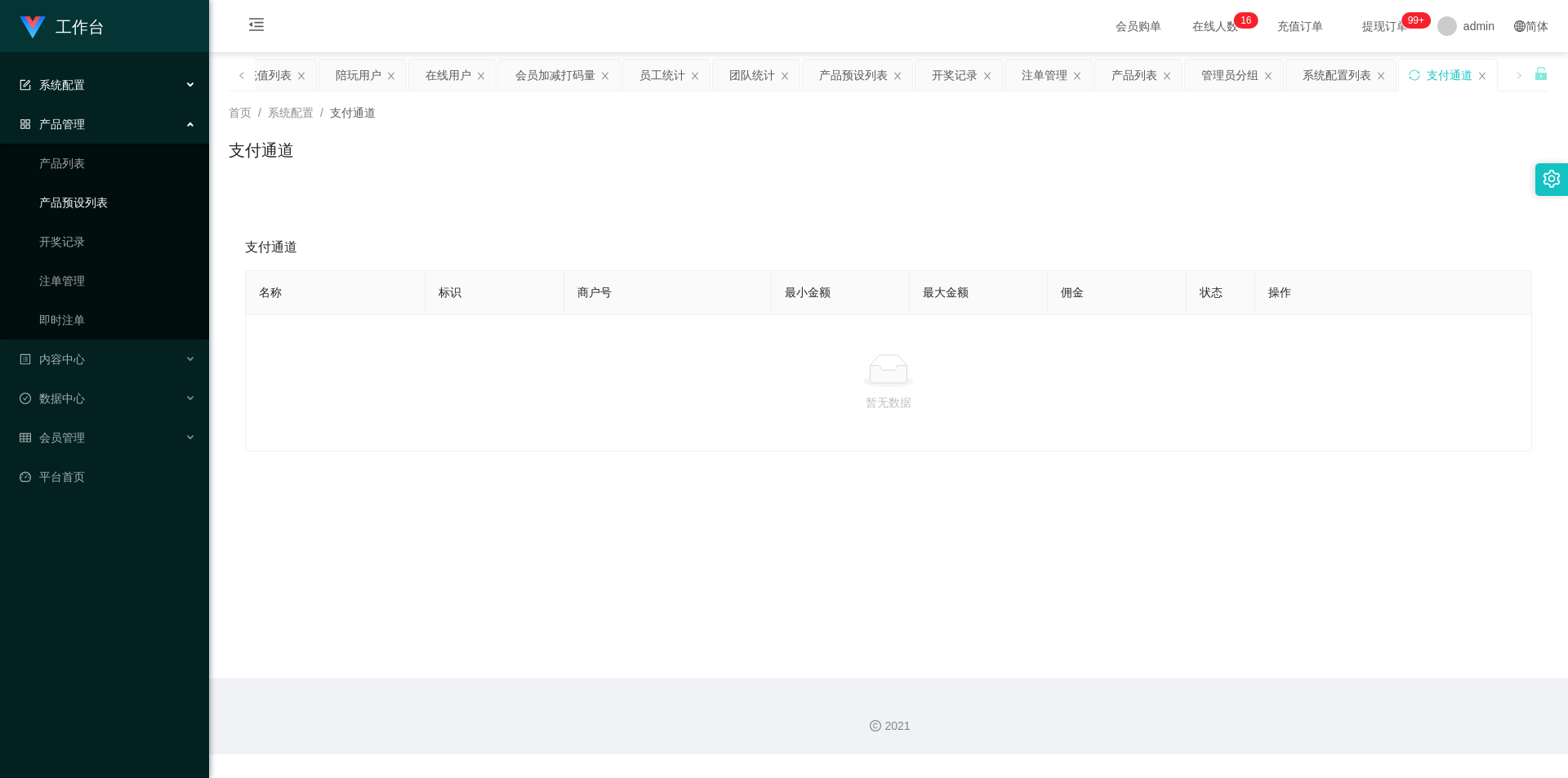
click at [109, 203] on link "产品预设列表" at bounding box center [117, 202] width 157 height 33
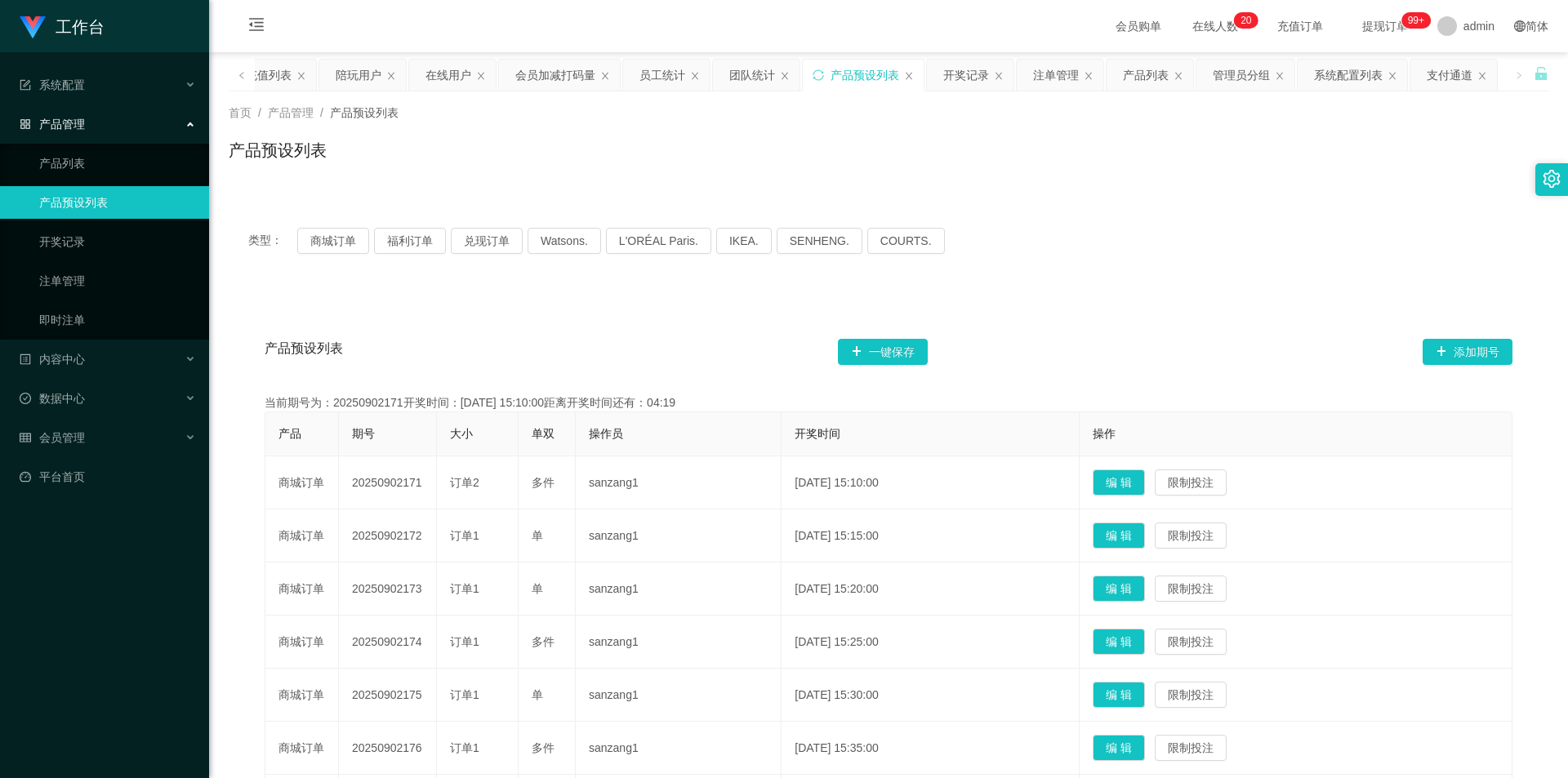
click at [317, 355] on span "产品预设列表" at bounding box center [304, 352] width 79 height 26
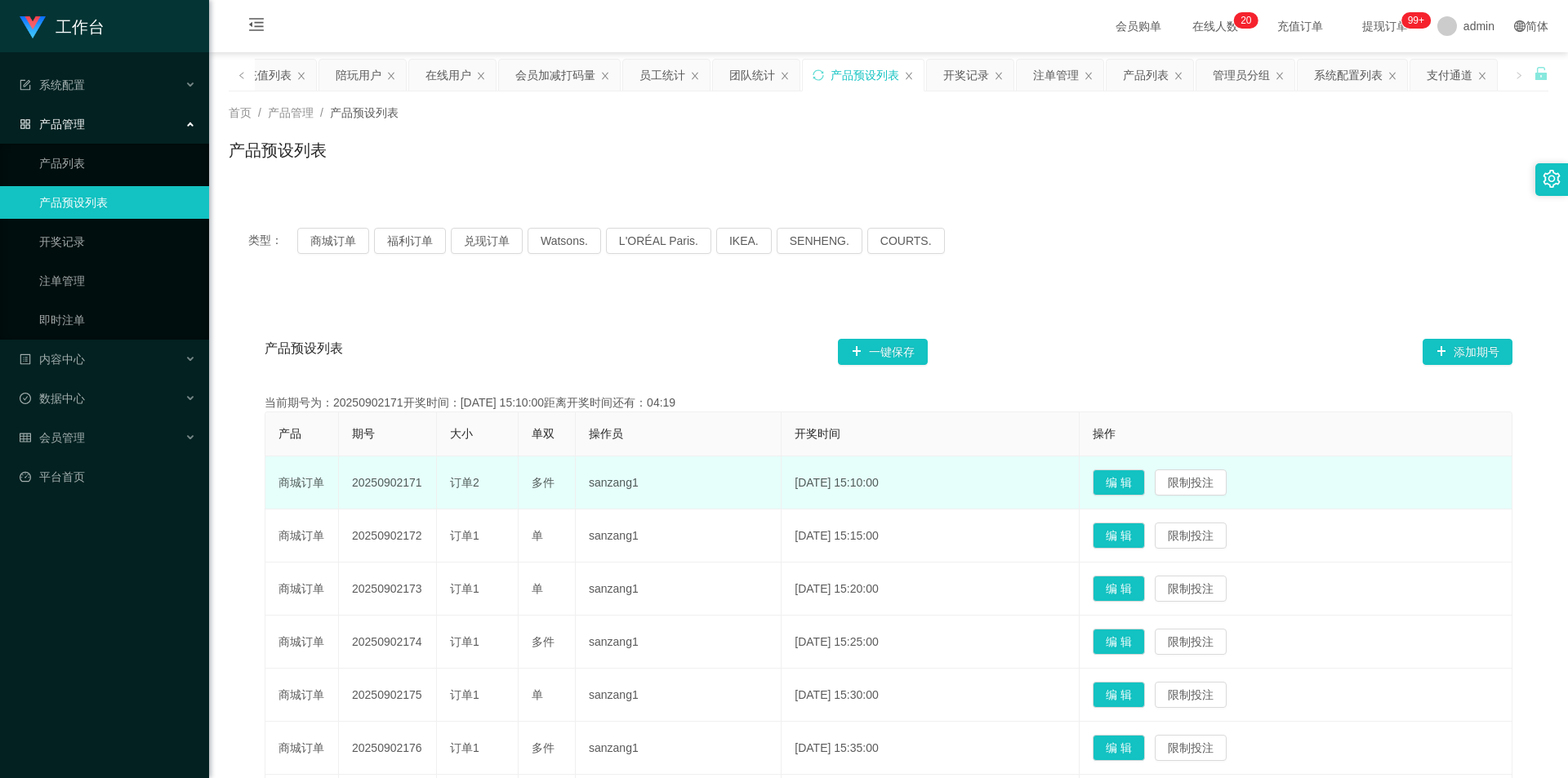
click at [454, 476] on span "订单2" at bounding box center [464, 483] width 29 height 13
click at [1144, 482] on button "编 辑" at bounding box center [1118, 483] width 52 height 26
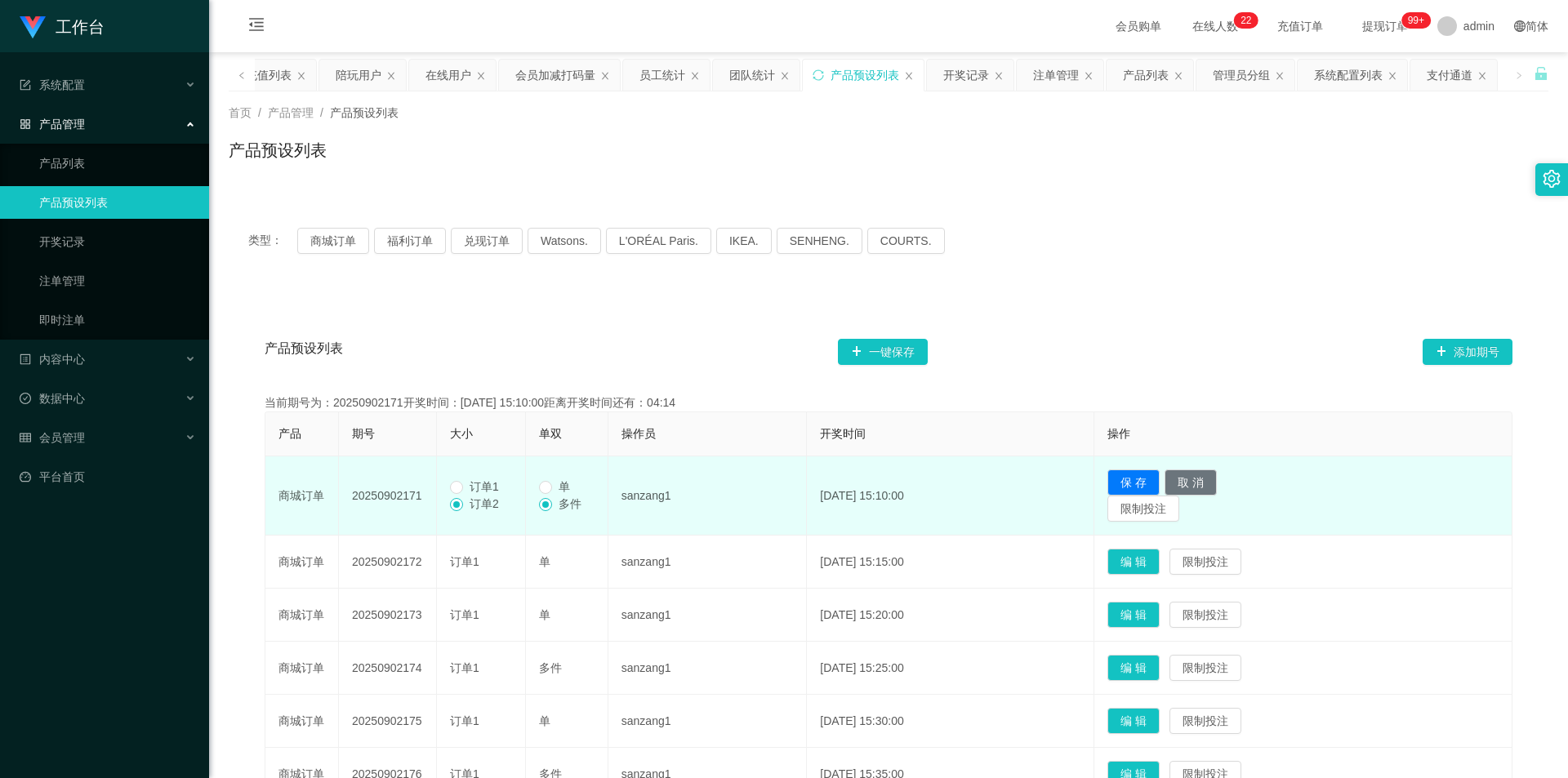
click at [1006, 491] on td "[DATE] 15:10:00" at bounding box center [951, 496] width 288 height 79
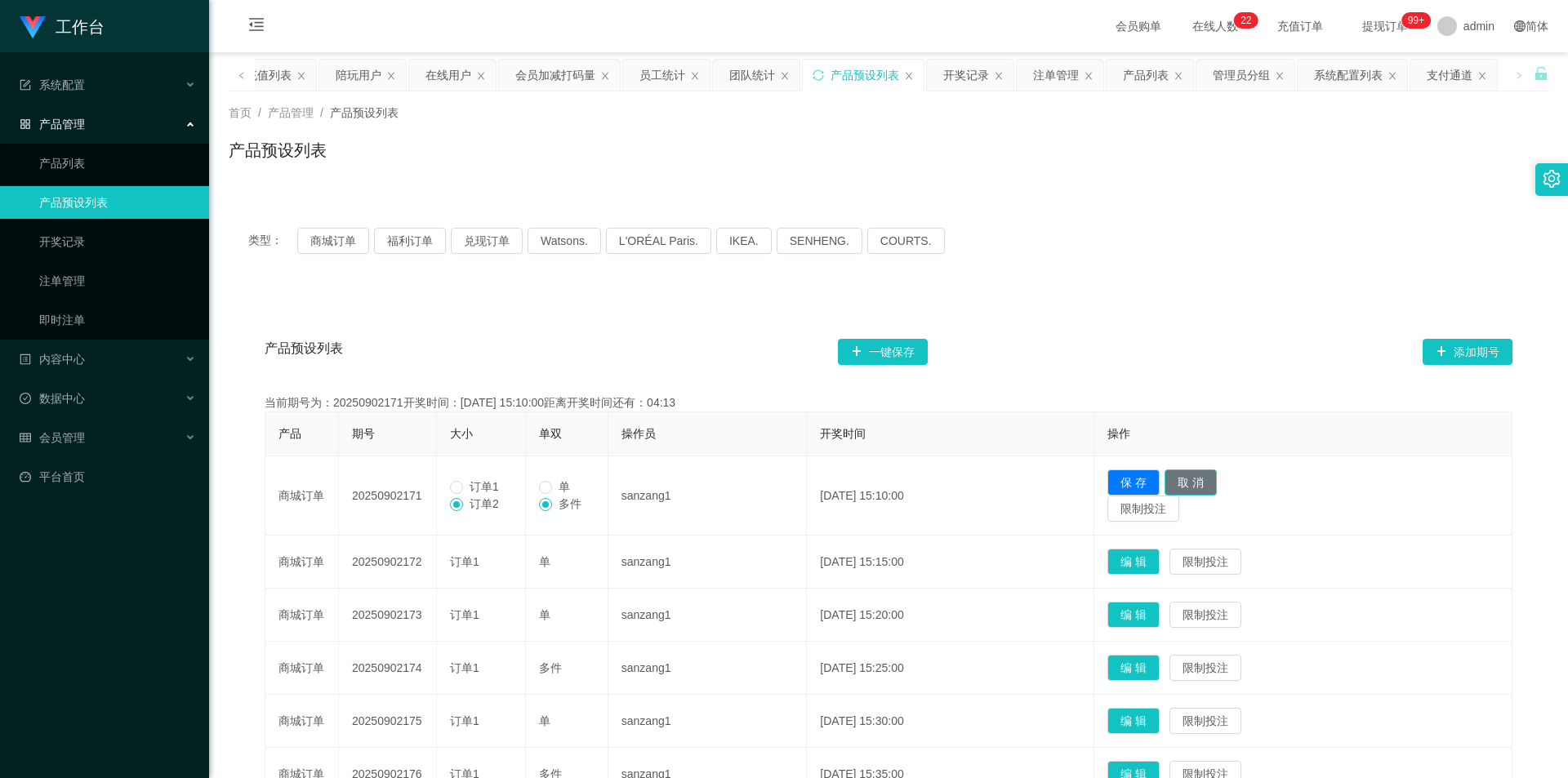
click at [1196, 483] on button "取 消" at bounding box center [1190, 483] width 52 height 26
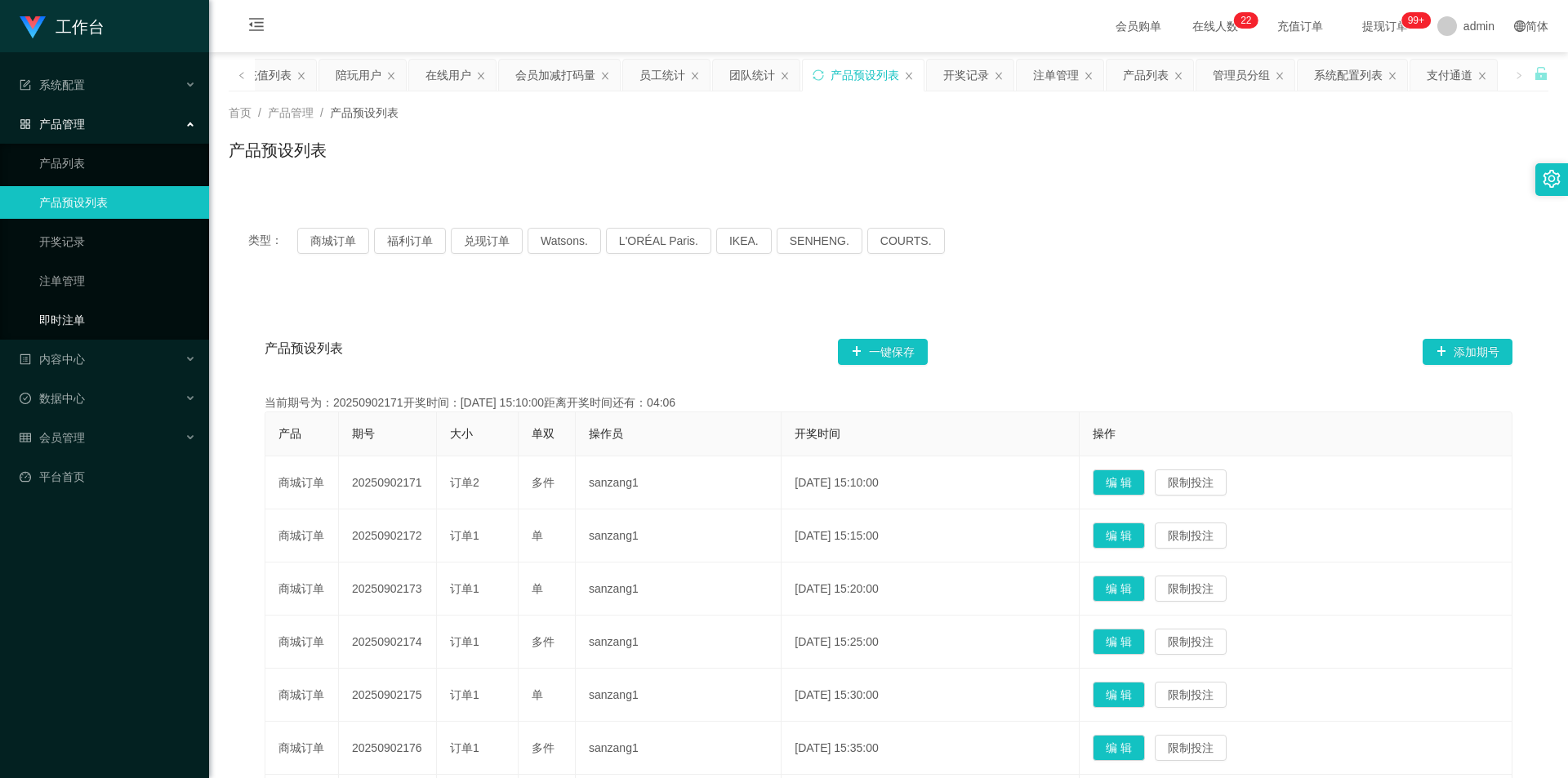
click at [94, 310] on link "即时注单" at bounding box center [117, 319] width 157 height 33
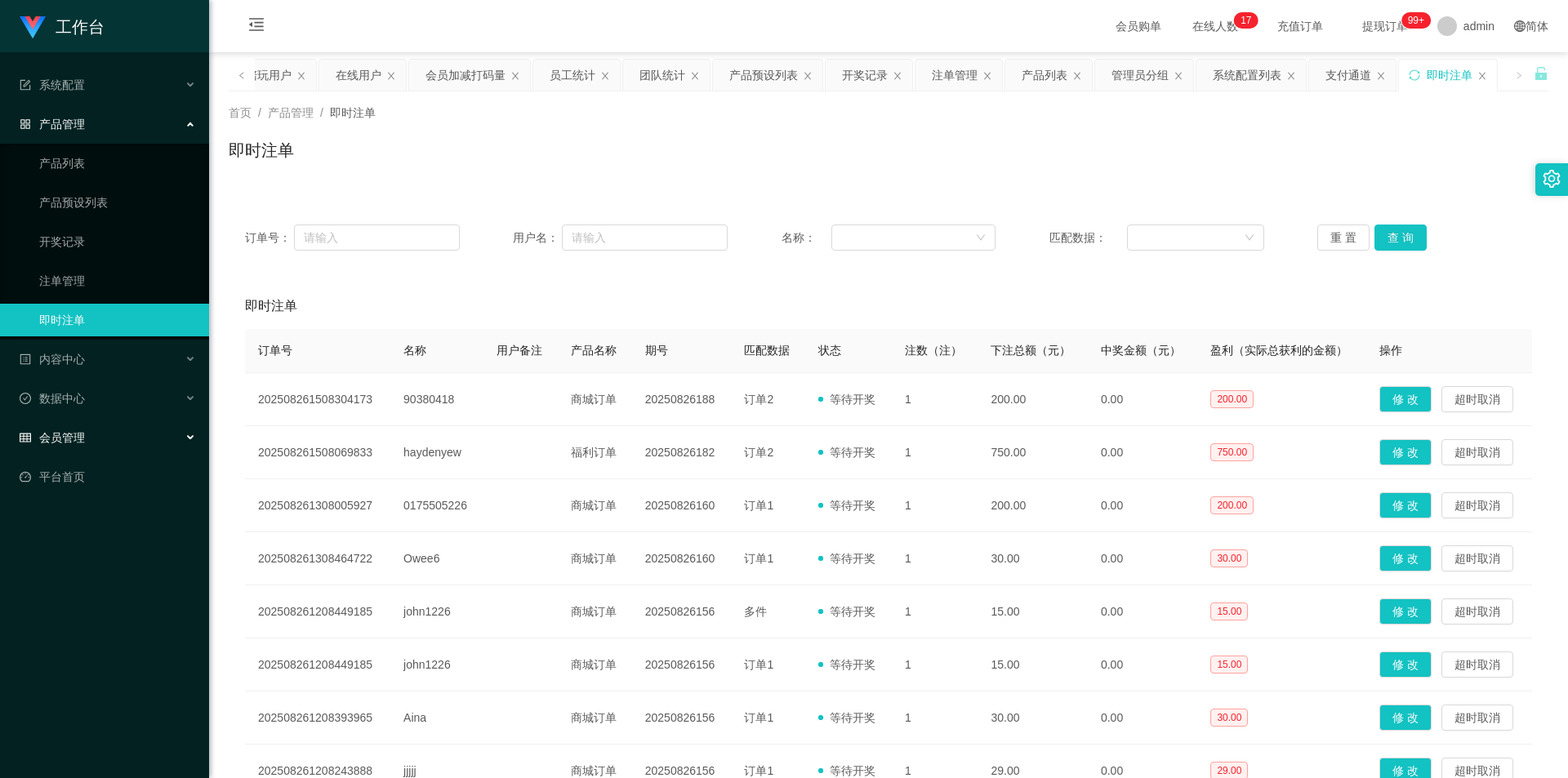
click at [81, 426] on div "会员管理" at bounding box center [104, 438] width 209 height 33
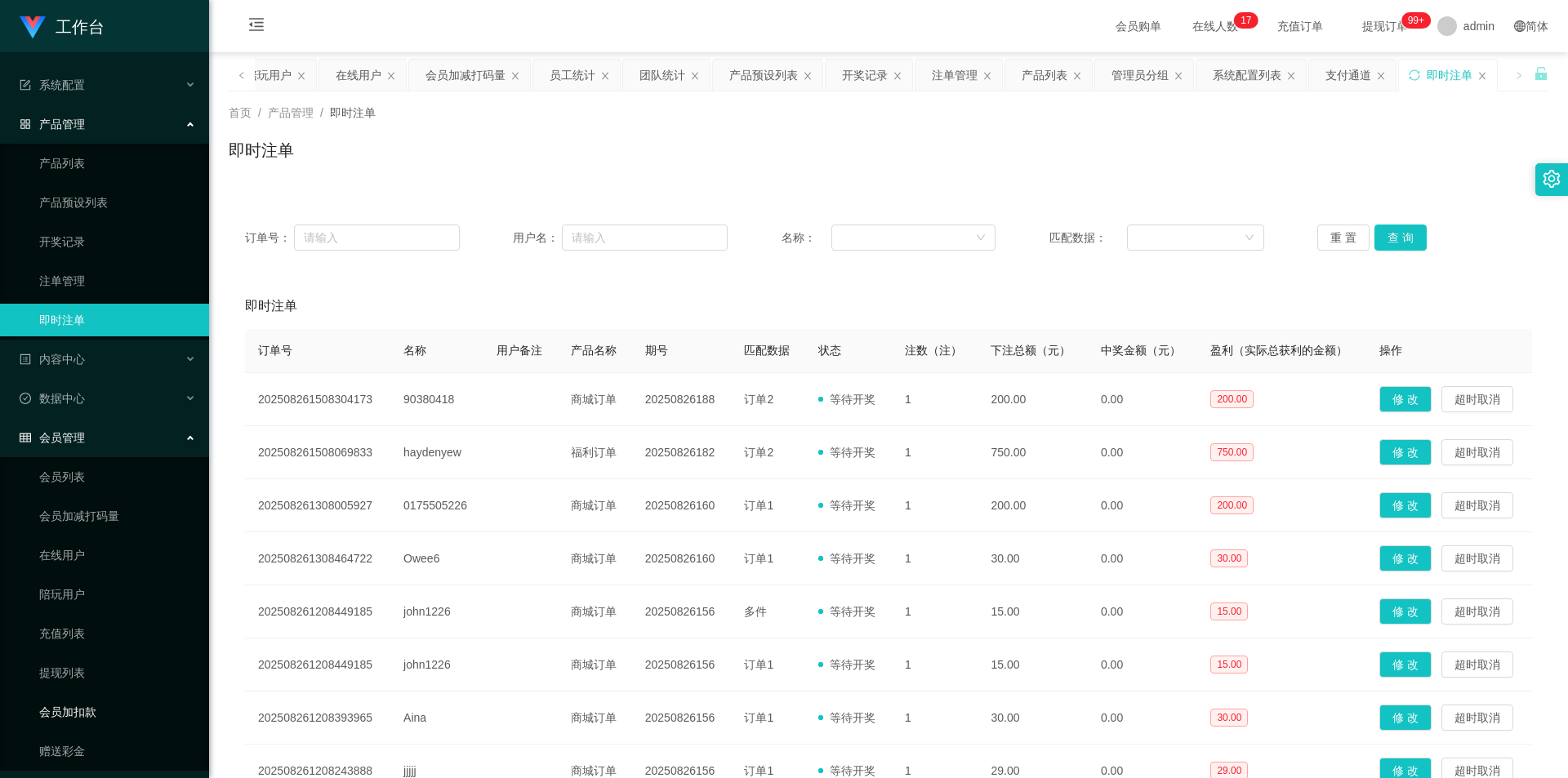
click at [85, 697] on link "会员加扣款" at bounding box center [117, 712] width 157 height 33
